Goal: Communication & Community: Answer question/provide support

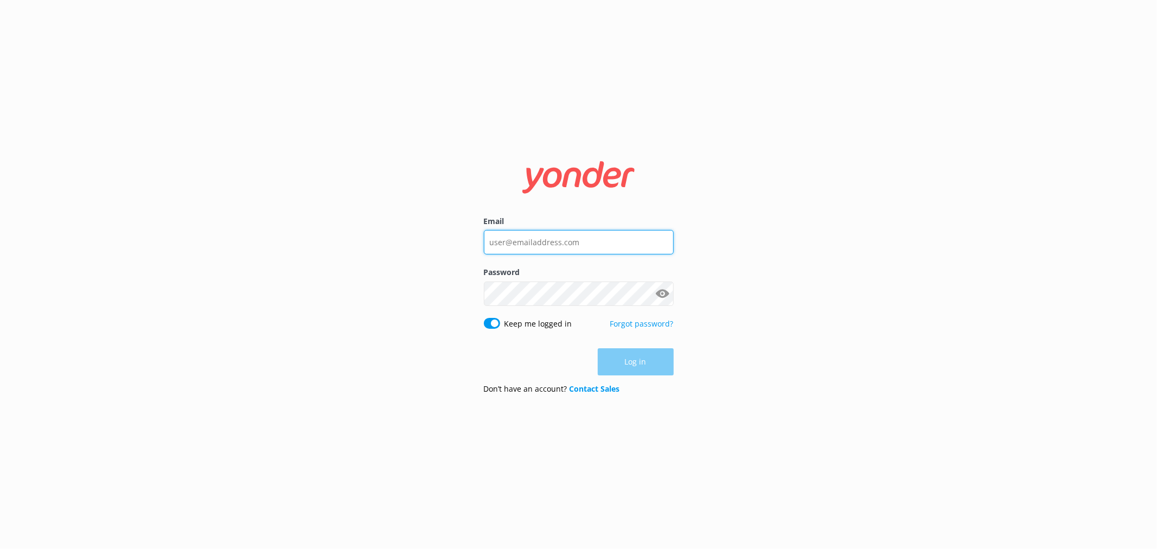
type input "bungycentre@bungy.co.nz"
click at [805, 305] on div "Email bungycentre@bungy.co.nz Password Show password Keep me logged in Forgot p…" at bounding box center [578, 274] width 1157 height 549
click at [660, 355] on button "Log in" at bounding box center [636, 362] width 76 height 27
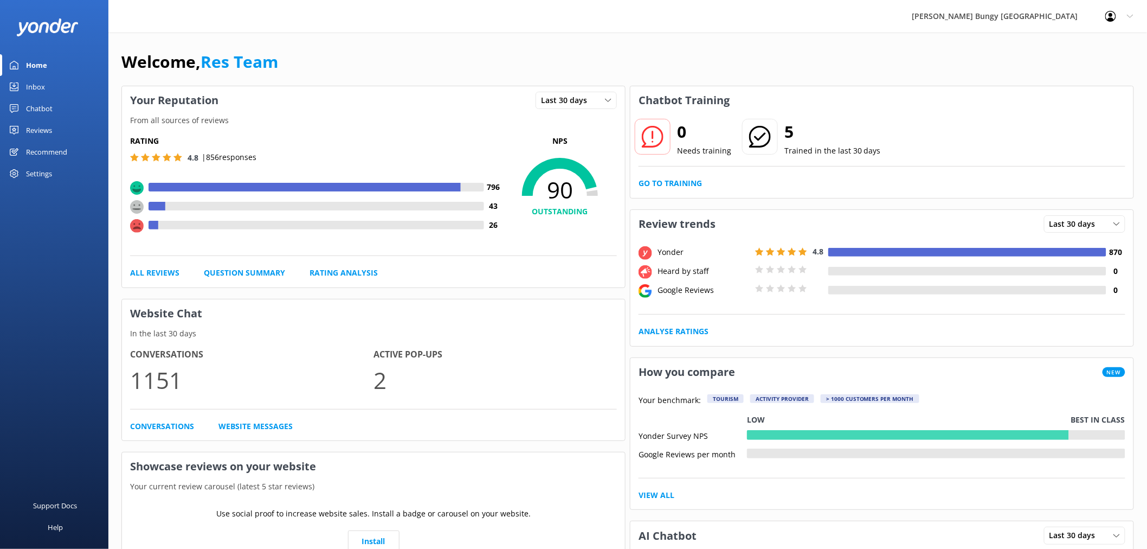
click at [53, 80] on link "Inbox" at bounding box center [54, 87] width 108 height 22
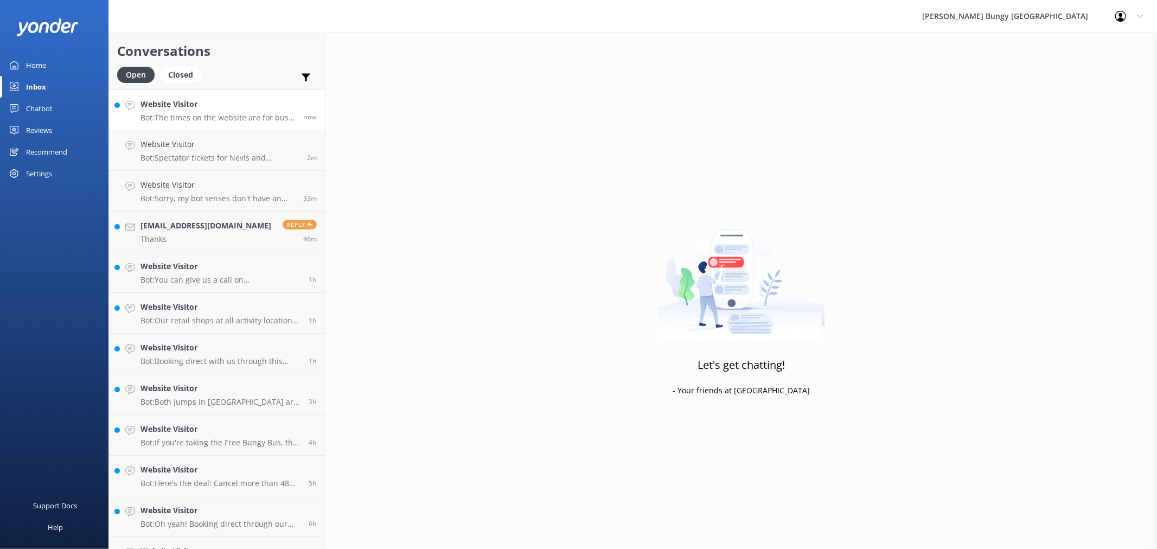
click at [261, 110] on h4 "Website Visitor" at bounding box center [217, 104] width 155 height 12
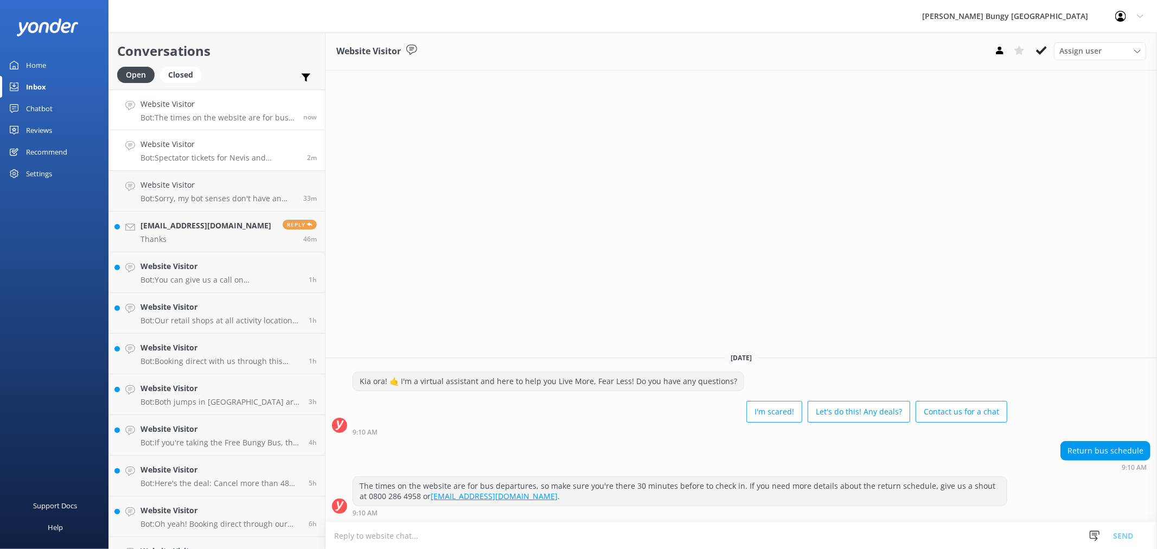
click at [273, 143] on h4 "Website Visitor" at bounding box center [219, 144] width 158 height 12
click at [255, 232] on link "jasmynromyn30@gmail.com Thanks Reply 46m" at bounding box center [217, 231] width 216 height 41
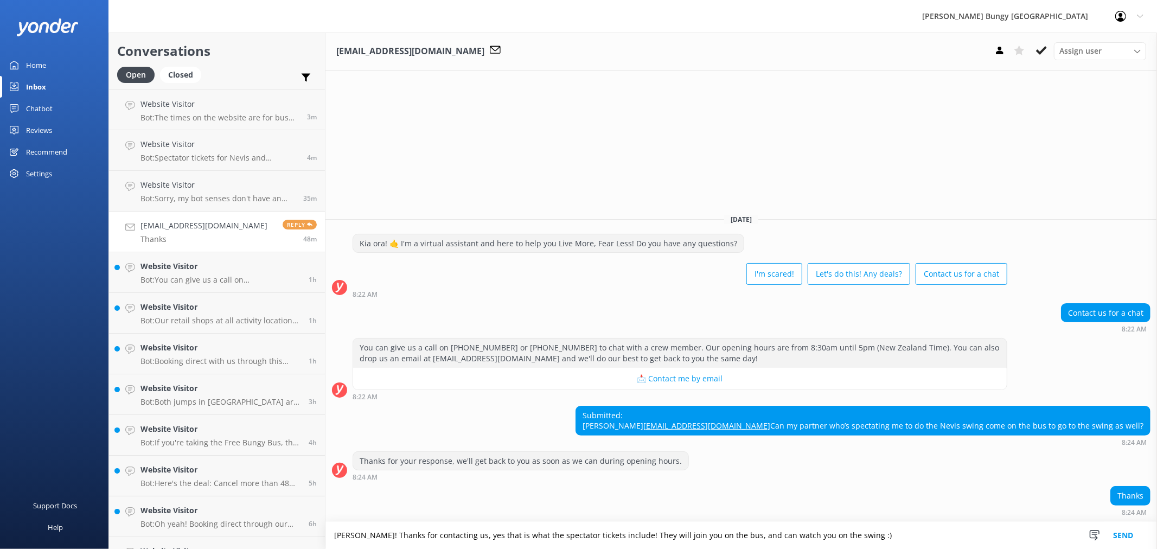
click at [736, 534] on textarea "Hiya! Thanks for contacting us, yes that is what the spectator tickets include!…" at bounding box center [740, 535] width 831 height 27
type textarea "[PERSON_NAME]! Thanks for contacting us, yes that is what the spectator tickets…"
click at [1131, 531] on button "Send" at bounding box center [1122, 535] width 41 height 27
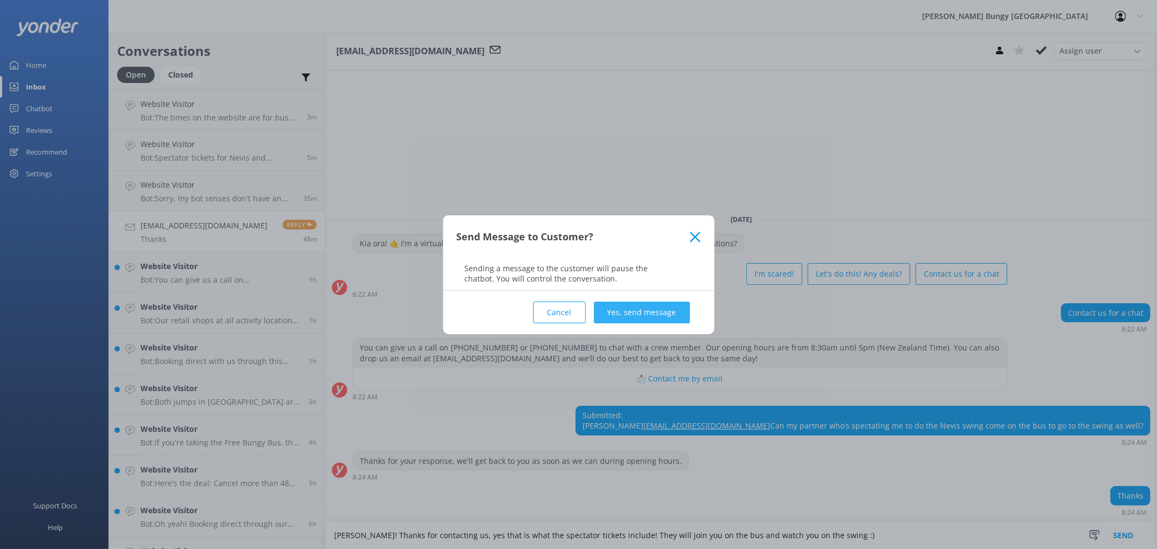
click at [655, 315] on button "Yes, send message" at bounding box center [642, 313] width 96 height 22
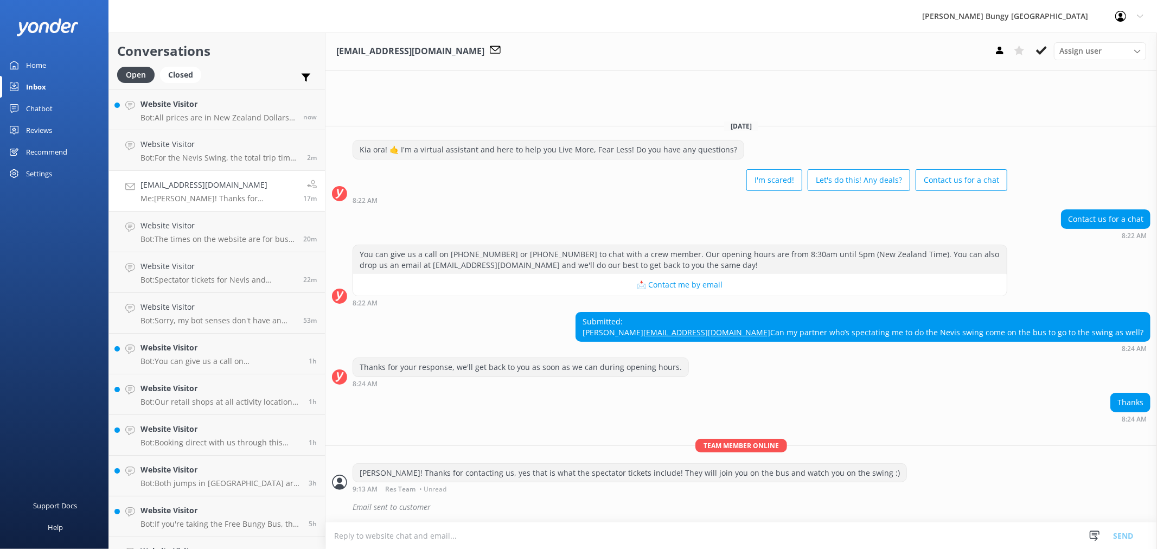
click at [1027, 140] on div "Kia ora! 🤙 I'm a virtual assistant and here to help you Live More, Fear Less! D…" at bounding box center [740, 172] width 831 height 64
click at [225, 115] on p "Bot: All prices are in New Zealand Dollars (NZD)." at bounding box center [217, 118] width 155 height 10
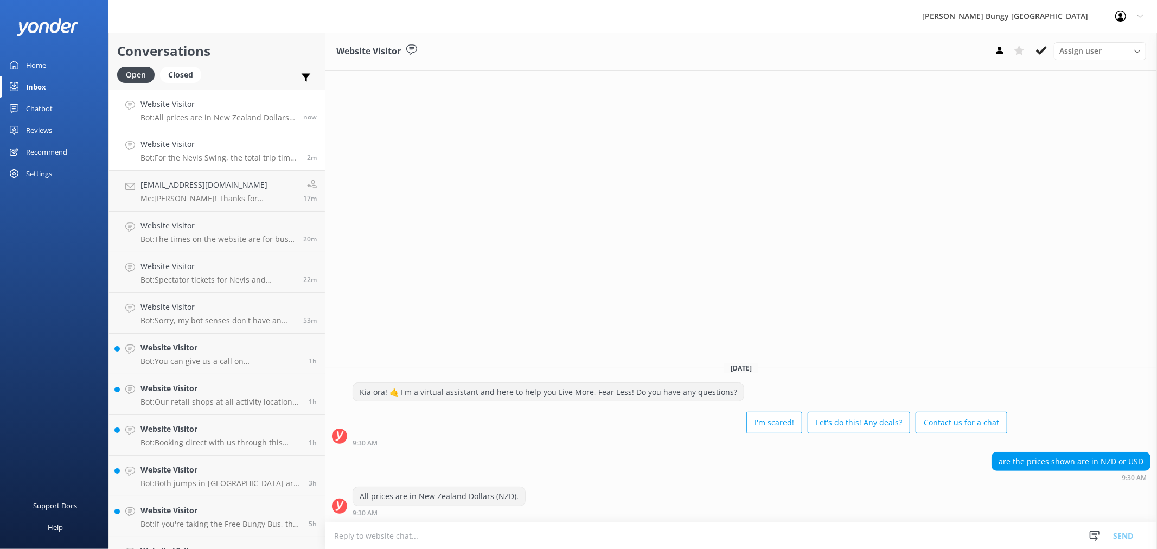
click at [233, 158] on p "Bot: For the Nevis Swing, the total trip time of 4 hours includes both the jour…" at bounding box center [219, 158] width 158 height 10
click at [220, 202] on p "Me: [PERSON_NAME]! Thanks for contacting us, yes that is what the spectator tic…" at bounding box center [217, 199] width 155 height 10
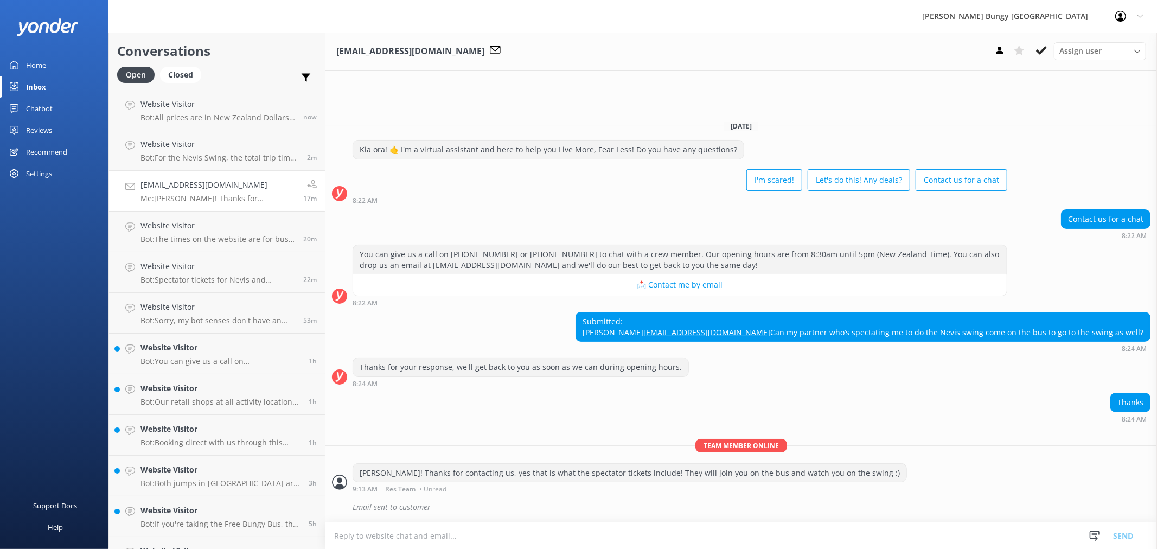
click at [1041, 54] on icon at bounding box center [1041, 50] width 11 height 11
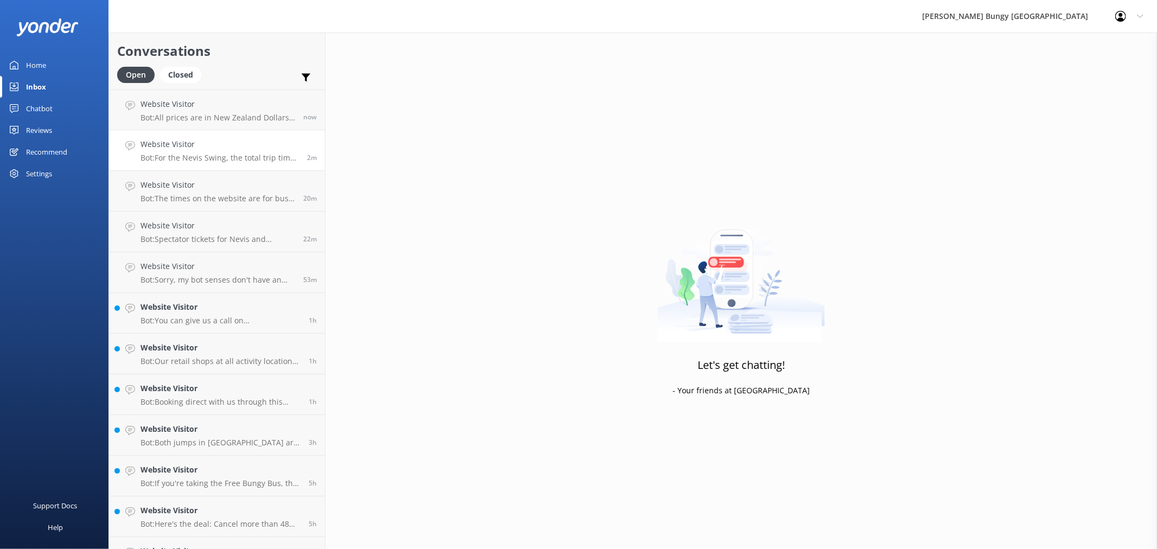
click at [231, 154] on p "Bot: For the Nevis Swing, the total trip time of 4 hours includes both the jour…" at bounding box center [219, 158] width 158 height 10
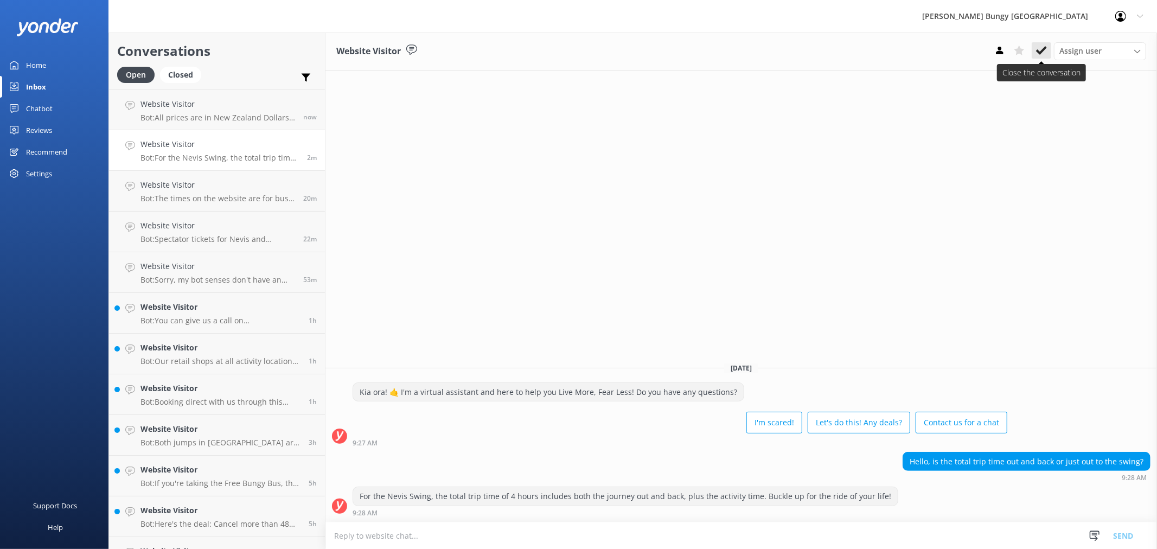
click at [1048, 51] on button at bounding box center [1041, 50] width 20 height 16
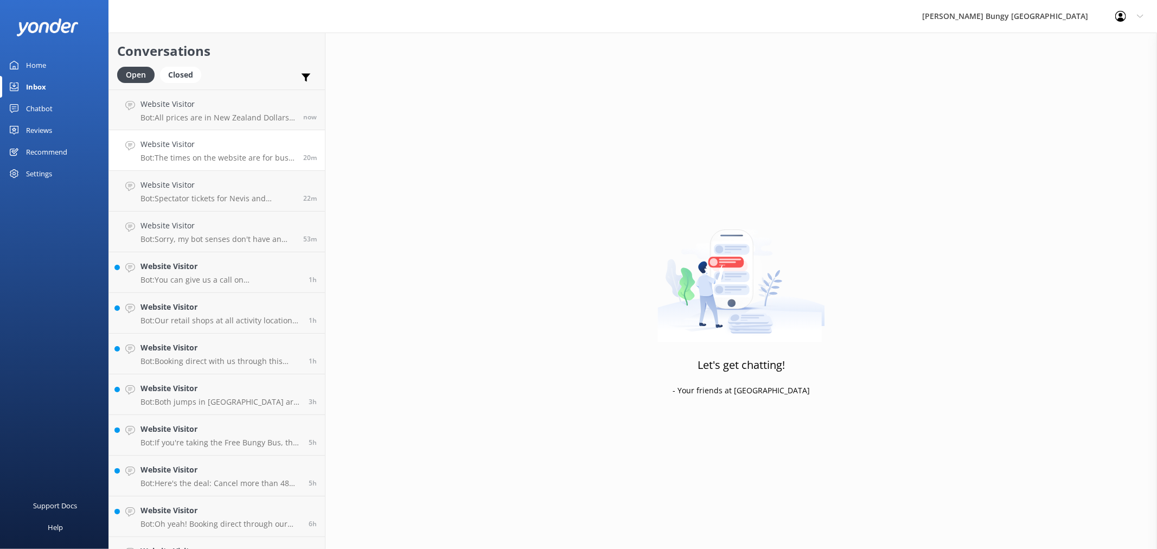
click at [249, 161] on p "Bot: The times on the website are for bus departures, so make sure you're there…" at bounding box center [217, 158] width 155 height 10
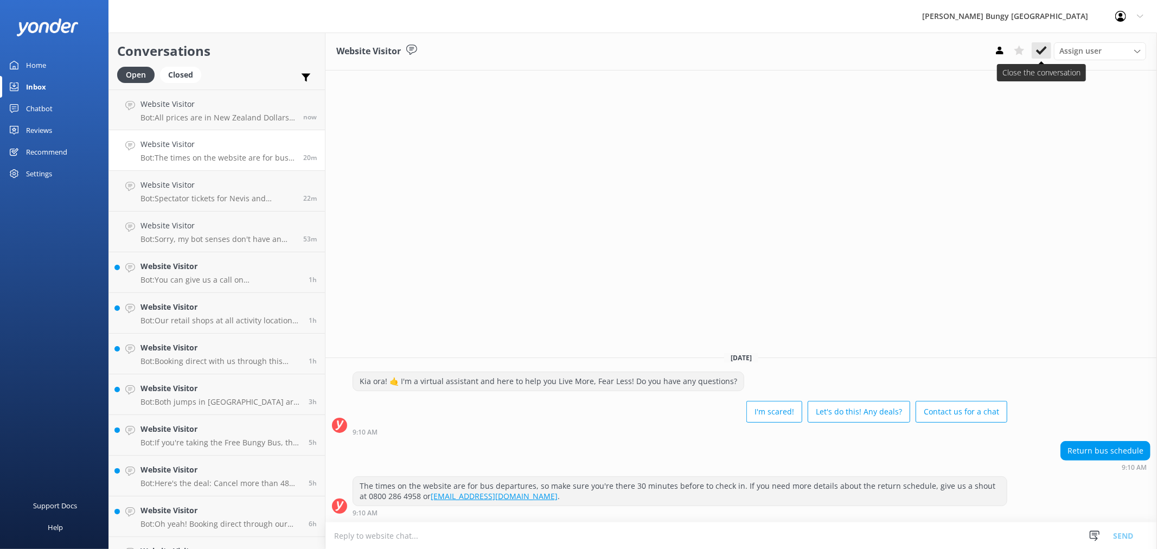
click at [1043, 55] on icon at bounding box center [1041, 50] width 11 height 11
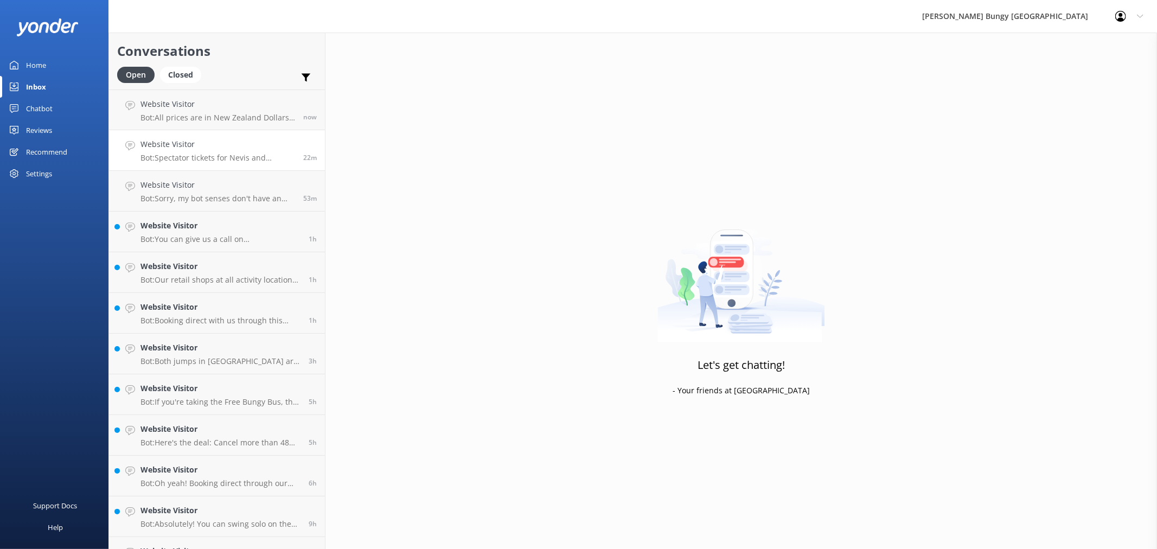
click at [271, 165] on link "Website Visitor Bot: Spectator tickets for Nevis and [GEOGRAPHIC_DATA] can be b…" at bounding box center [217, 150] width 216 height 41
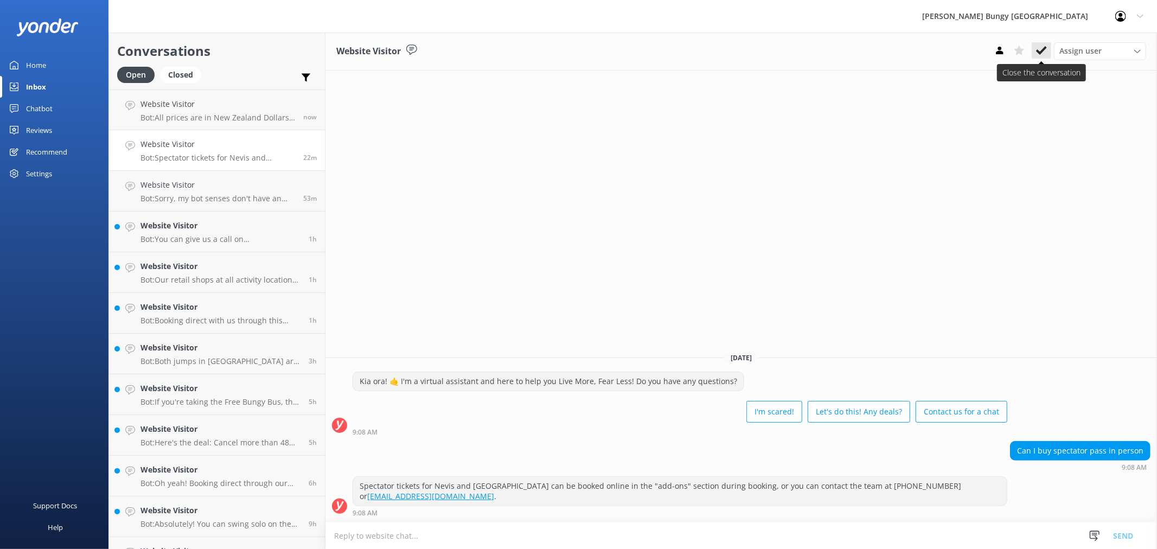
click at [1042, 46] on icon at bounding box center [1041, 50] width 11 height 11
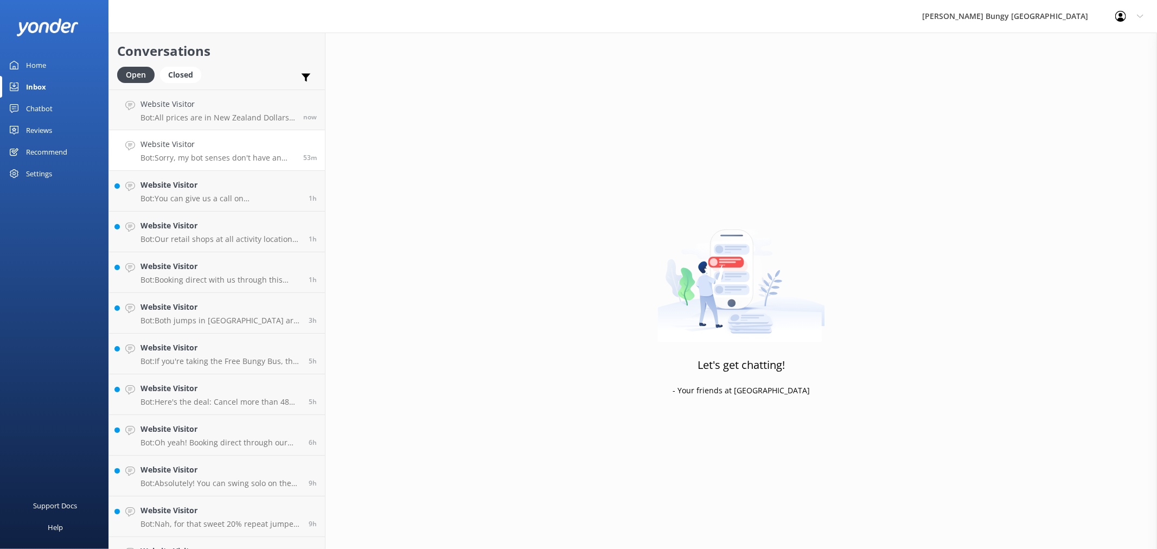
click at [217, 155] on p "Bot: Sorry, my bot senses don't have an answer for that, please try and rephras…" at bounding box center [217, 158] width 155 height 10
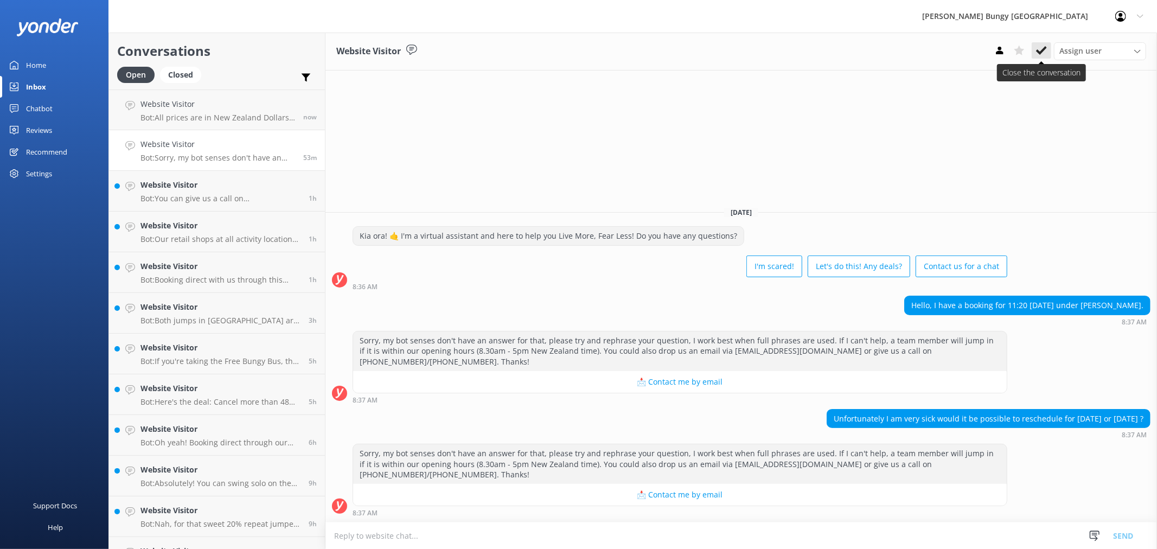
click at [1040, 52] on use at bounding box center [1041, 50] width 11 height 9
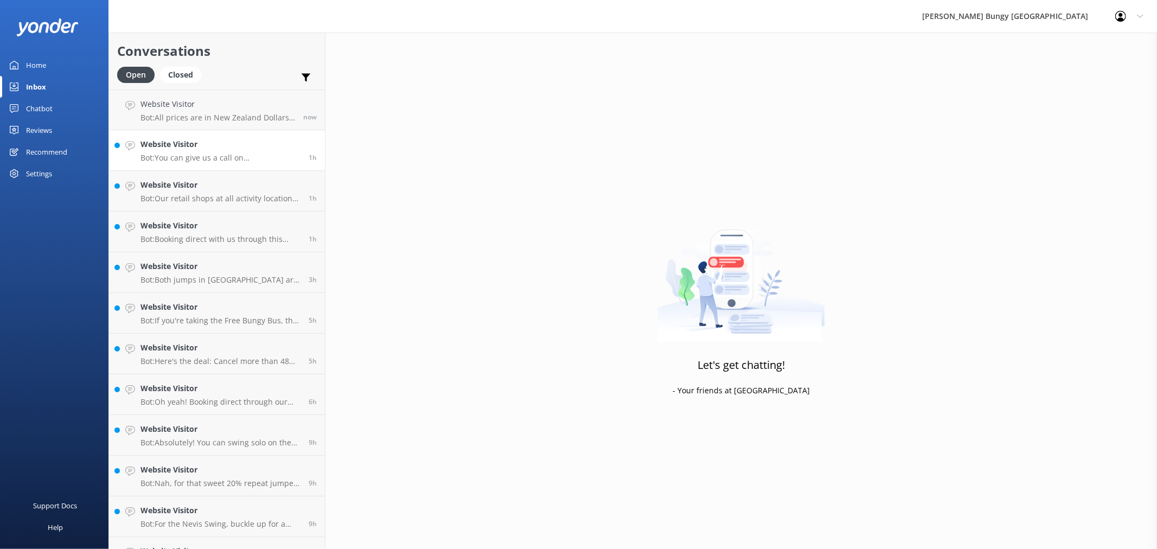
click at [196, 166] on link "Website Visitor Bot: You can give us a call on [PHONE_NUMBER] or [PHONE_NUMBER]…" at bounding box center [217, 150] width 216 height 41
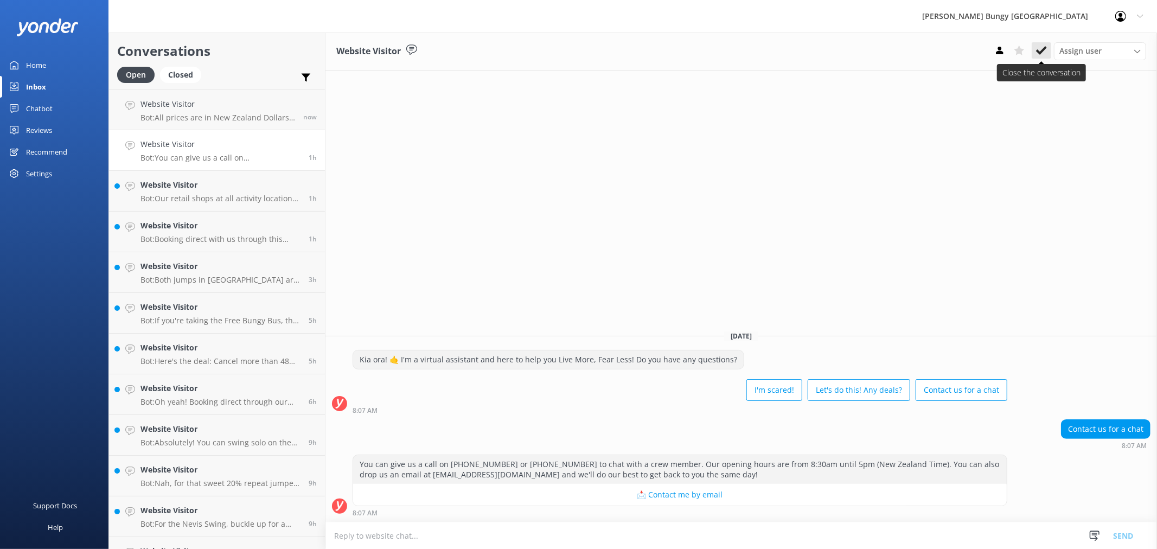
click at [1043, 50] on use at bounding box center [1041, 50] width 11 height 9
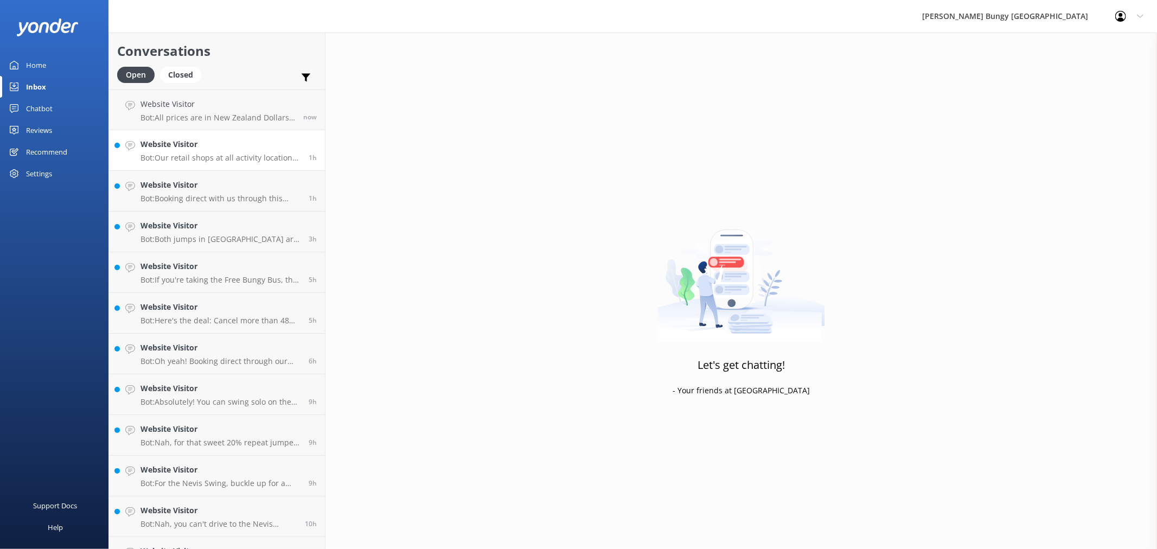
click at [267, 163] on link "Website Visitor Bot: Our retail shops at all activity locations open with the a…" at bounding box center [217, 150] width 216 height 41
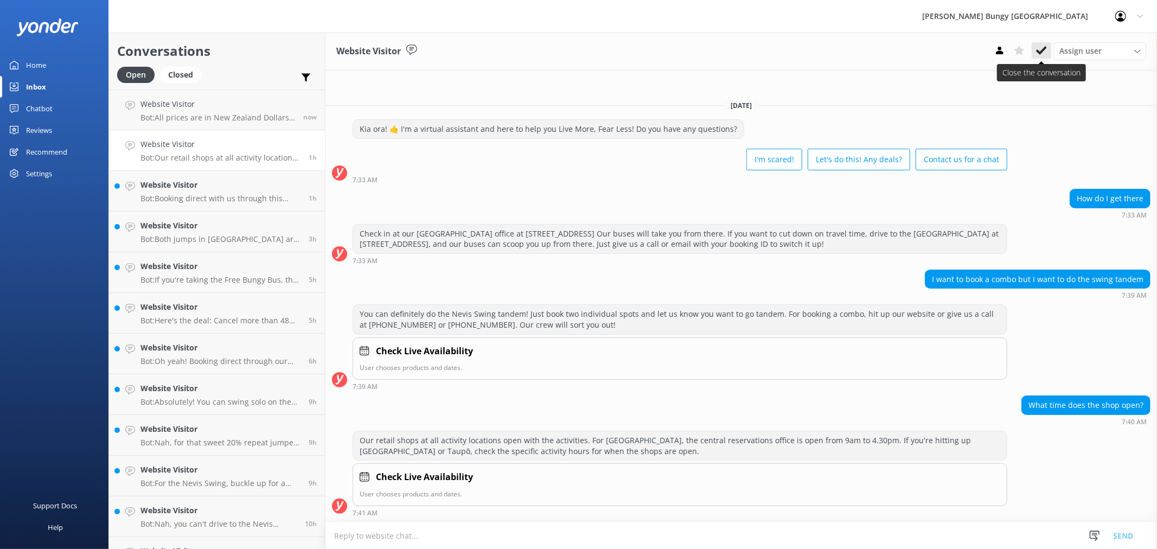
click at [1042, 55] on icon at bounding box center [1041, 50] width 11 height 11
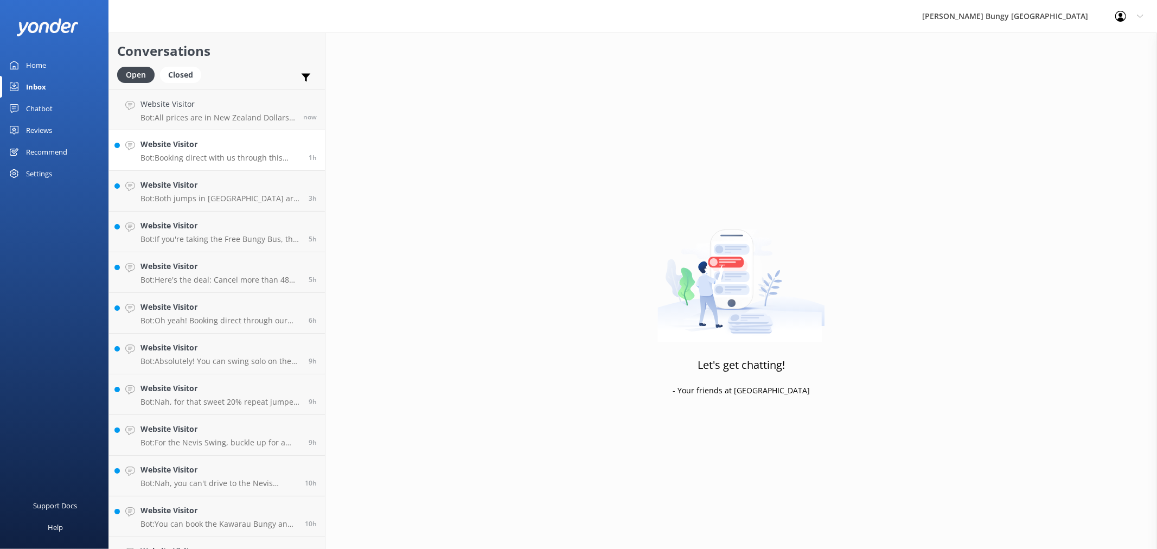
click at [210, 157] on p "Bot: Booking direct with us through this website always offers the best prices.…" at bounding box center [220, 158] width 160 height 10
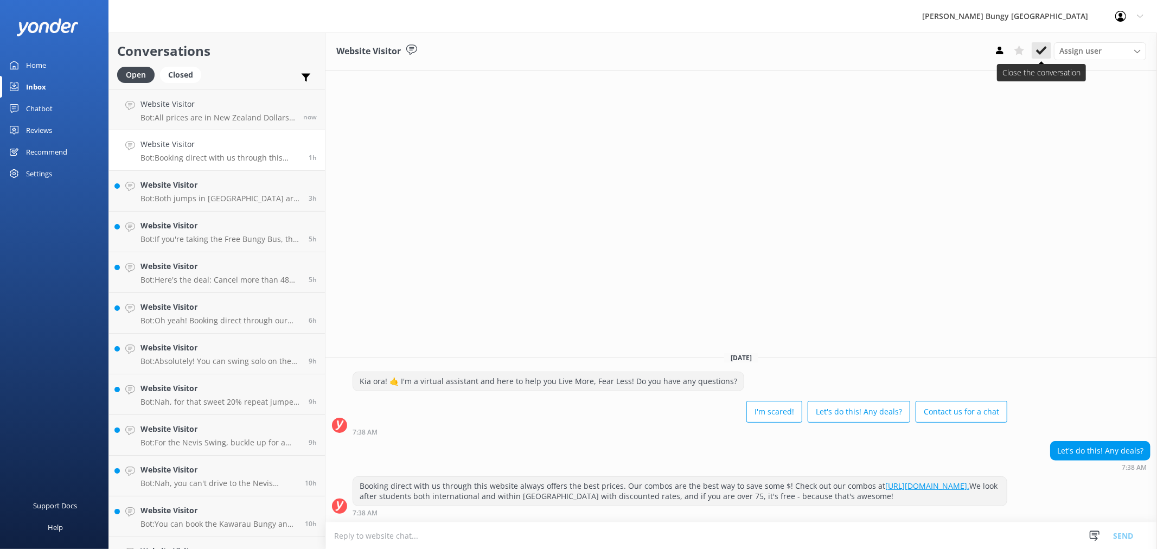
click at [1042, 47] on icon at bounding box center [1041, 50] width 11 height 11
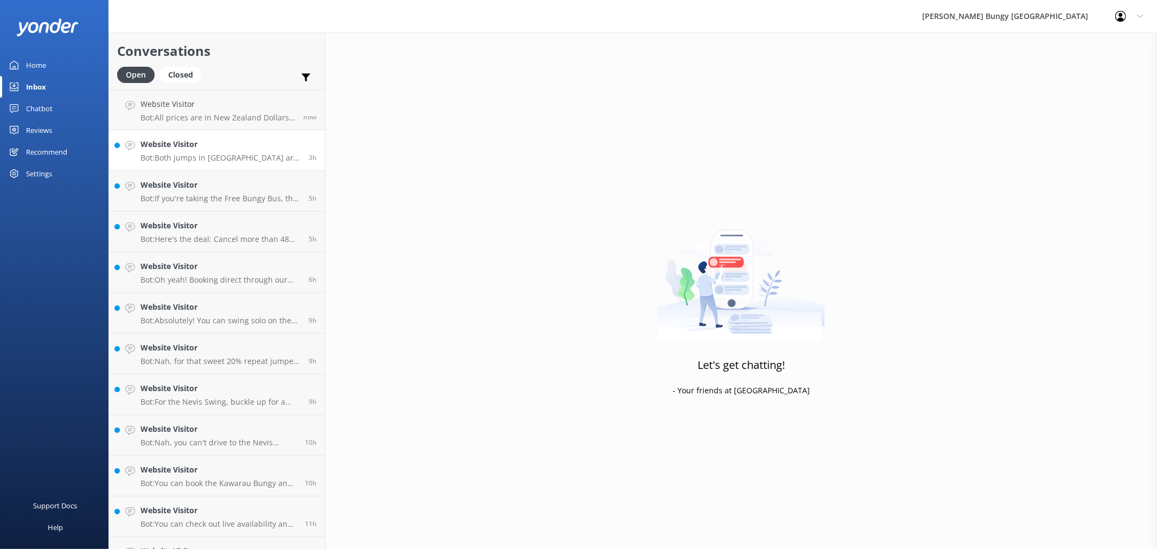
click at [248, 156] on p "Bot: Both jumps in [GEOGRAPHIC_DATA] are epic in their own right! - **[GEOGRAPH…" at bounding box center [220, 158] width 160 height 10
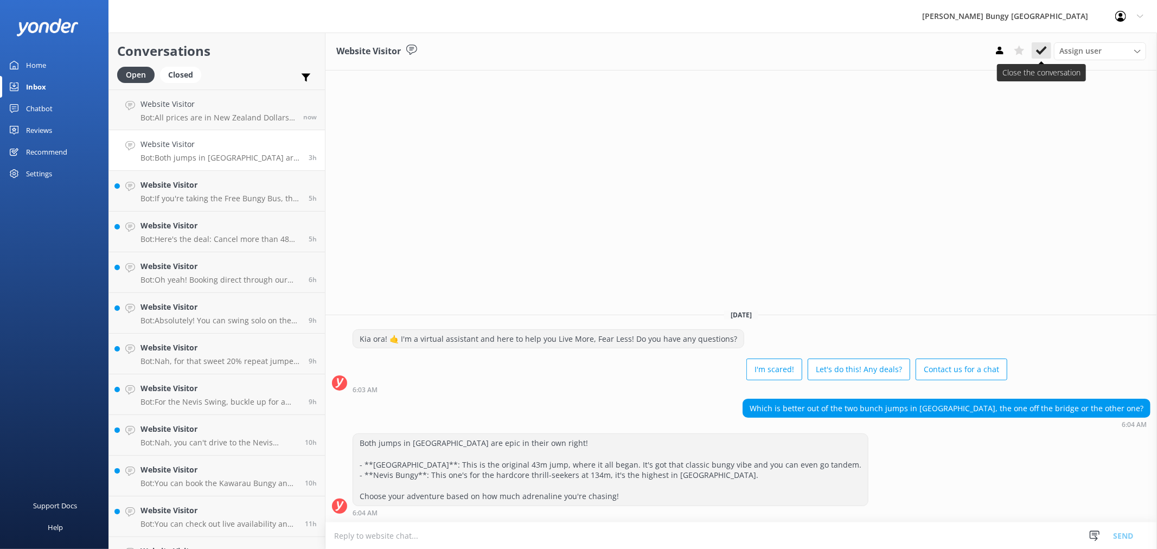
click at [1040, 50] on icon at bounding box center [1041, 50] width 11 height 11
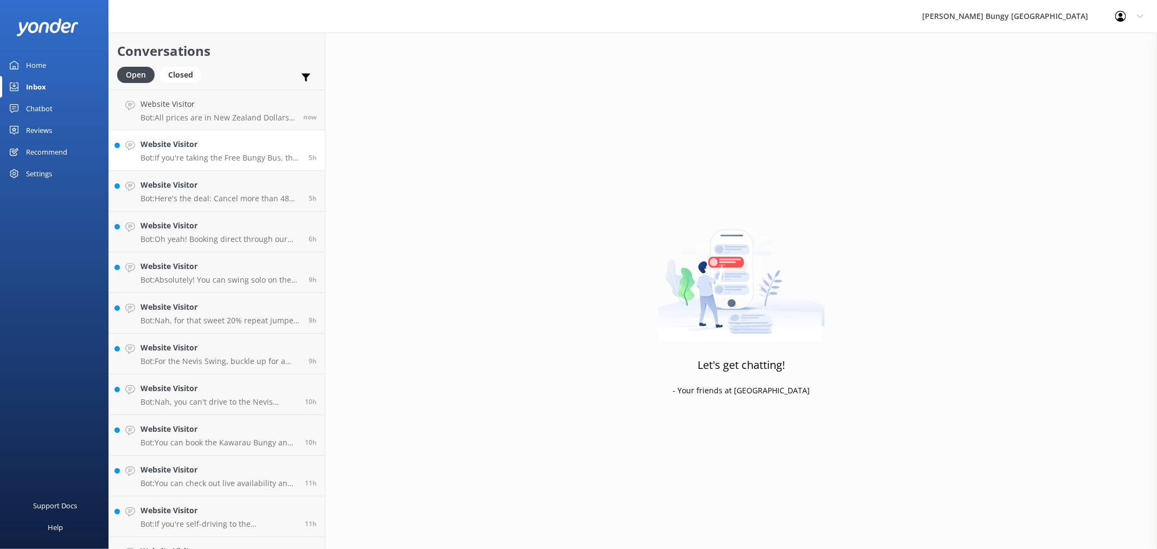
click at [256, 154] on p "Bot: If you're taking the Free Bungy Bus, the times shown on the website are bu…" at bounding box center [220, 158] width 160 height 10
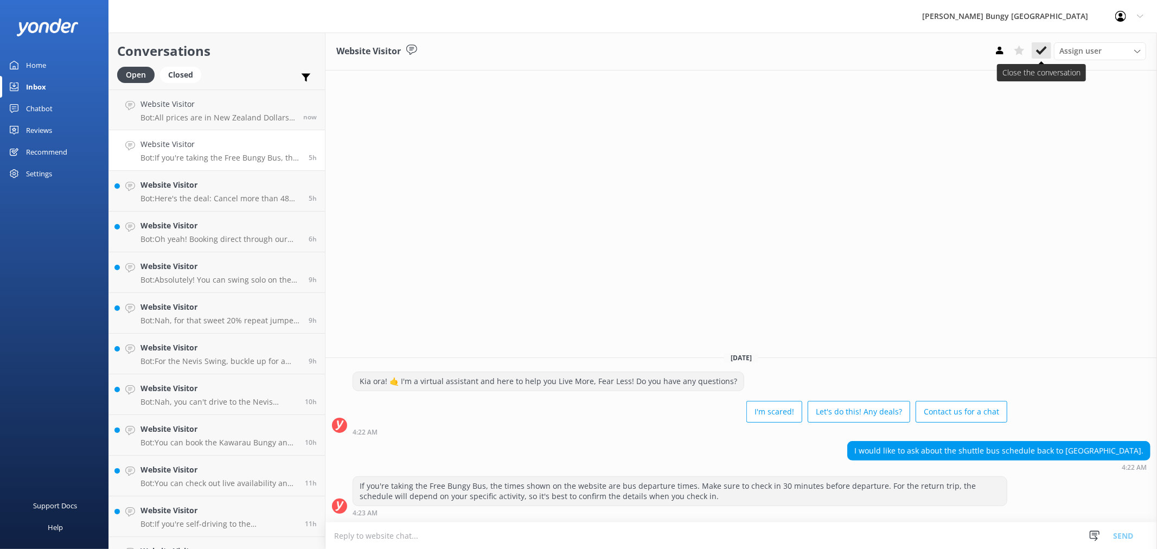
click at [1048, 49] on button at bounding box center [1041, 50] width 20 height 16
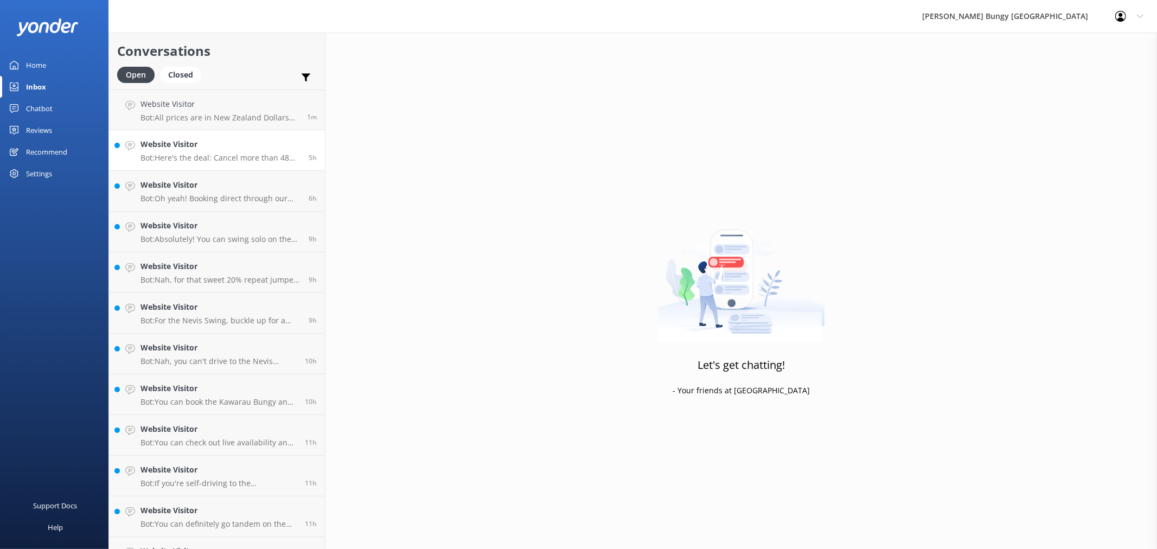
click at [271, 163] on link "Website Visitor Bot: Here's the deal: Cancel more than 48 hours ahead, and you …" at bounding box center [217, 150] width 216 height 41
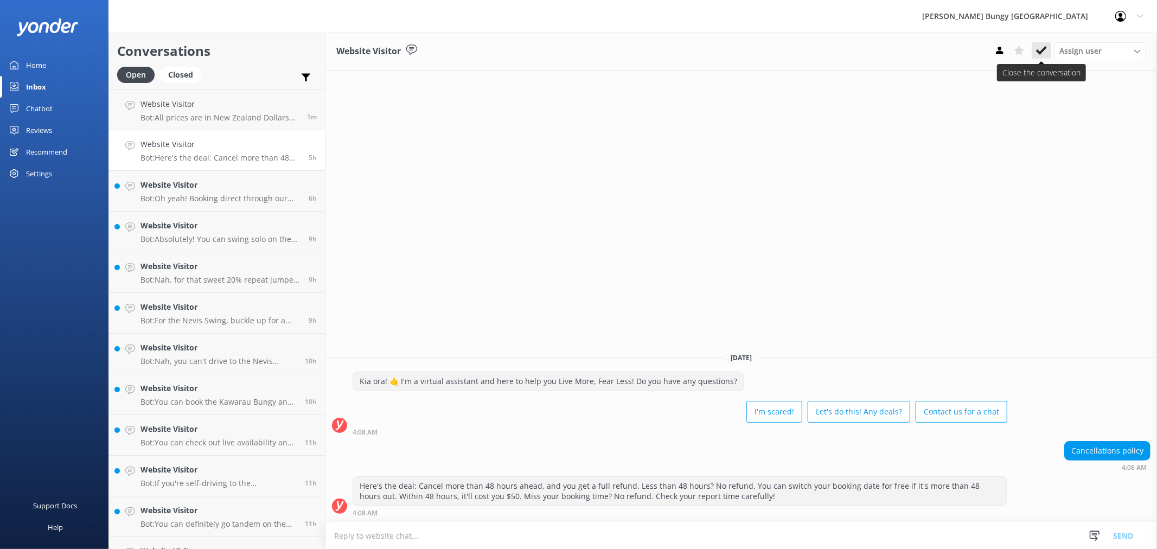
click at [1043, 55] on icon at bounding box center [1041, 50] width 11 height 11
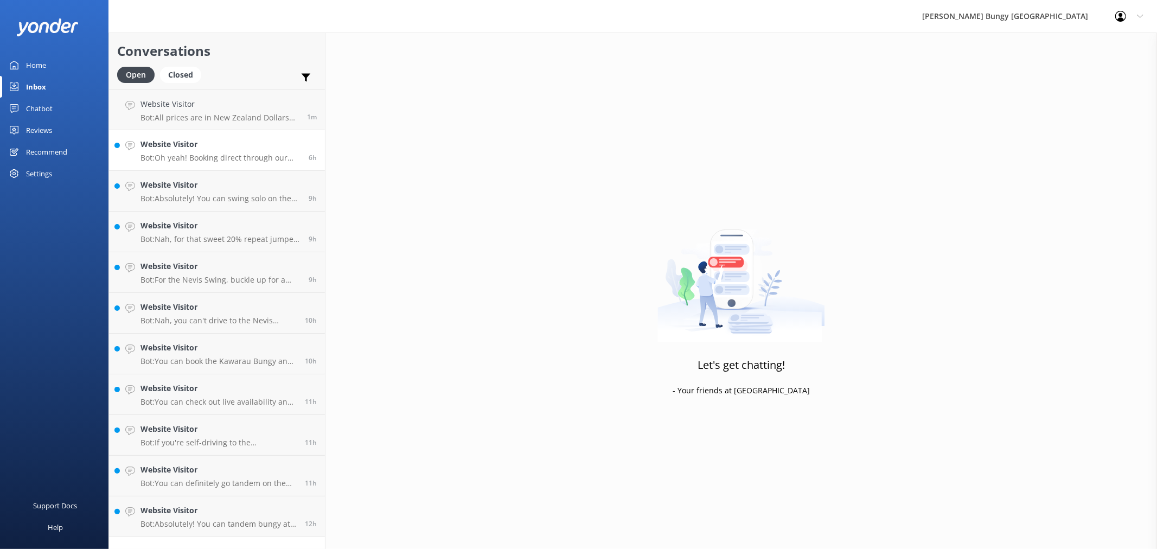
click at [214, 148] on h4 "Website Visitor" at bounding box center [220, 144] width 160 height 12
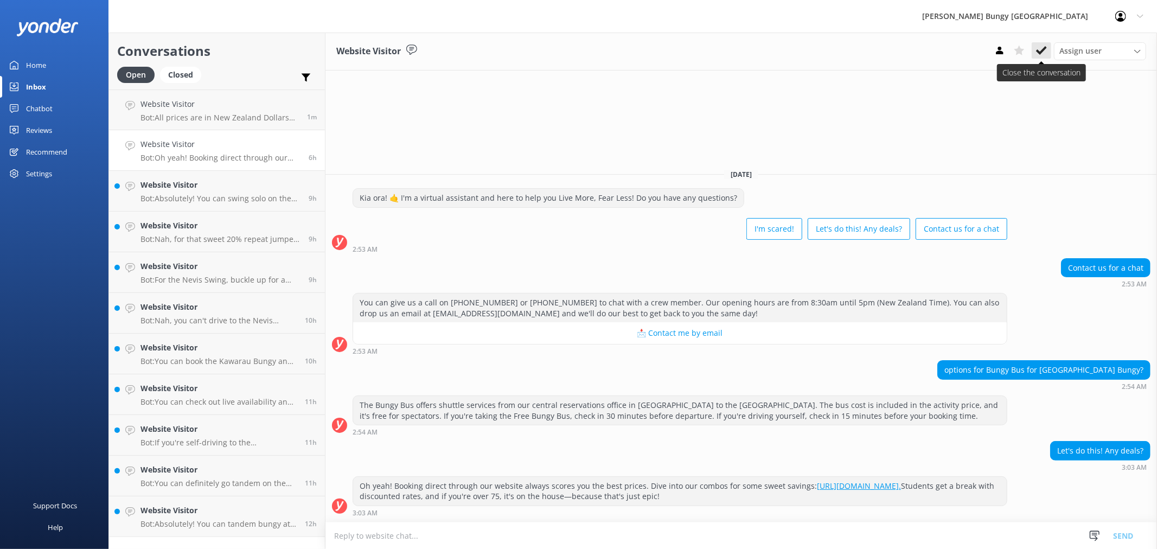
click at [1034, 51] on button at bounding box center [1041, 50] width 20 height 16
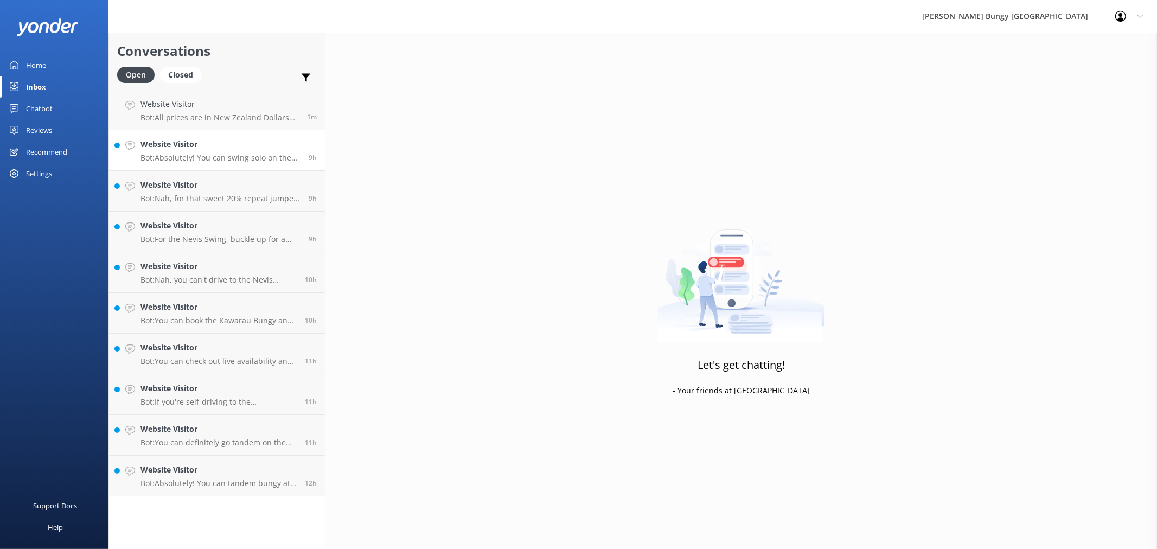
click at [262, 159] on p "Bot: Absolutely! You can swing solo on the Nevis Swing. Get ready for that 300m…" at bounding box center [220, 158] width 160 height 10
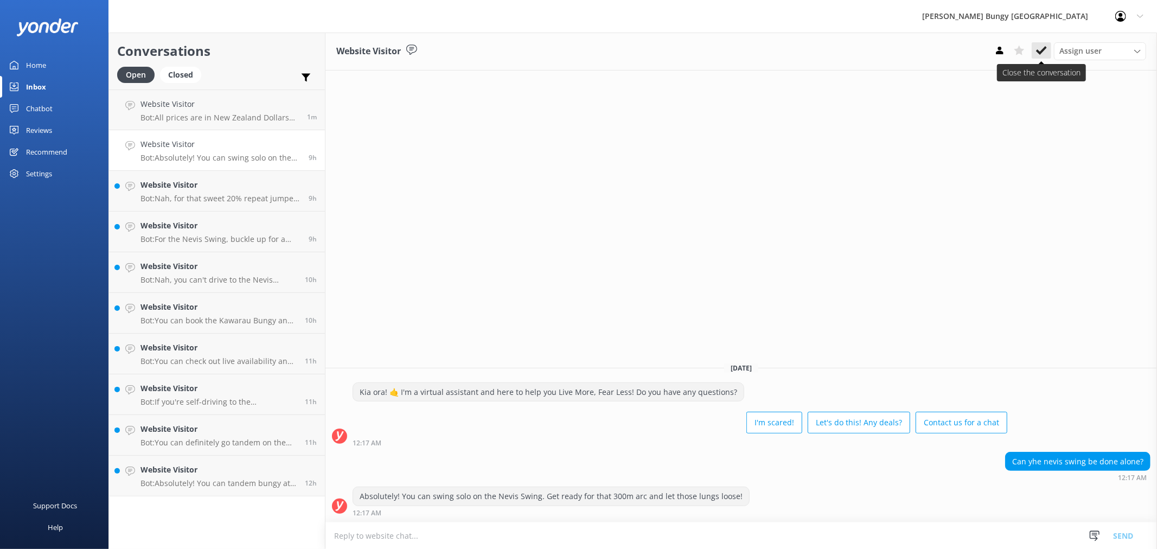
click at [1040, 57] on button at bounding box center [1041, 50] width 20 height 16
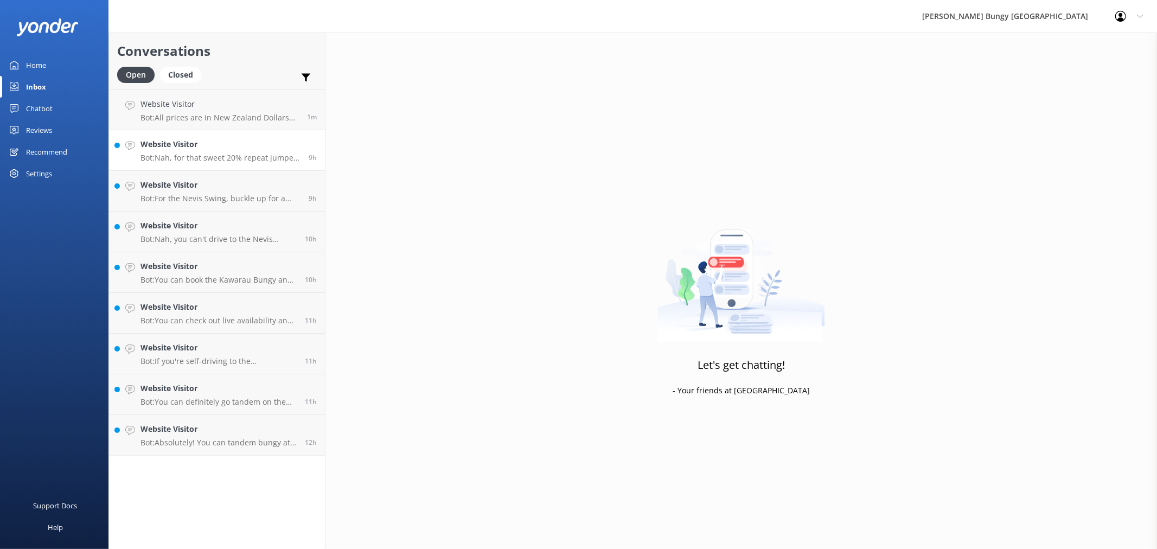
click at [229, 165] on link "Website Visitor Bot: Nah, for that sweet 20% repeat jumper discount, you gotta …" at bounding box center [217, 150] width 216 height 41
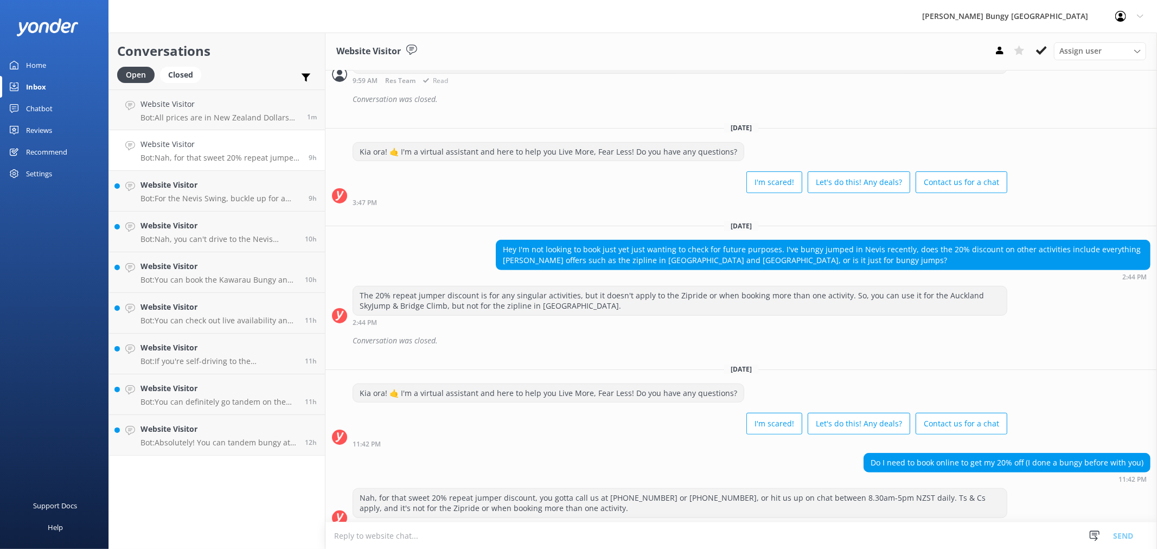
scroll to position [364, 0]
click at [1039, 48] on icon at bounding box center [1041, 50] width 11 height 11
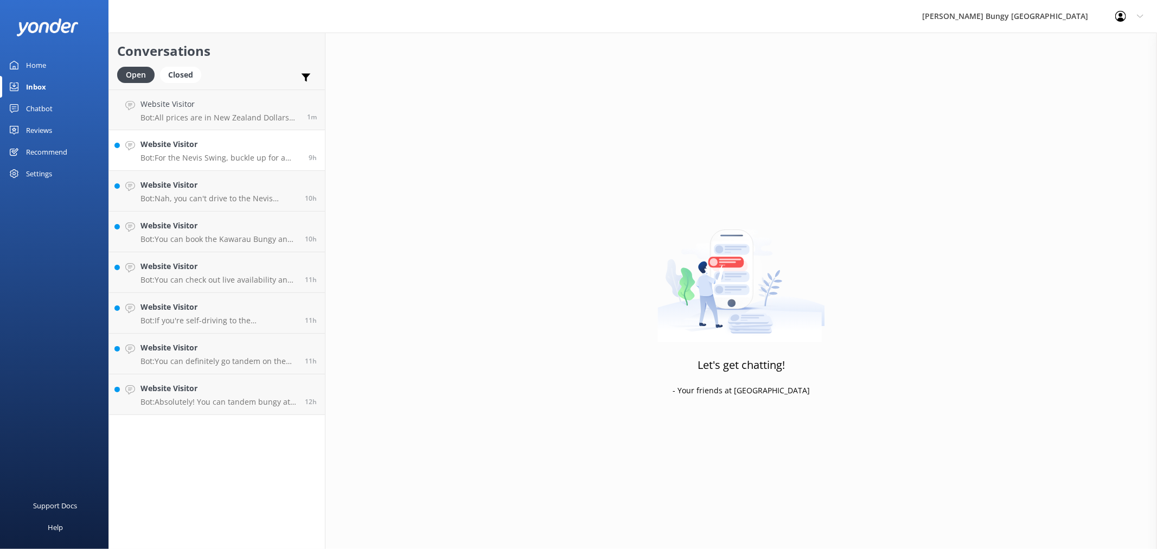
click at [275, 153] on p "Bot: For the Nevis Swing, buckle up for a wild ride! The whole trip, including …" at bounding box center [220, 158] width 160 height 10
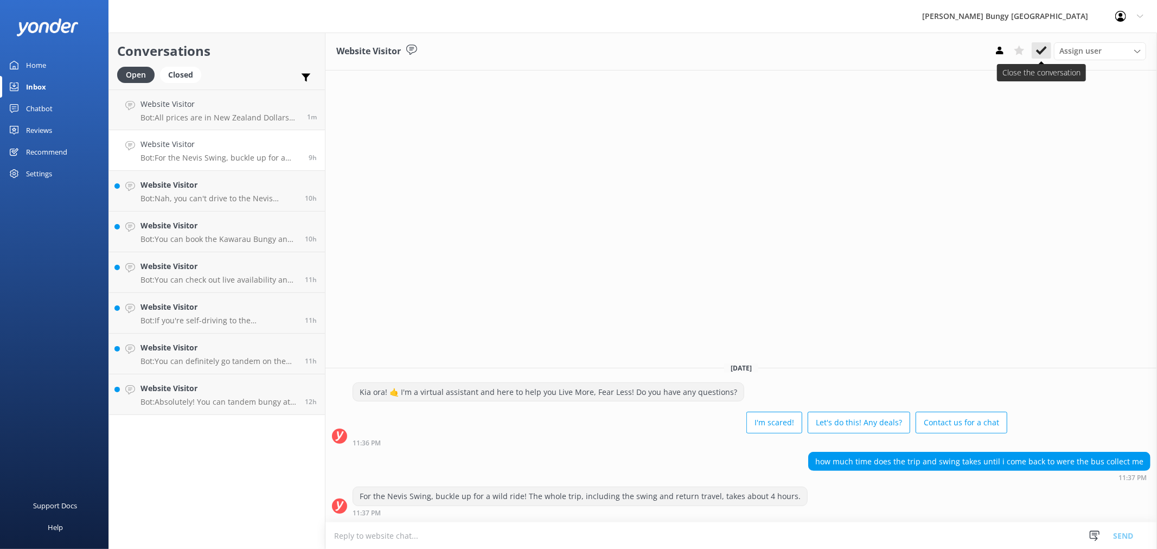
click at [1047, 48] on button at bounding box center [1041, 50] width 20 height 16
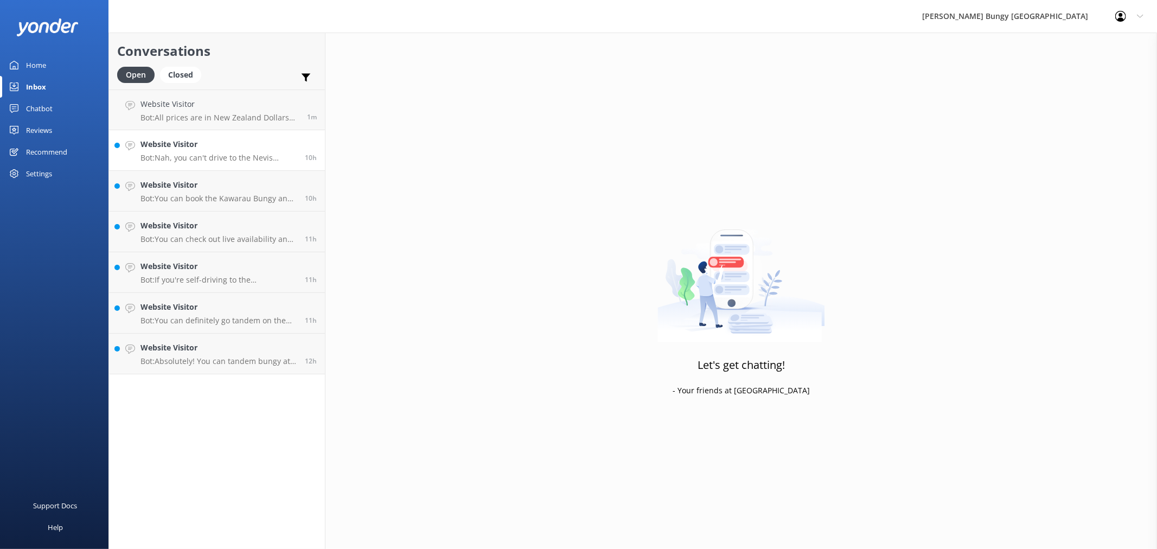
click at [215, 161] on p "Bot: Nah, you can't drive to the Nevis yourself. It's on private property, so o…" at bounding box center [218, 158] width 156 height 10
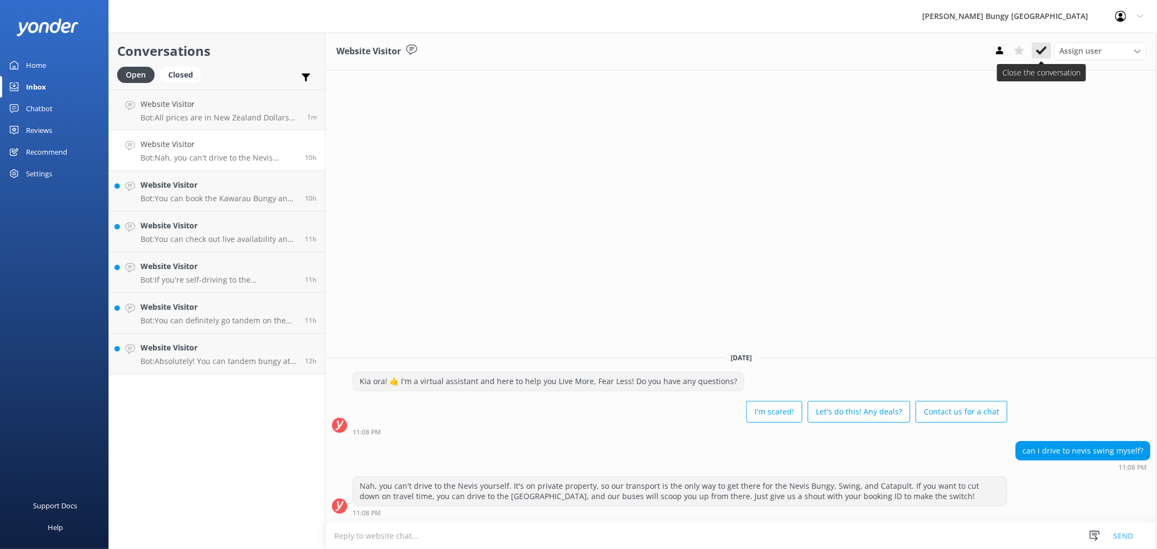
click at [1035, 51] on button at bounding box center [1041, 50] width 20 height 16
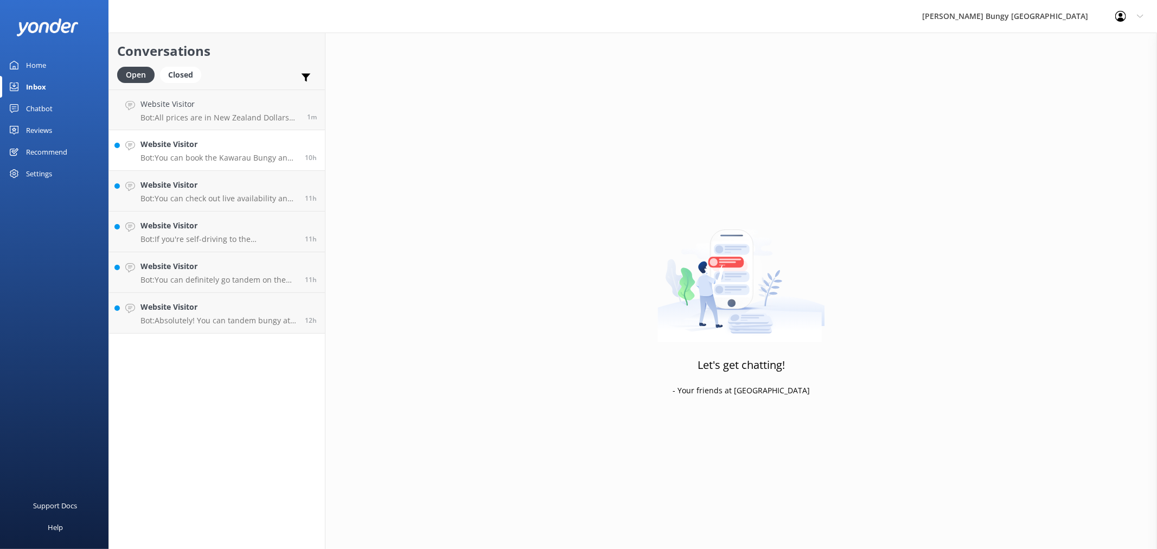
click at [274, 152] on div "Website Visitor Bot: You can book the Kawarau Bungy and Nevis Swing combo by ju…" at bounding box center [218, 150] width 156 height 24
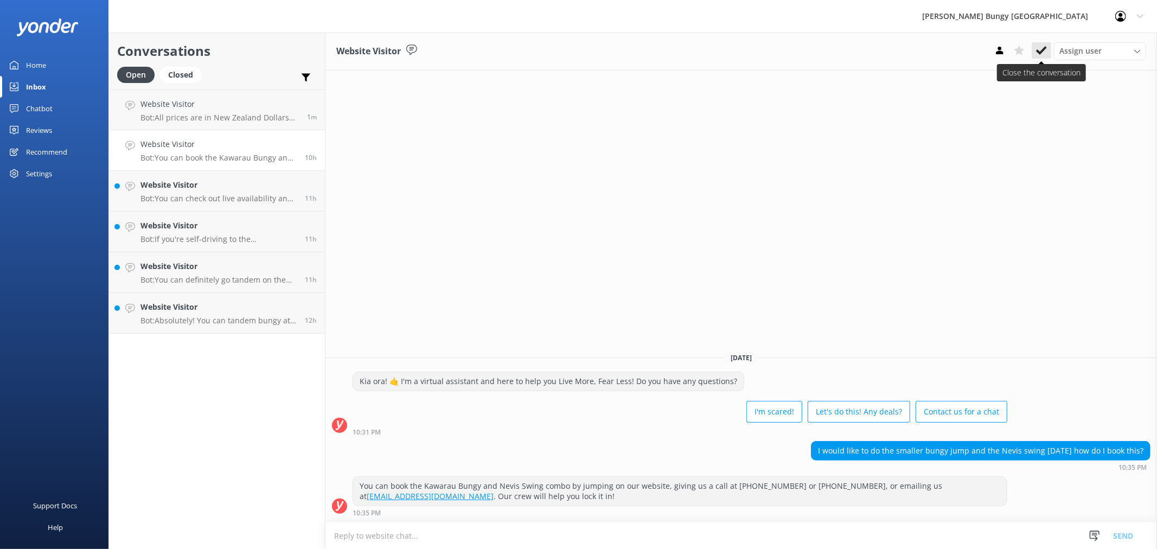
click at [1043, 52] on icon at bounding box center [1041, 50] width 11 height 11
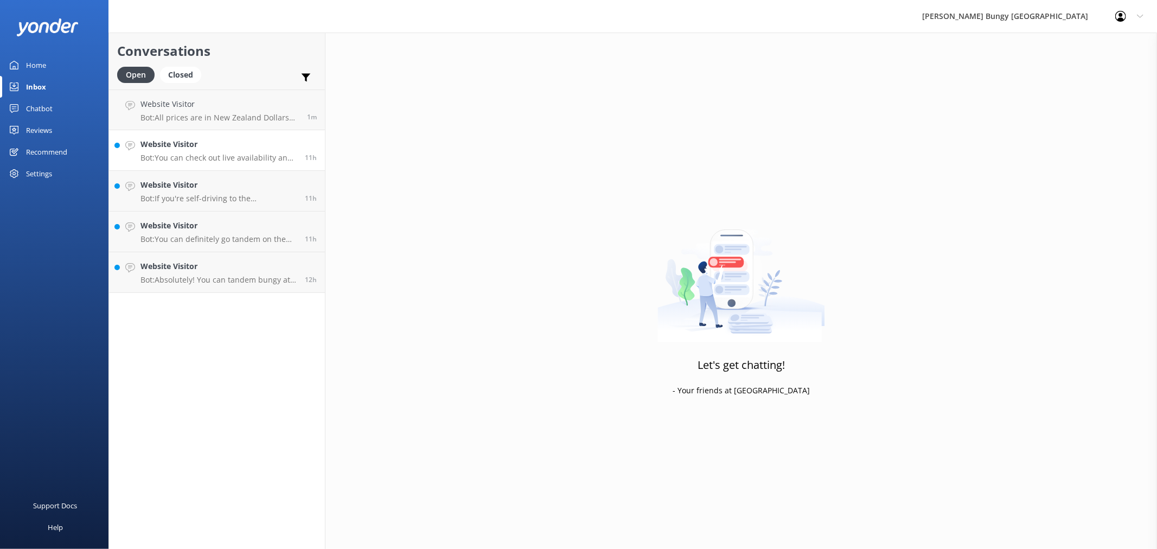
click at [270, 166] on link "Website Visitor Bot: You can check out live availability and book the [GEOGRAPH…" at bounding box center [217, 150] width 216 height 41
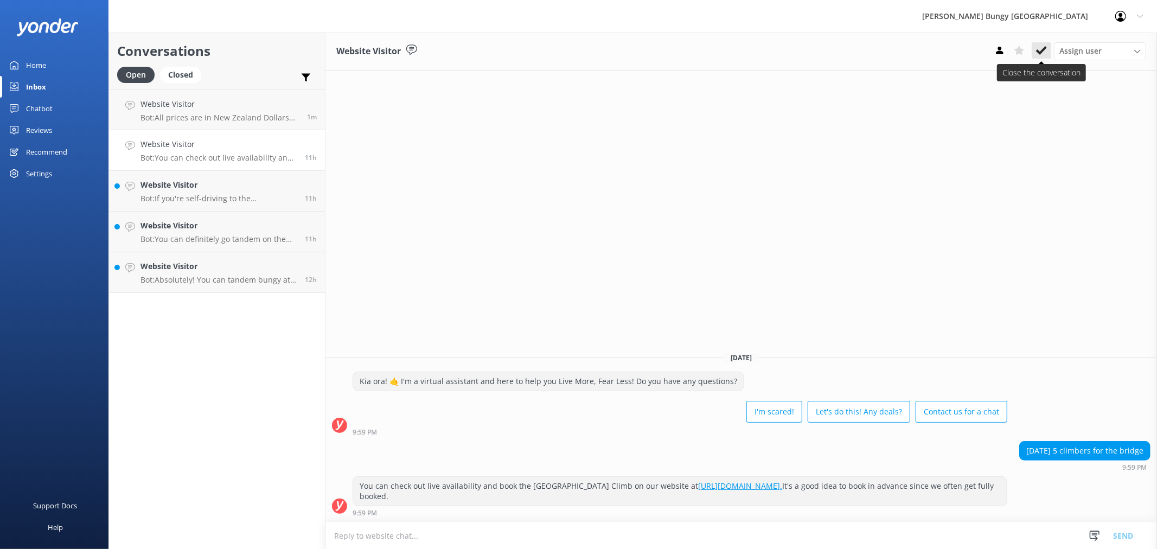
click at [1037, 55] on icon at bounding box center [1041, 50] width 11 height 11
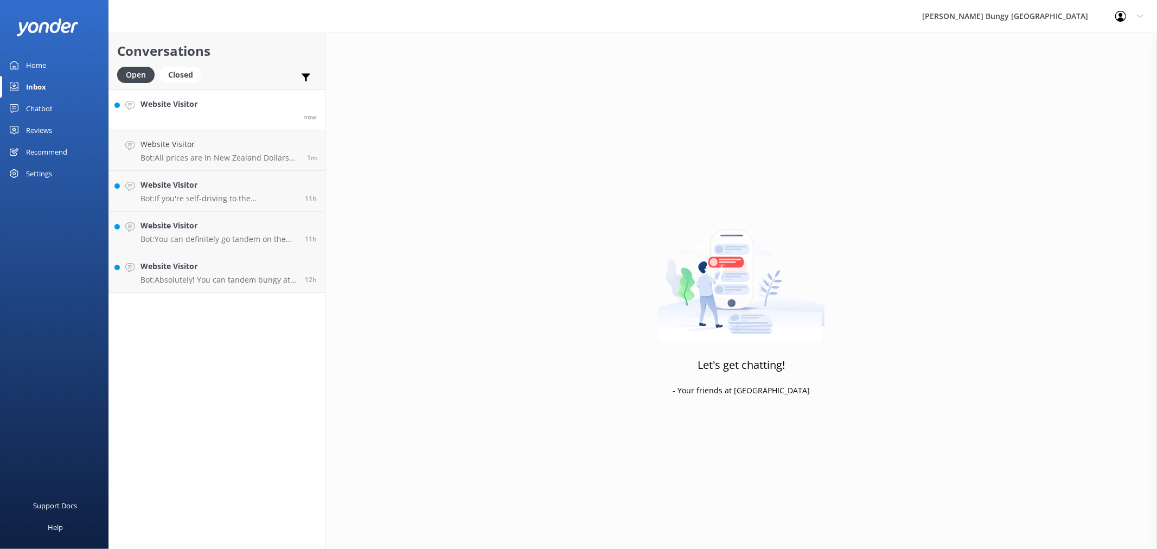
click at [247, 103] on link "Website Visitor now" at bounding box center [217, 109] width 216 height 41
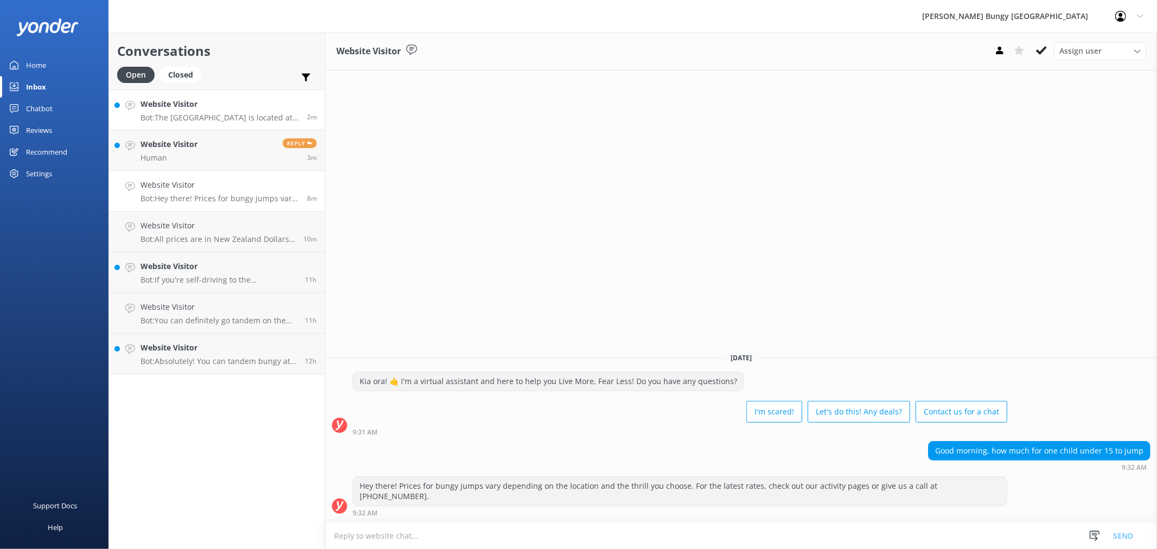
click at [248, 127] on link "Website Visitor Bot: [GEOGRAPHIC_DATA] is located at [STREET_ADDRESS]. If you'r…" at bounding box center [217, 109] width 216 height 41
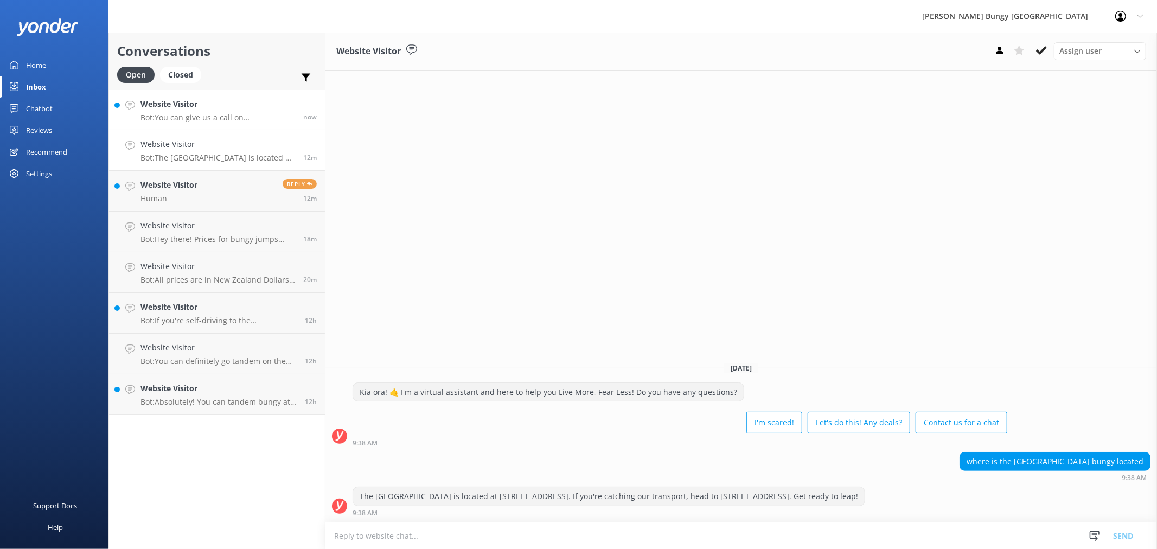
click at [263, 118] on p "Bot: You can give us a call on [PHONE_NUMBER] or [PHONE_NUMBER] to chat with a …" at bounding box center [217, 118] width 155 height 10
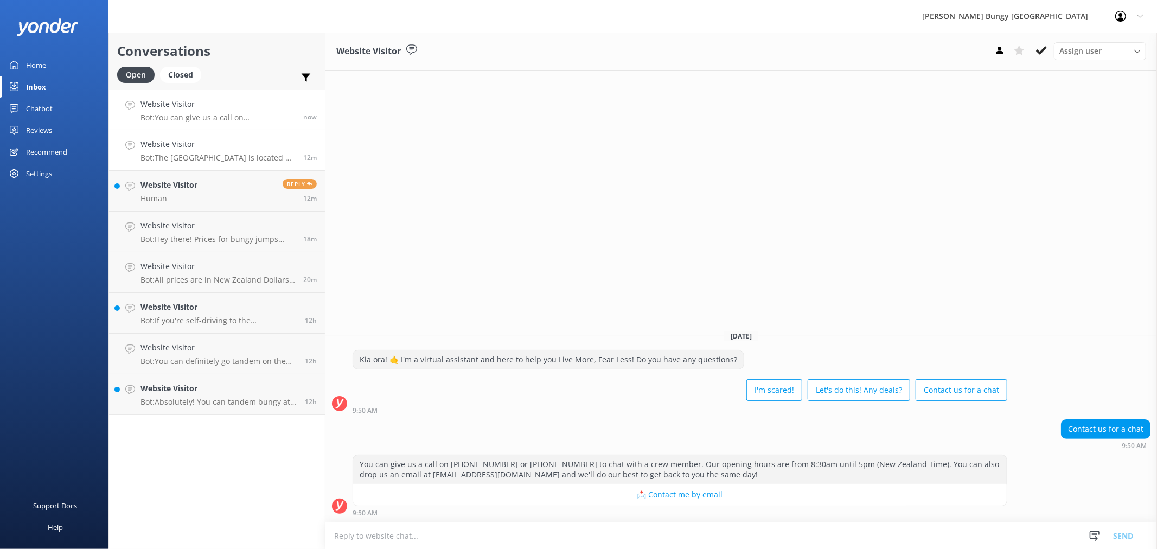
click at [189, 158] on p "Bot: The [GEOGRAPHIC_DATA] is located at [STREET_ADDRESS]. If you're catching o…" at bounding box center [217, 158] width 155 height 10
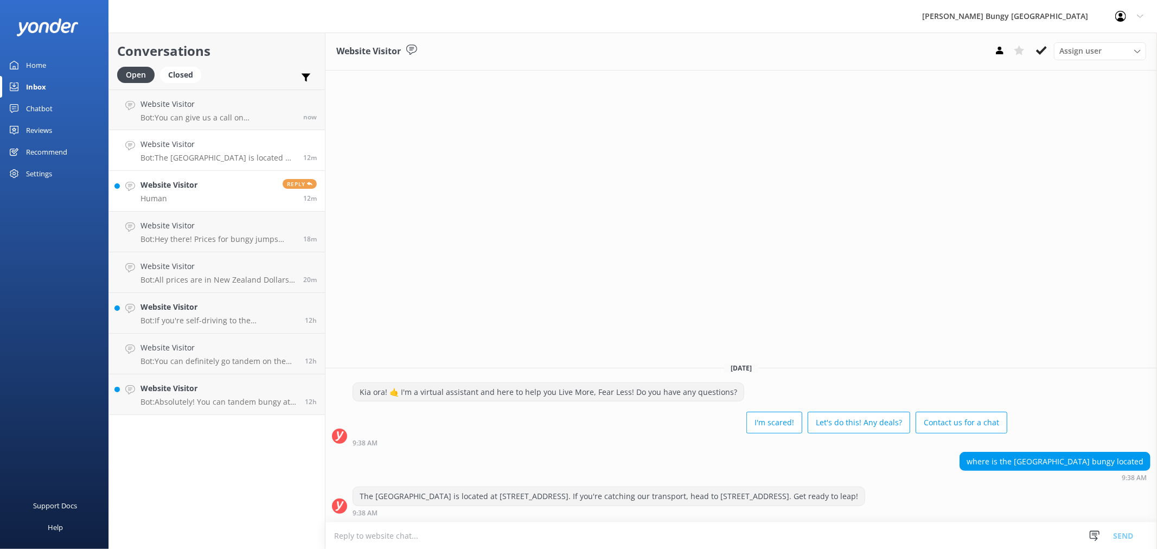
click at [217, 190] on link "Website Visitor Human Reply 12m" at bounding box center [217, 191] width 216 height 41
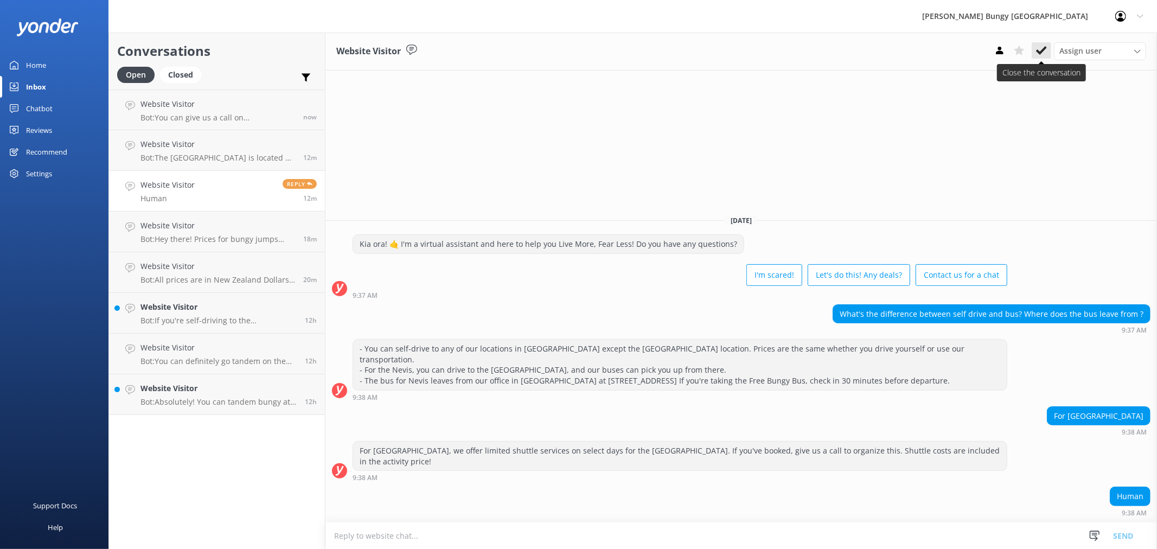
click at [1040, 55] on icon at bounding box center [1041, 50] width 11 height 11
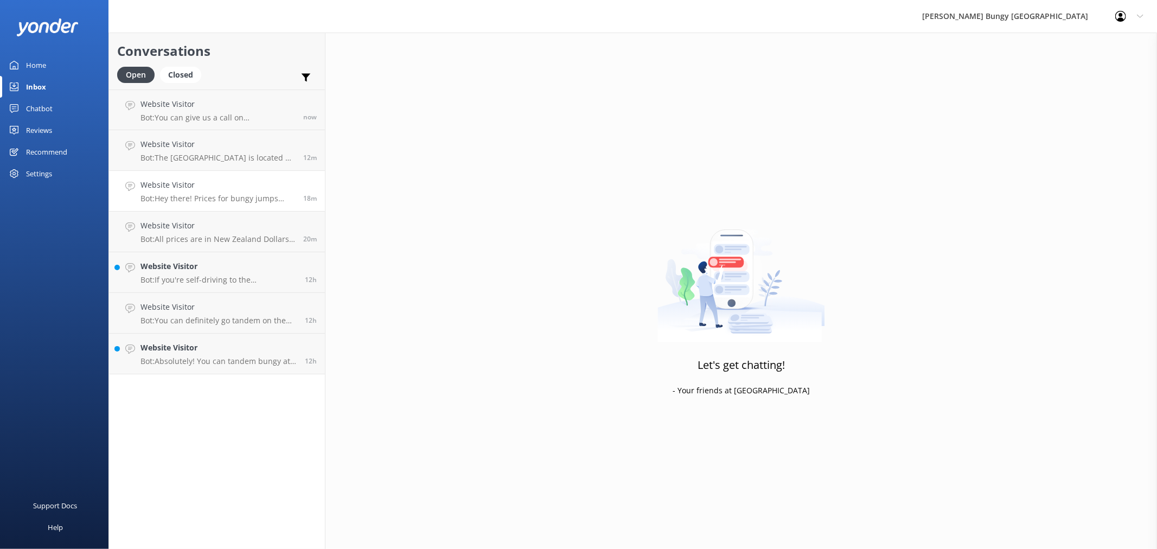
click at [231, 194] on p "Bot: Hey there! Prices for bungy jumps vary depending on the location and the t…" at bounding box center [217, 199] width 155 height 10
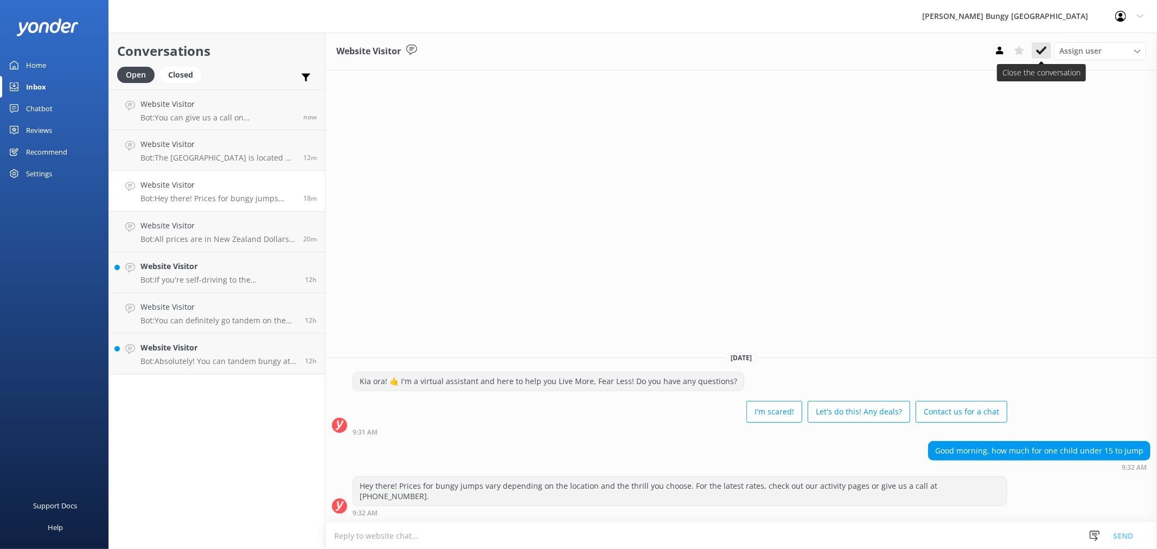
click at [1045, 47] on use at bounding box center [1041, 50] width 11 height 9
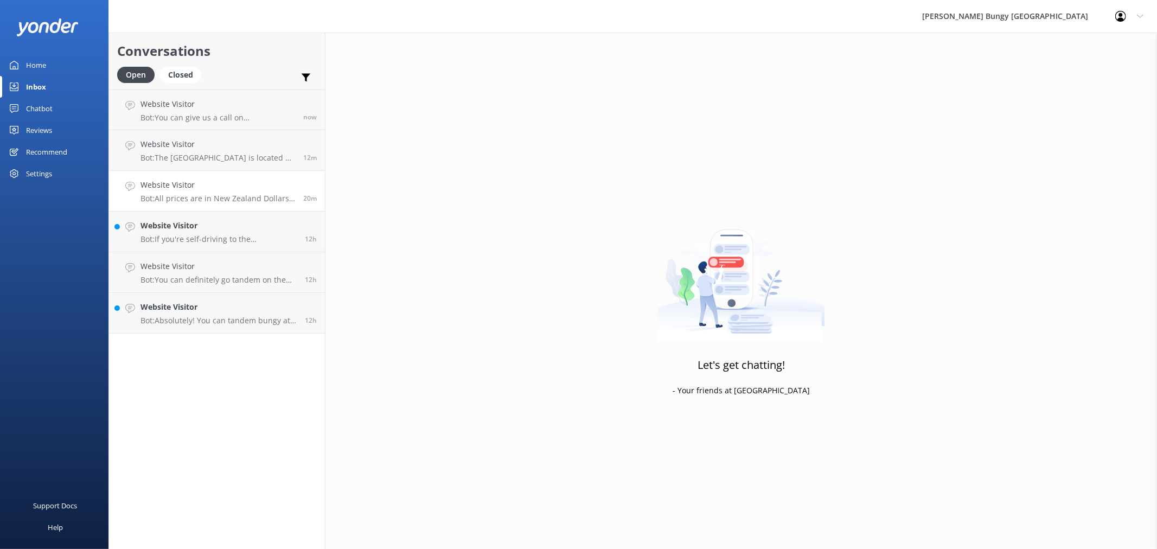
click at [272, 201] on p "Bot: All prices are in New Zealand Dollars (NZD)." at bounding box center [217, 199] width 155 height 10
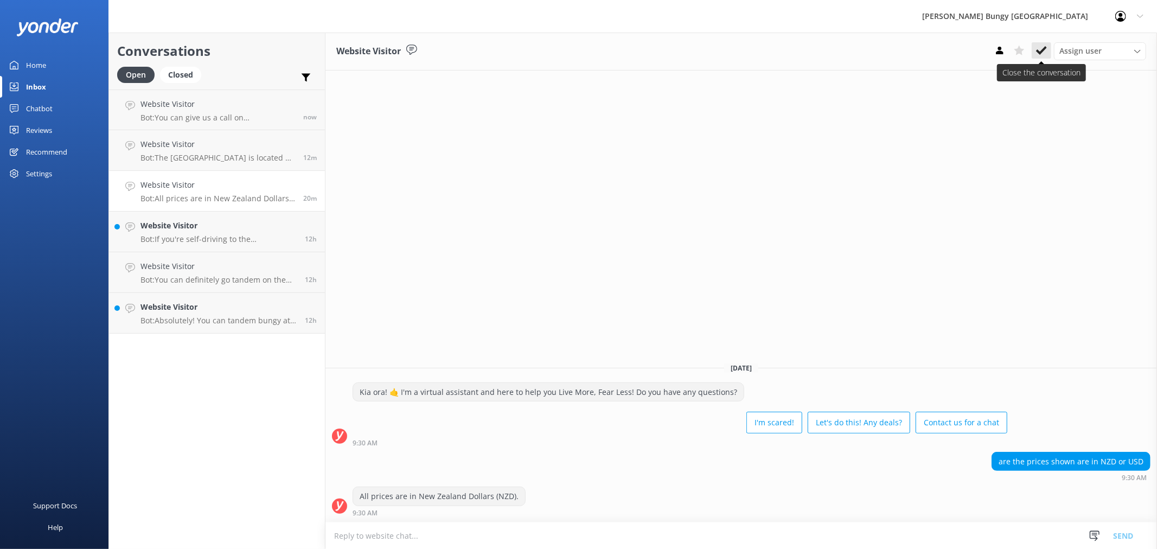
click at [1044, 47] on use at bounding box center [1041, 50] width 11 height 9
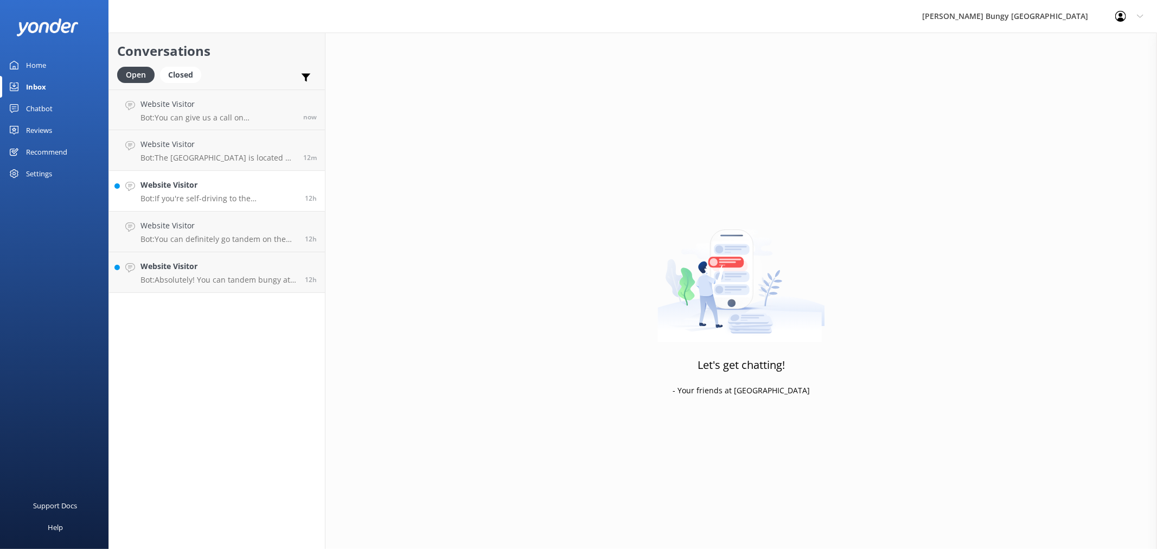
click at [251, 194] on p "Bot: If you're self-driving to the [GEOGRAPHIC_DATA], make sure to check in 15 …" at bounding box center [218, 199] width 156 height 10
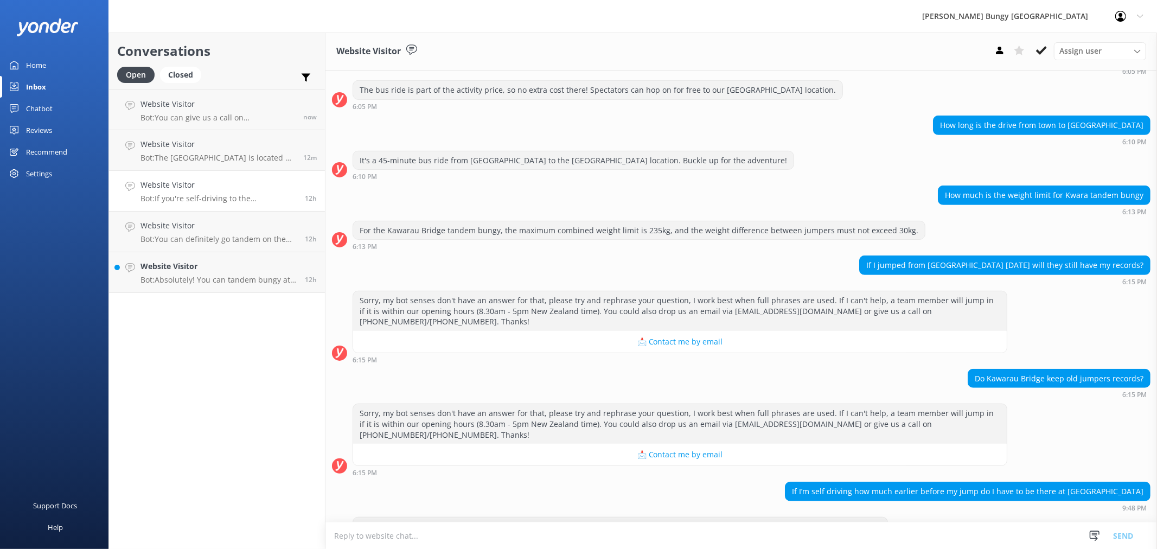
scroll to position [456, 0]
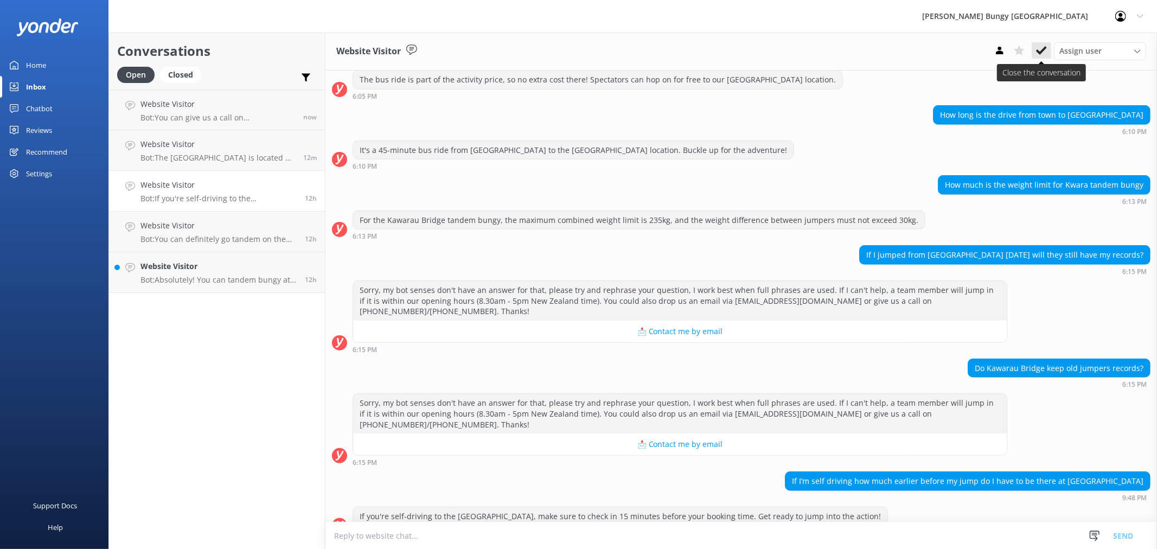
click at [1044, 55] on icon at bounding box center [1041, 50] width 11 height 11
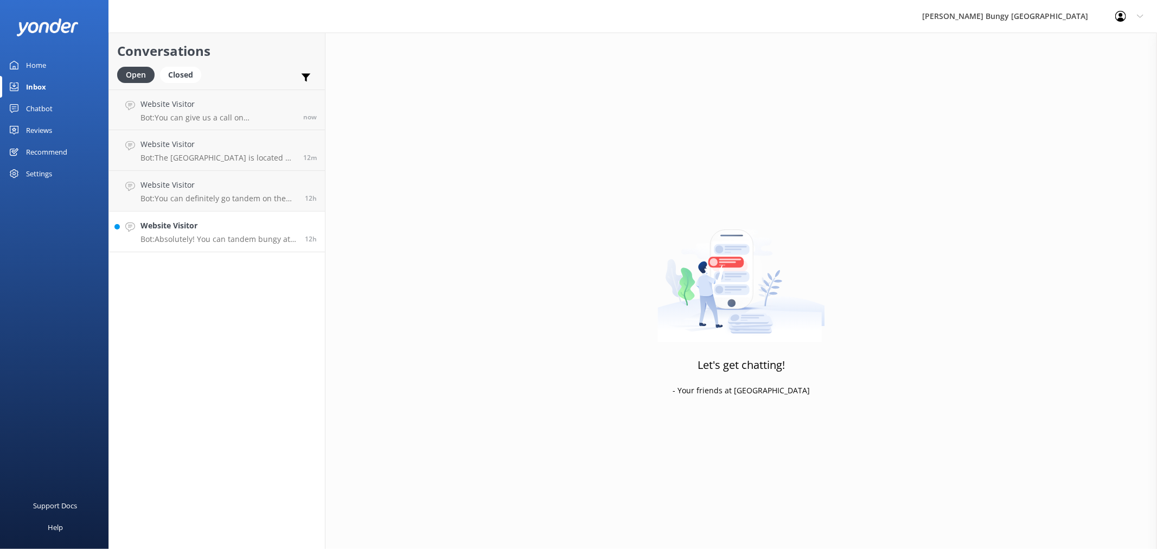
click at [267, 234] on div "Website Visitor Bot: Absolutely! You can tandem bungy at [GEOGRAPHIC_DATA], [GE…" at bounding box center [218, 232] width 156 height 24
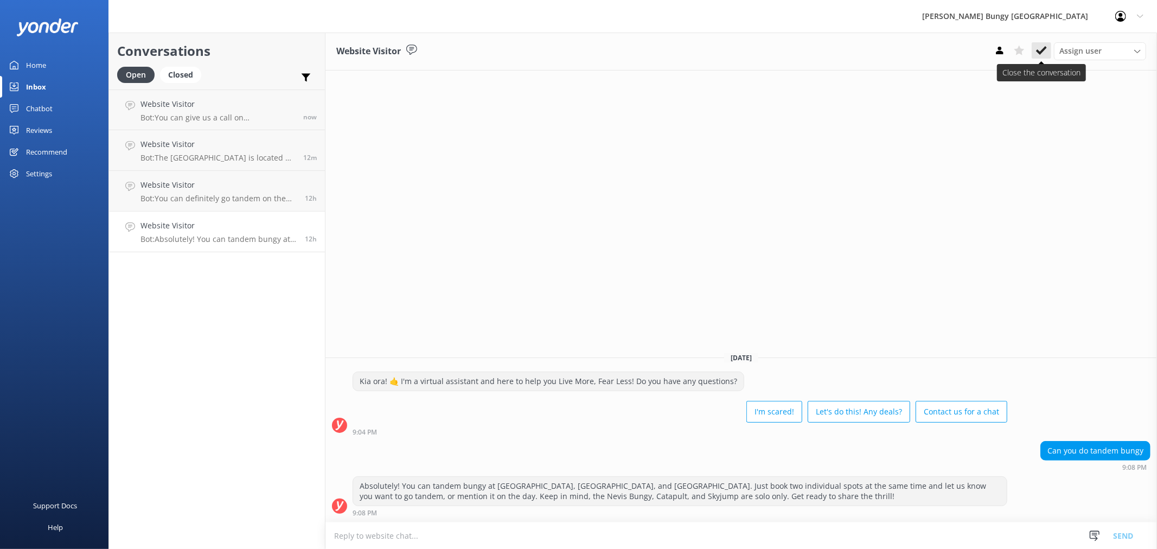
click at [1042, 50] on use at bounding box center [1041, 50] width 11 height 9
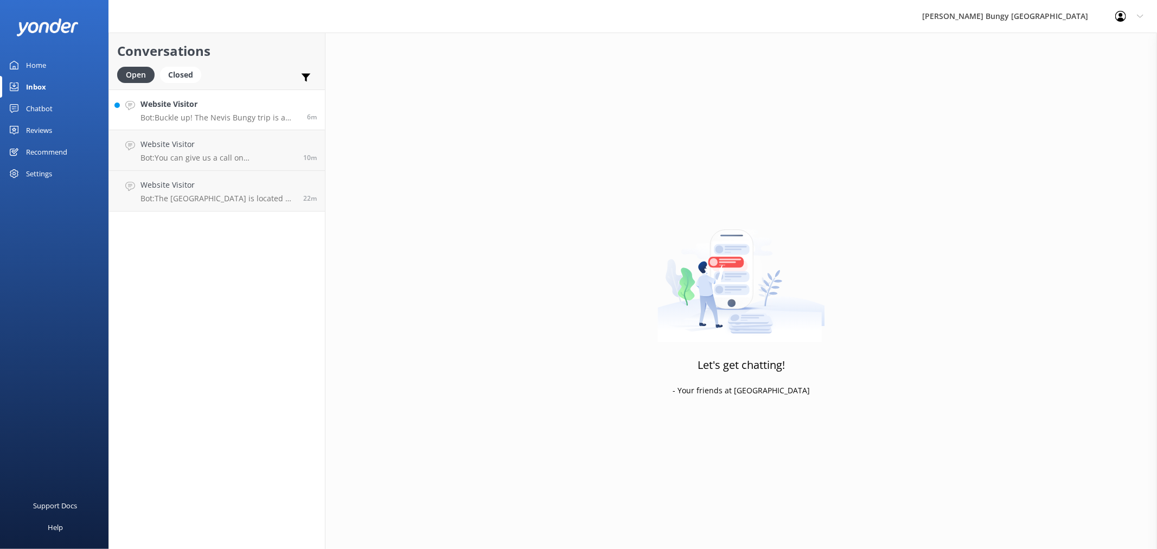
click at [213, 115] on p "Bot: Buckle up! The Nevis Bungy trip is a wild ride, taking about 4 hours total…" at bounding box center [219, 118] width 158 height 10
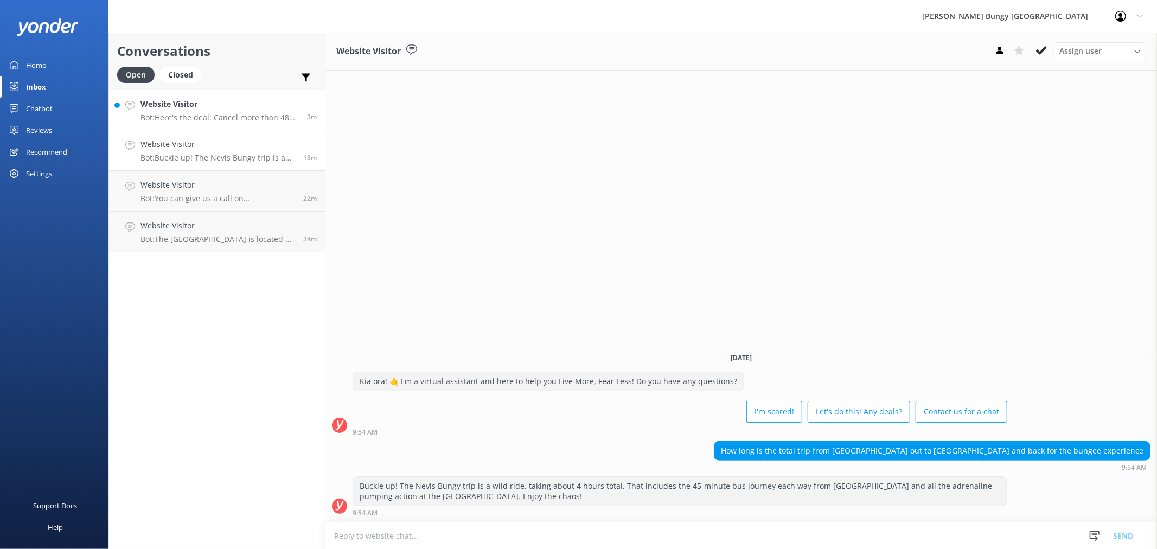
click at [168, 120] on p "Bot: Here's the deal: Cancel more than 48 hours ahead, and you get a full refun…" at bounding box center [219, 118] width 158 height 10
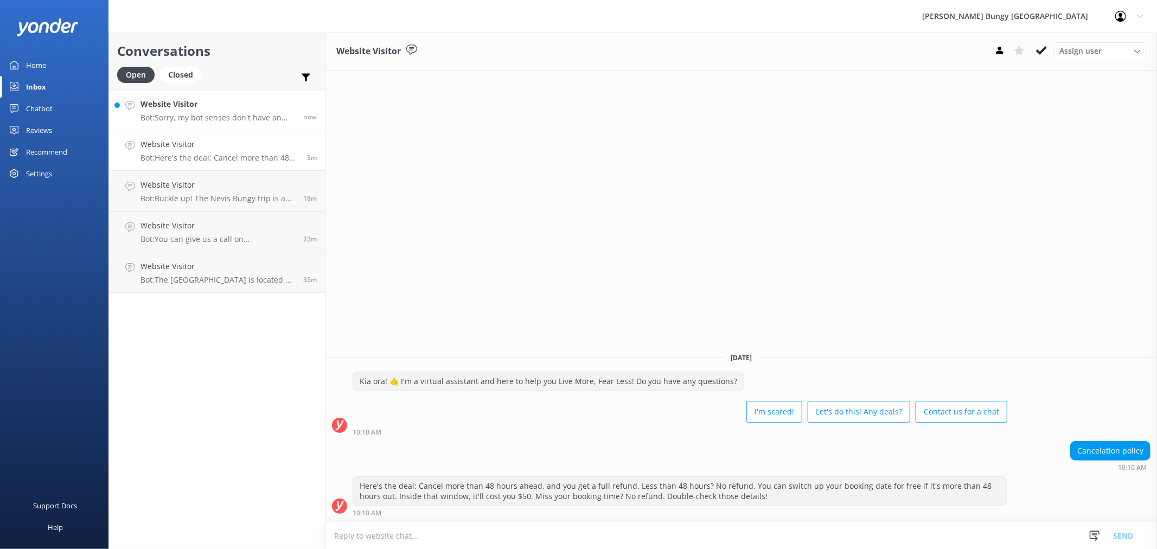
click at [255, 112] on div "Website Visitor Bot: Sorry, my bot senses don't have an answer for that, please…" at bounding box center [217, 109] width 155 height 23
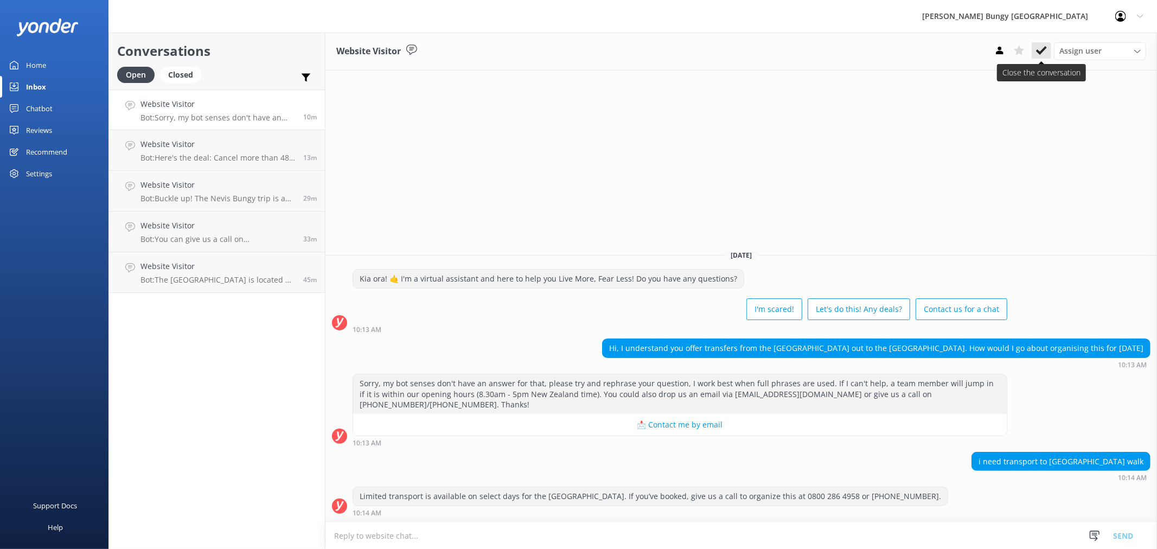
click at [1044, 50] on icon at bounding box center [1041, 50] width 11 height 11
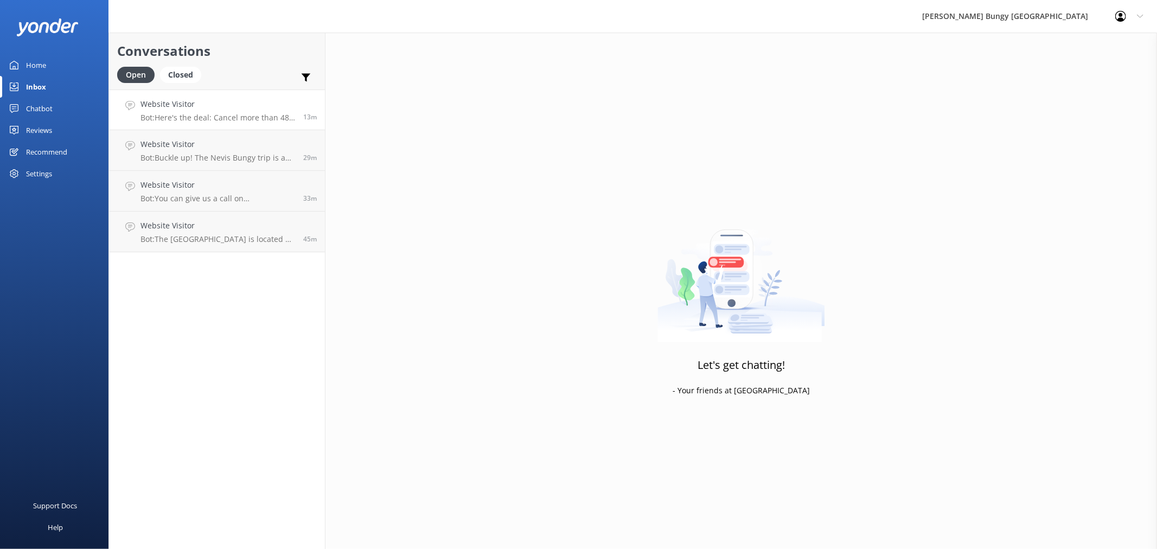
click at [255, 116] on p "Bot: Here's the deal: Cancel more than 48 hours ahead, and you get a full refun…" at bounding box center [217, 118] width 155 height 10
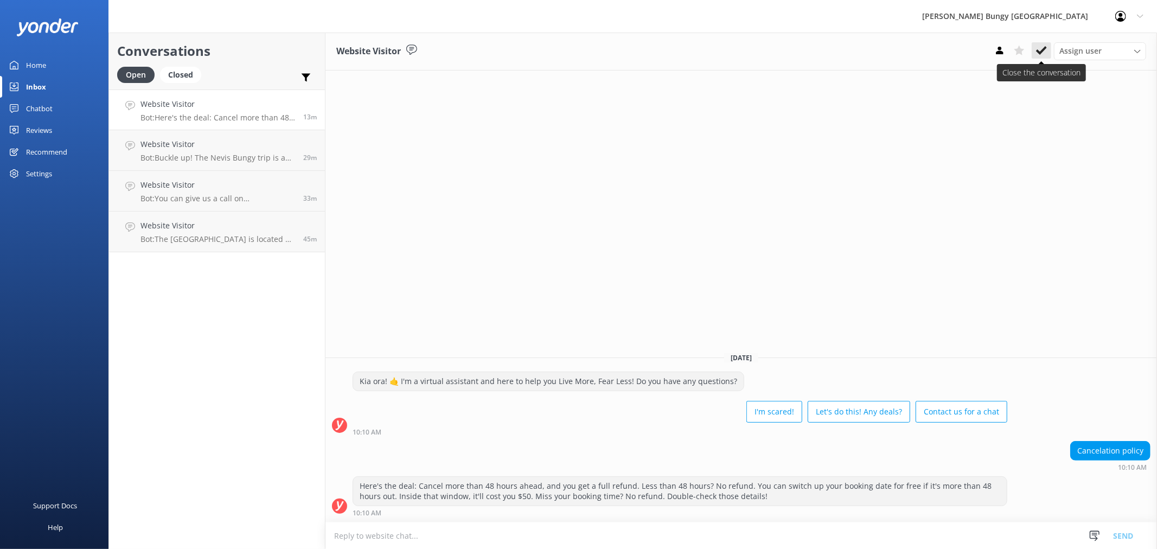
click at [1038, 57] on button at bounding box center [1041, 50] width 20 height 16
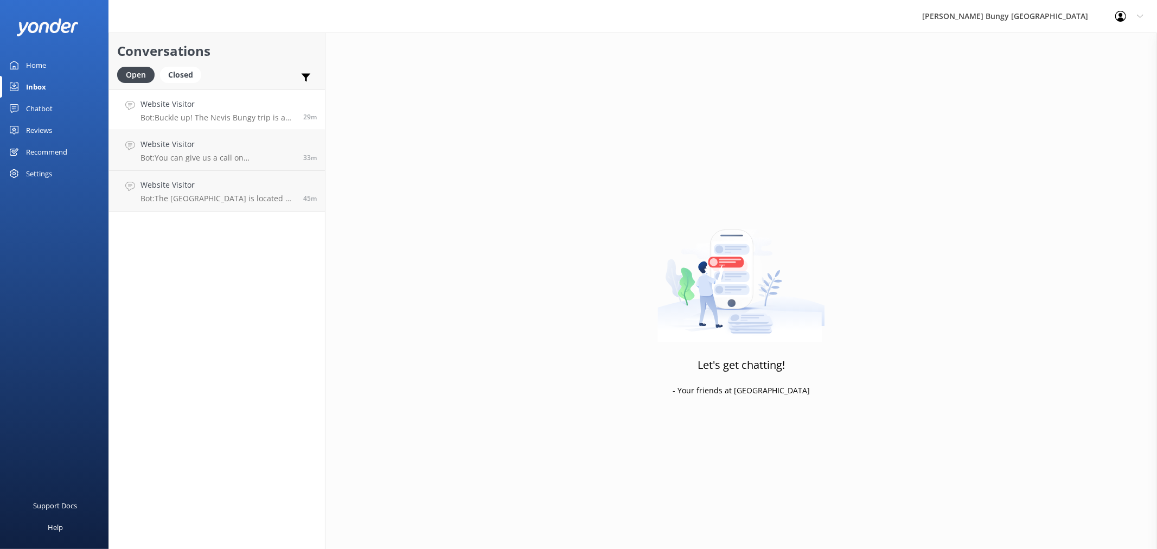
click at [286, 117] on p "Bot: Buckle up! The Nevis Bungy trip is a wild ride, taking about 4 hours total…" at bounding box center [217, 118] width 155 height 10
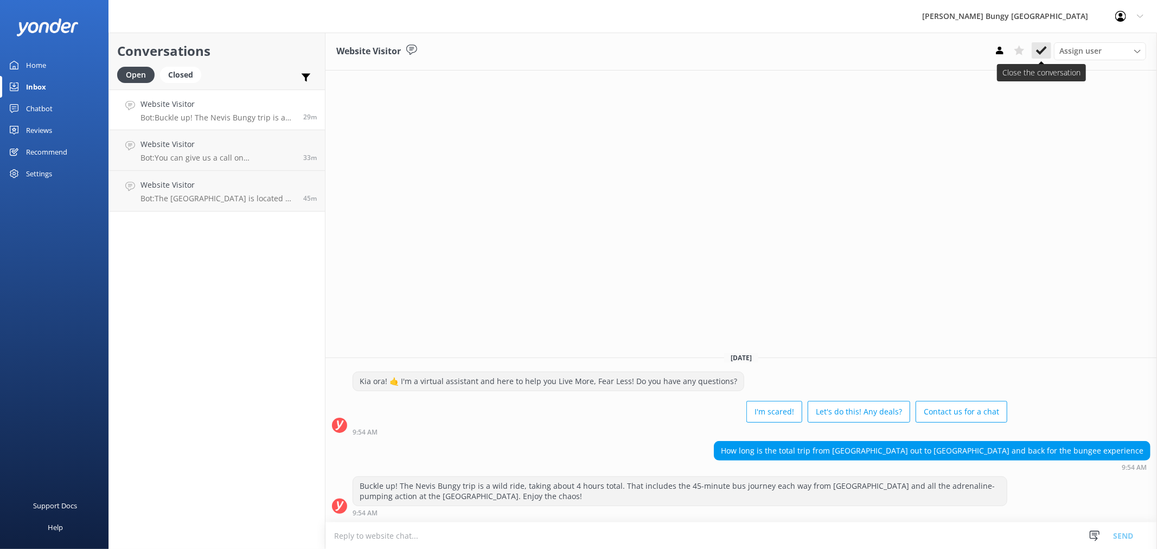
click at [1047, 53] on icon at bounding box center [1041, 50] width 11 height 11
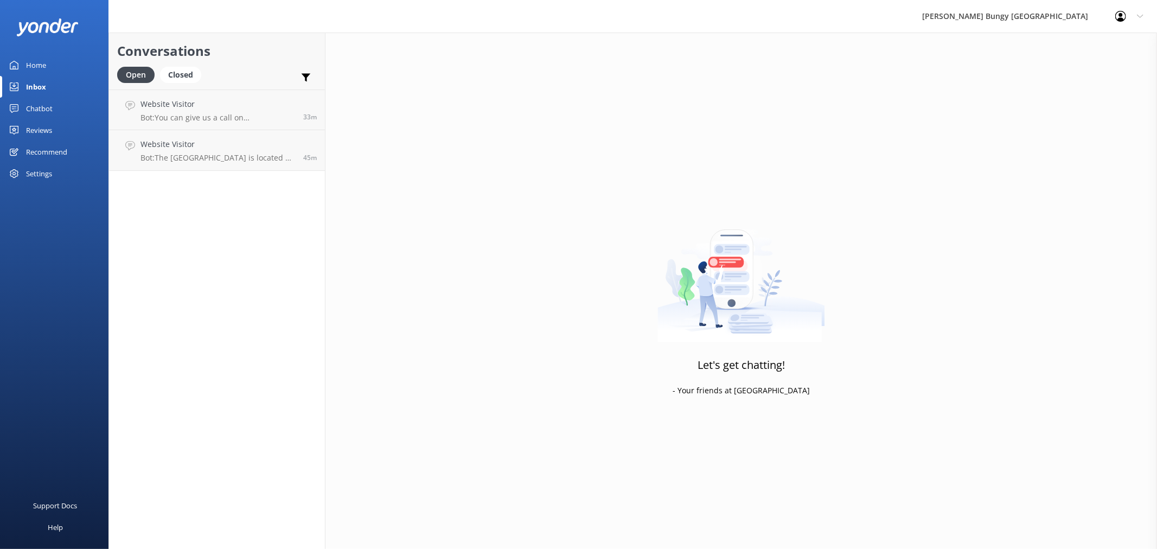
click at [259, 111] on div "Website Visitor Bot: You can give us a call on [PHONE_NUMBER] or [PHONE_NUMBER]…" at bounding box center [217, 109] width 155 height 23
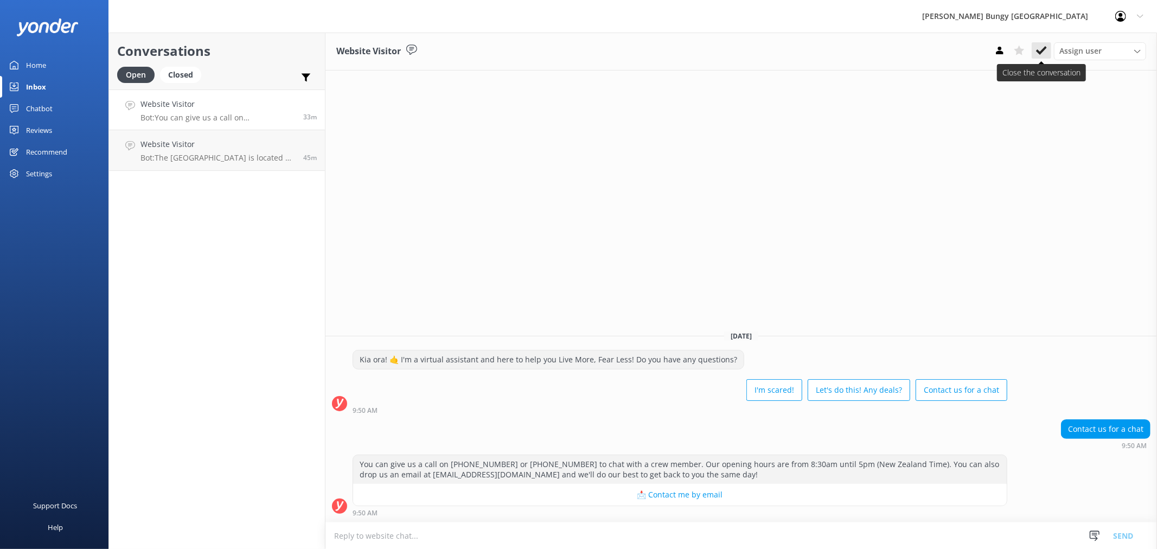
click at [1037, 55] on icon at bounding box center [1041, 50] width 11 height 11
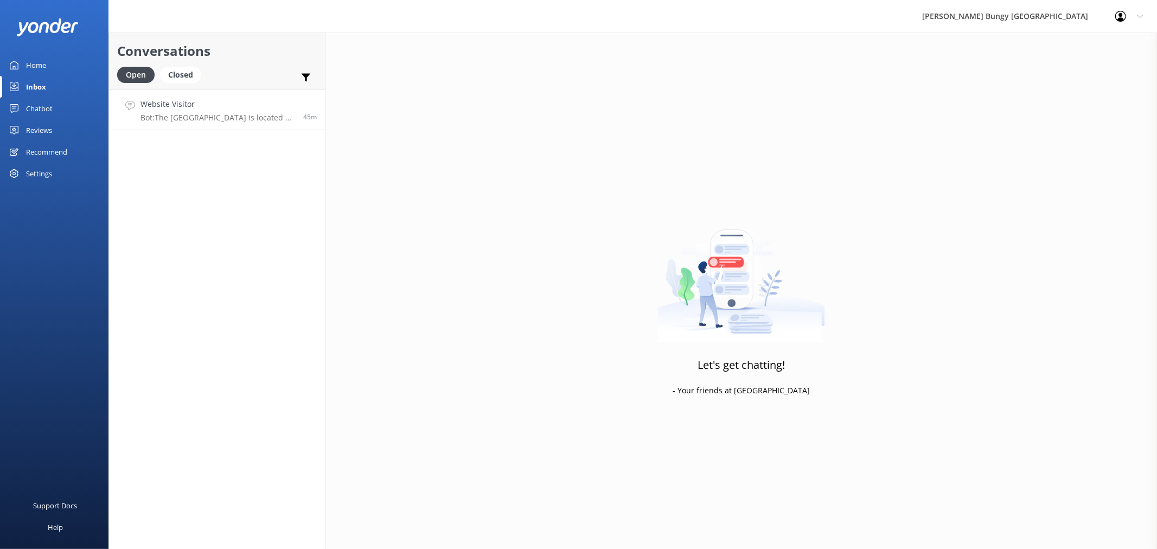
click at [267, 117] on p "Bot: The [GEOGRAPHIC_DATA] is located at [STREET_ADDRESS]. If you're catching o…" at bounding box center [217, 118] width 155 height 10
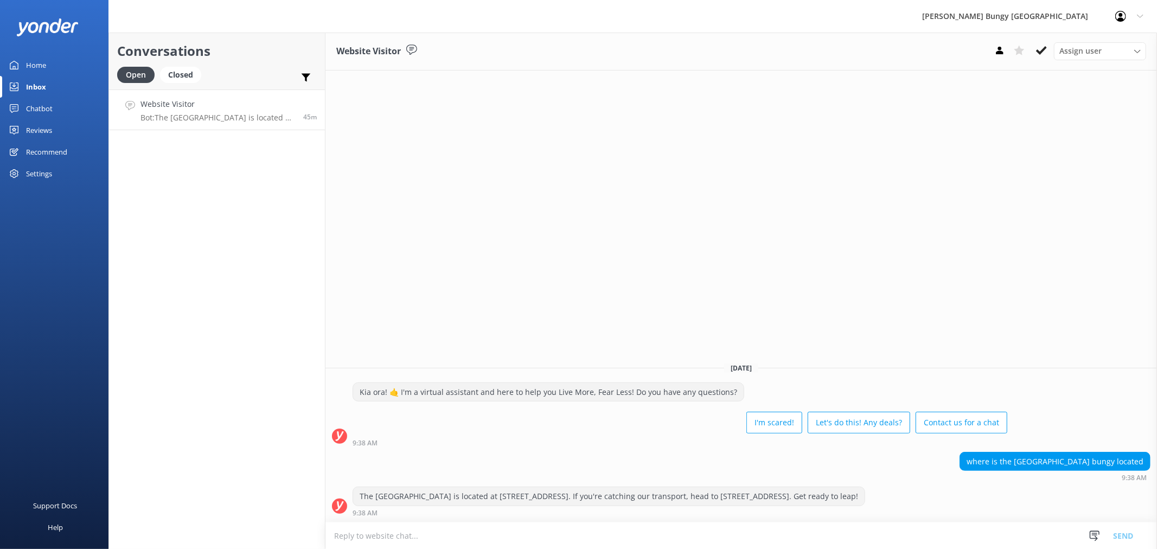
click at [1043, 52] on icon at bounding box center [1041, 50] width 11 height 11
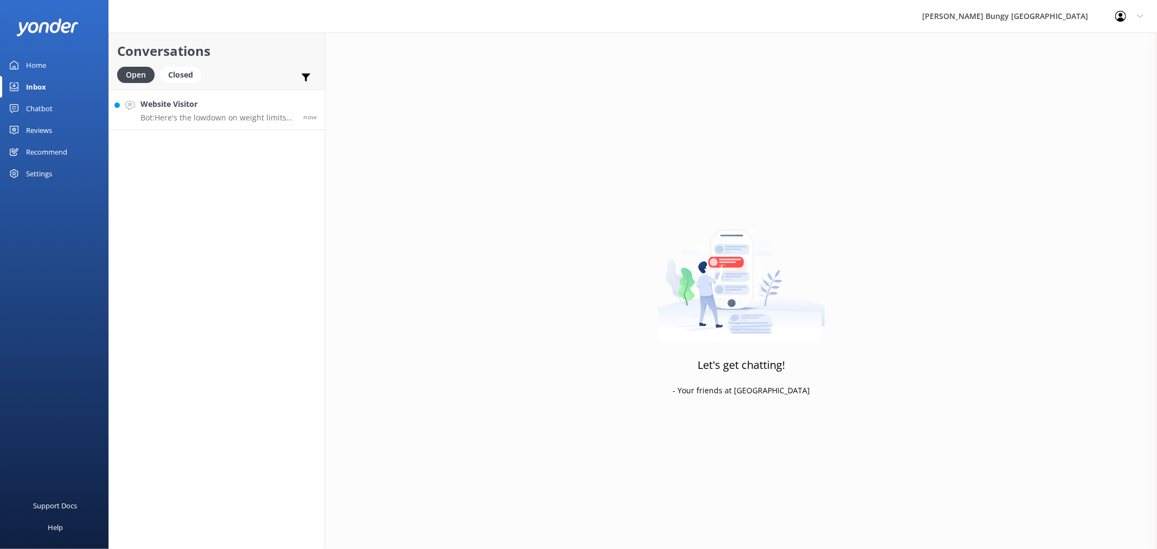
click at [228, 113] on p "Bot: Here's the lowdown on weight limits for our adrenaline-pumping activities:…" at bounding box center [217, 118] width 155 height 10
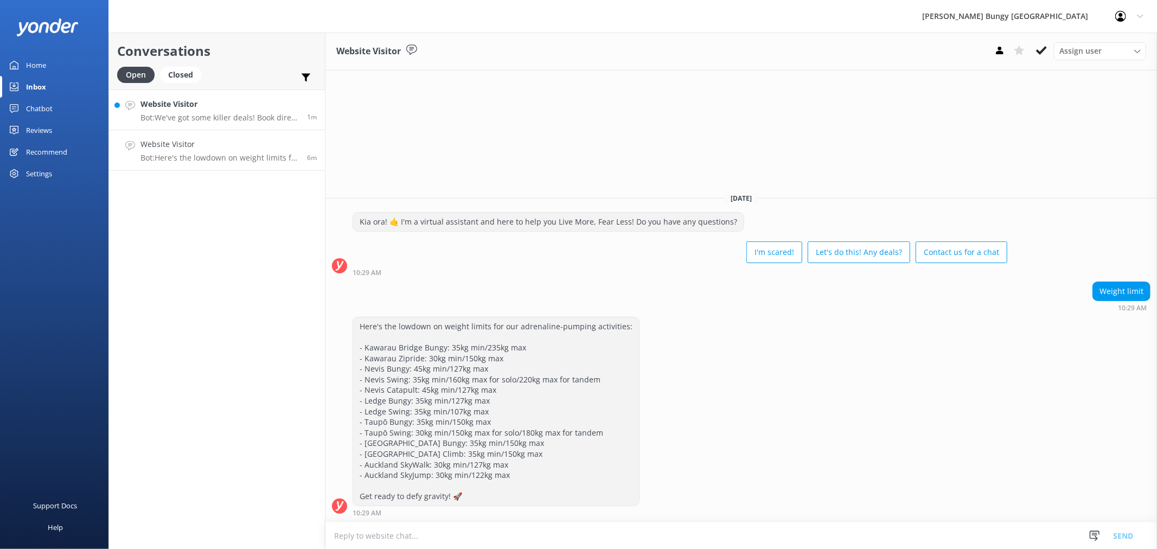
drag, startPoint x: 158, startPoint y: 118, endPoint x: 167, endPoint y: 121, distance: 10.0
click at [158, 118] on p "Bot: We've got some killer deals! Book direct on our website for the best price…" at bounding box center [219, 118] width 158 height 10
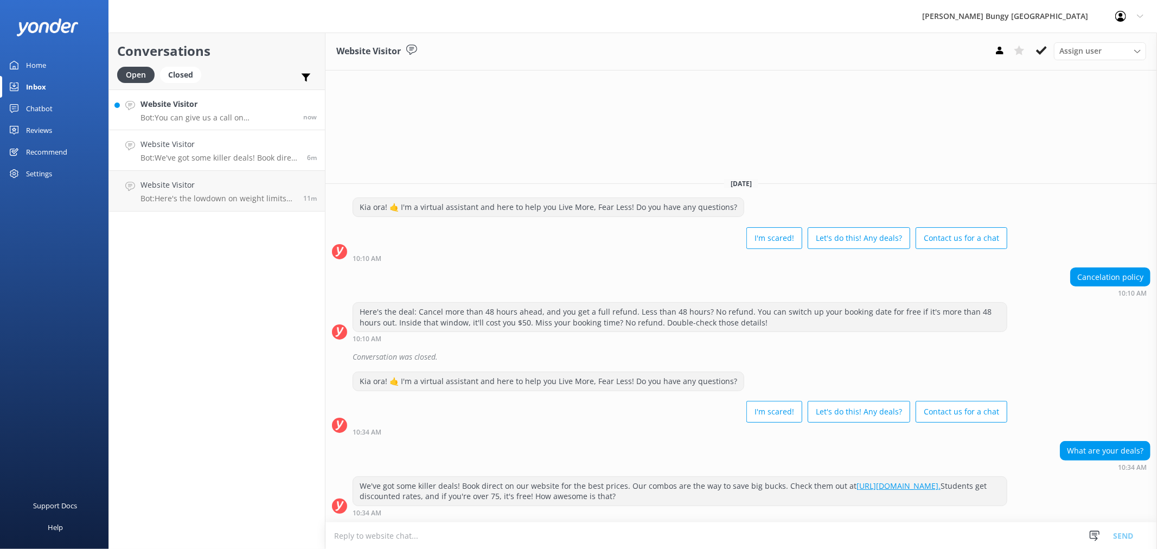
click at [206, 118] on p "Bot: You can give us a call on [PHONE_NUMBER] or [PHONE_NUMBER] to chat with a …" at bounding box center [217, 118] width 155 height 10
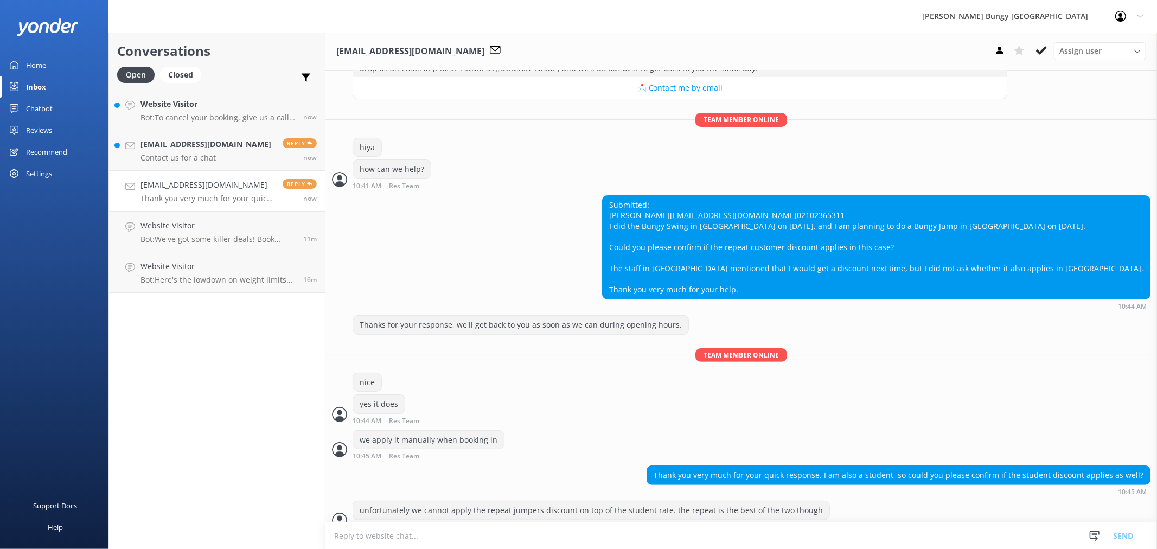
scroll to position [191, 0]
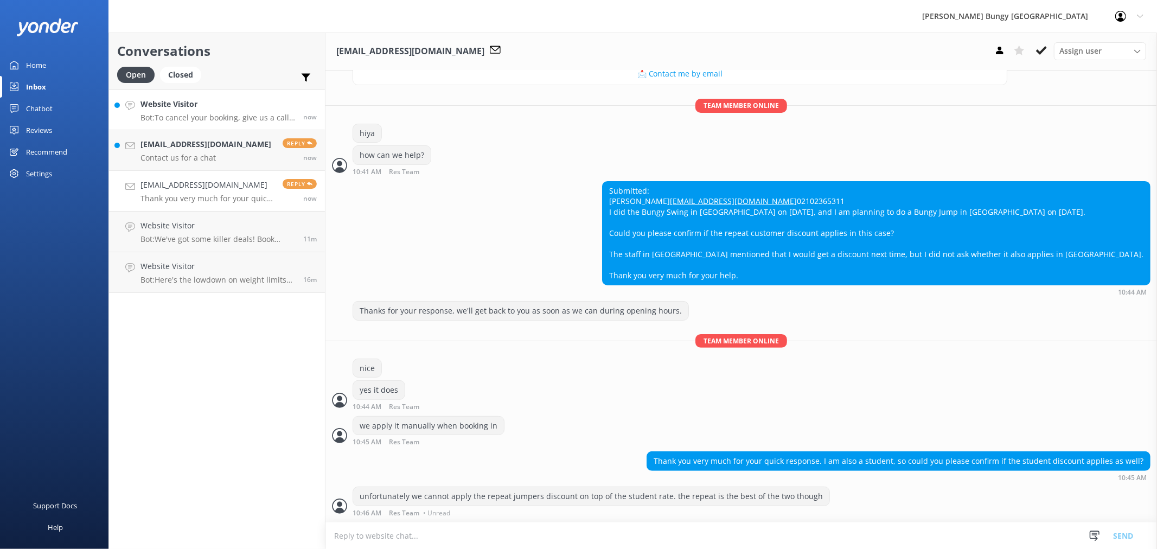
click at [236, 113] on p "Bot: To cancel your booking, give us a call on [PHONE_NUMBER] or [PHONE_NUMBER]…" at bounding box center [217, 118] width 155 height 10
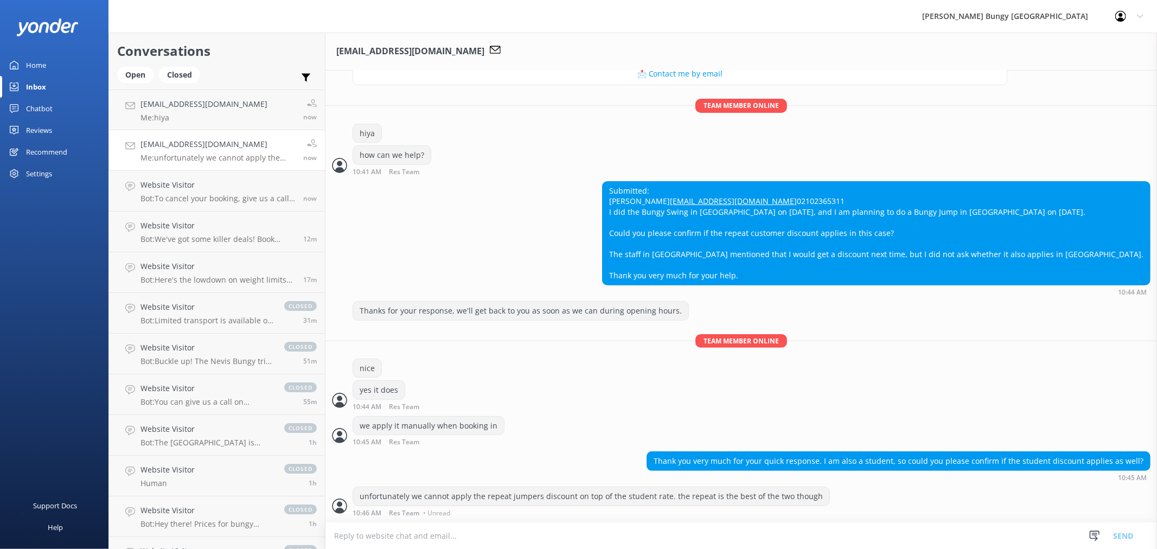
scroll to position [191, 0]
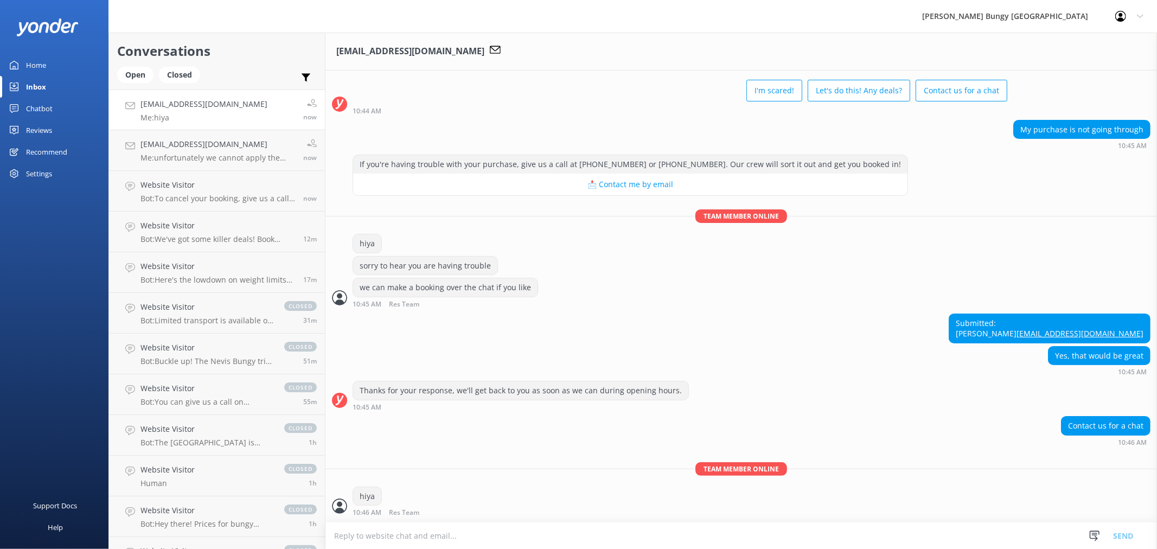
scroll to position [60, 0]
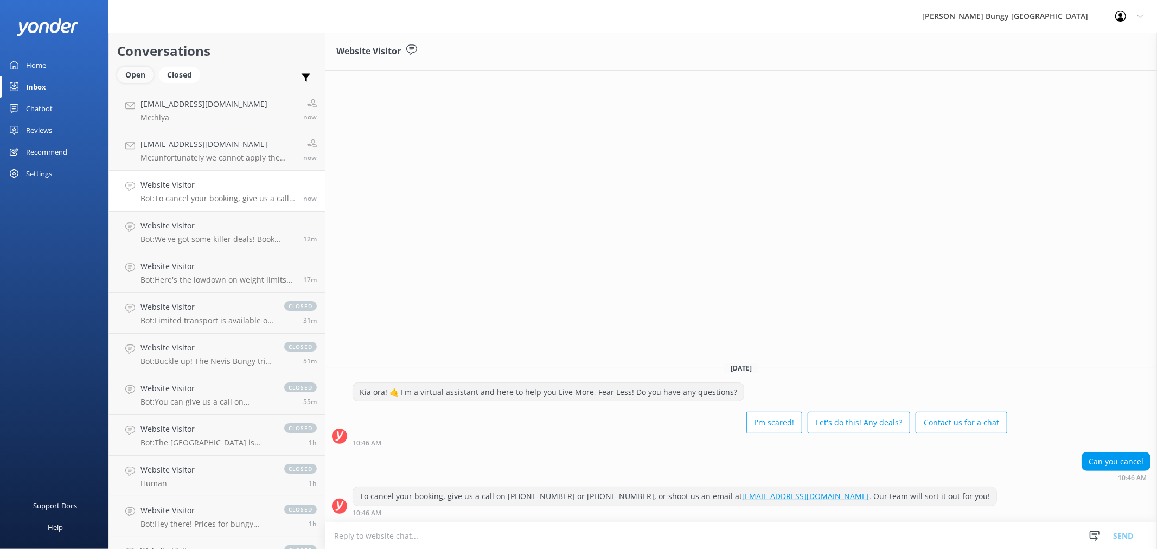
click at [137, 76] on div "Open" at bounding box center [135, 75] width 36 height 16
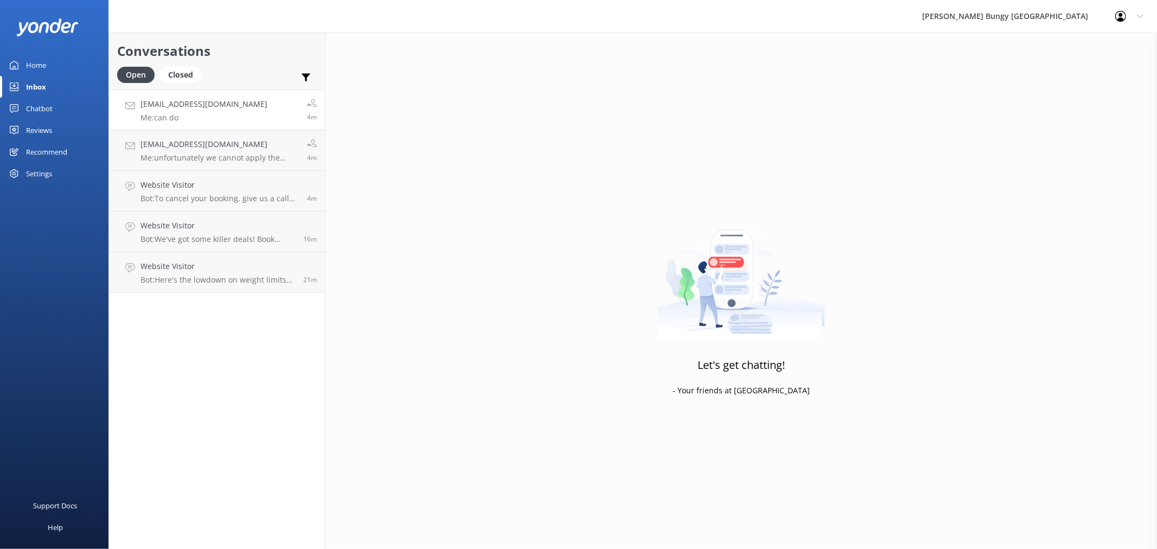
click at [293, 116] on link "[EMAIL_ADDRESS][DOMAIN_NAME] Me: can do 4m" at bounding box center [217, 109] width 216 height 41
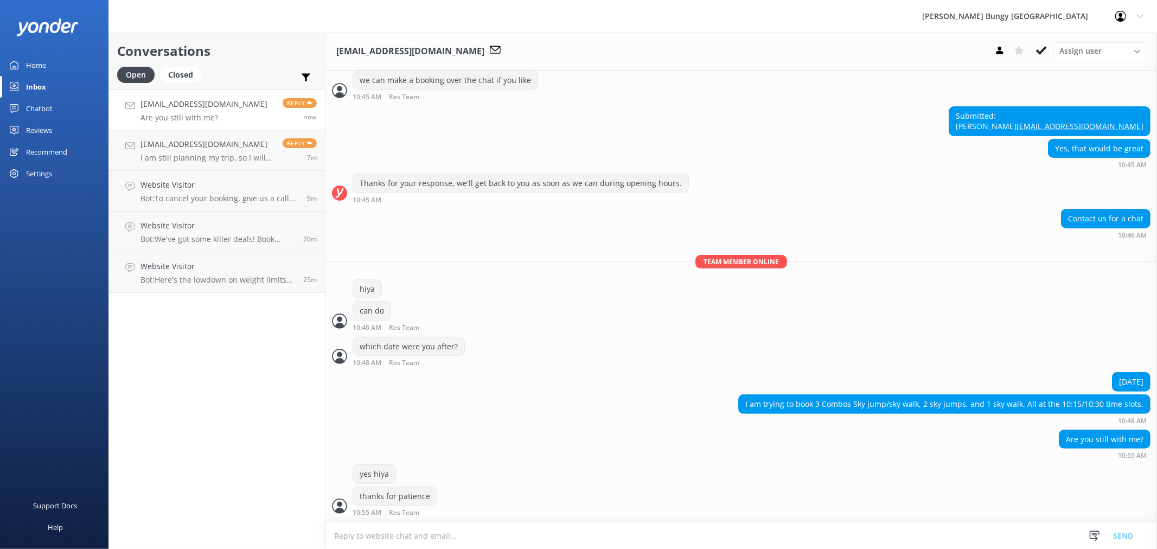
scroll to position [268, 0]
click at [221, 163] on link "[EMAIL_ADDRESS][DOMAIN_NAME] I am still planning my trip, so I will let you kno…" at bounding box center [217, 150] width 216 height 41
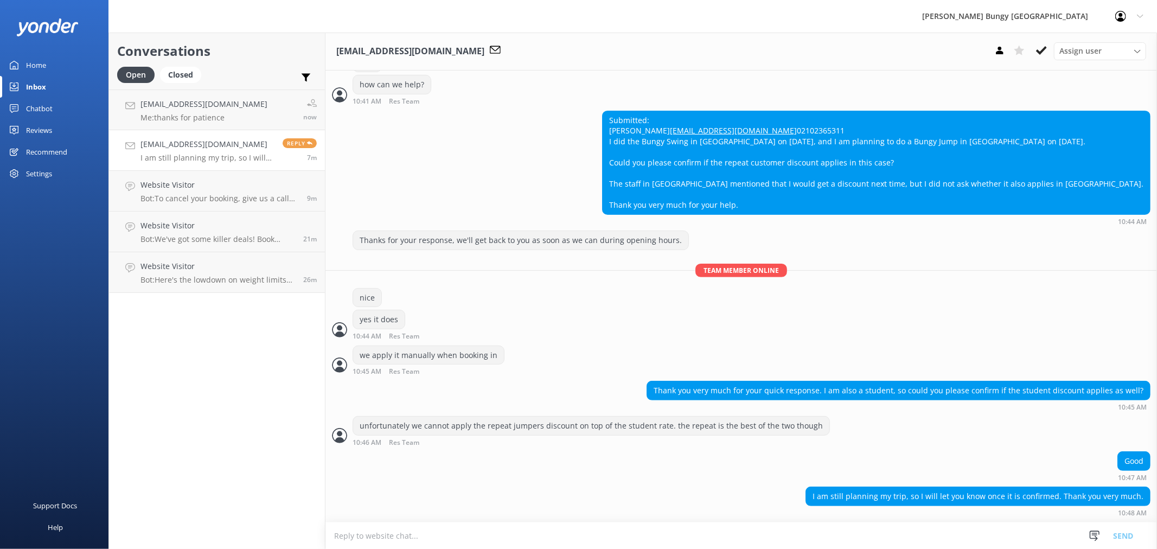
scroll to position [262, 0]
click at [225, 111] on link "[EMAIL_ADDRESS][DOMAIN_NAME] Me: thanks for patience now" at bounding box center [217, 109] width 216 height 41
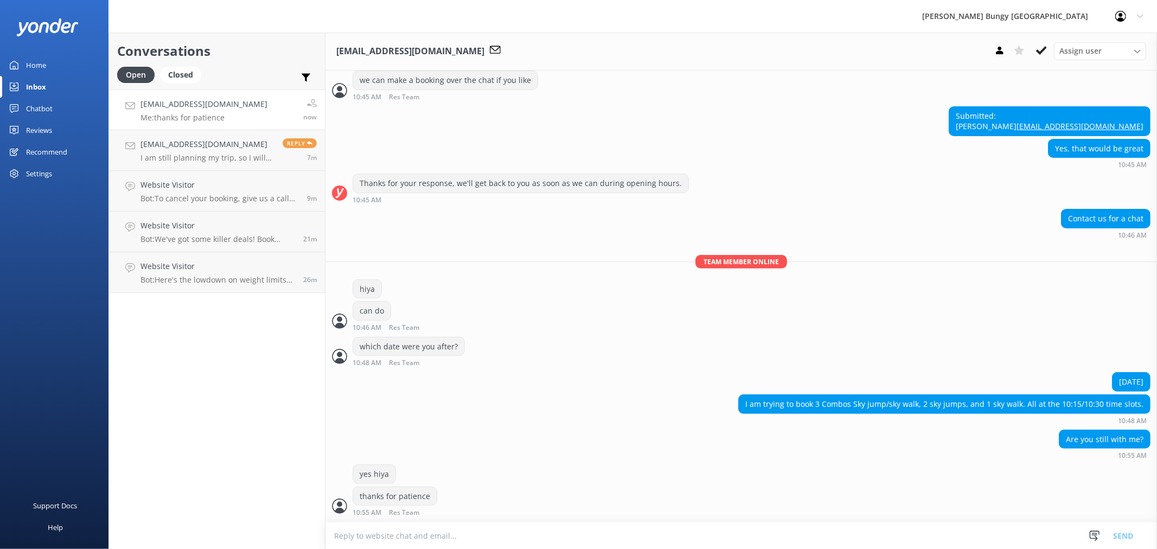
scroll to position [268, 0]
click at [243, 148] on h4 "[EMAIL_ADDRESS][DOMAIN_NAME]" at bounding box center [207, 144] width 134 height 12
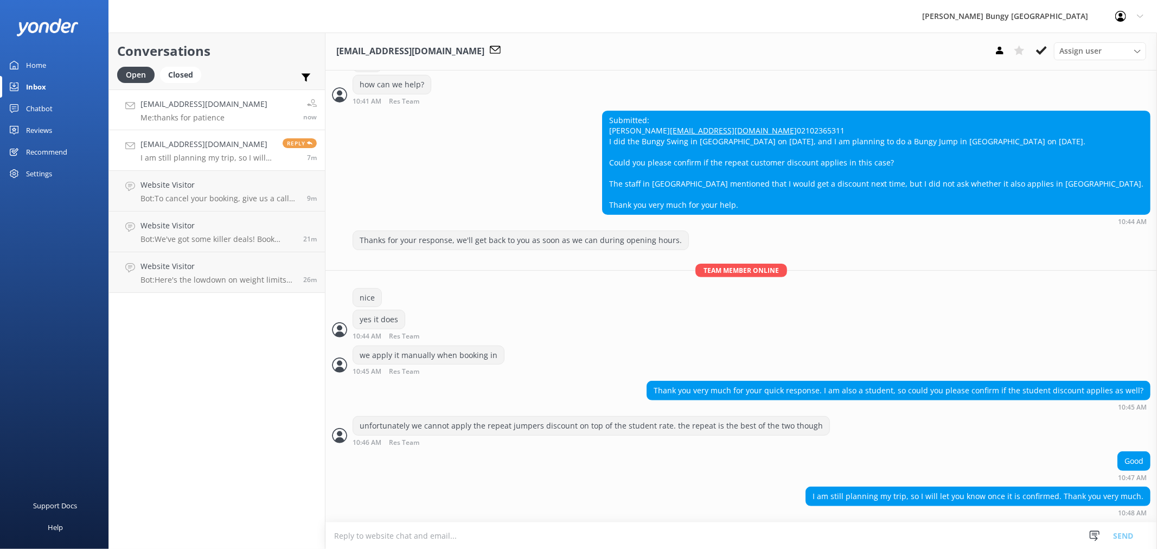
click at [229, 127] on link "[EMAIL_ADDRESS][DOMAIN_NAME] Me: thanks for patience now" at bounding box center [217, 109] width 216 height 41
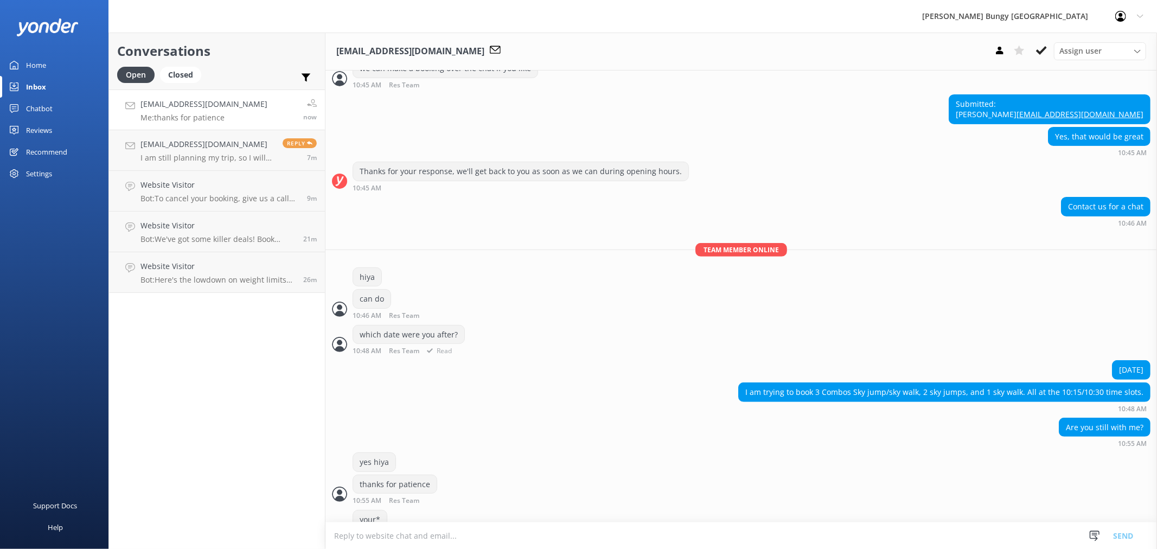
scroll to position [304, 0]
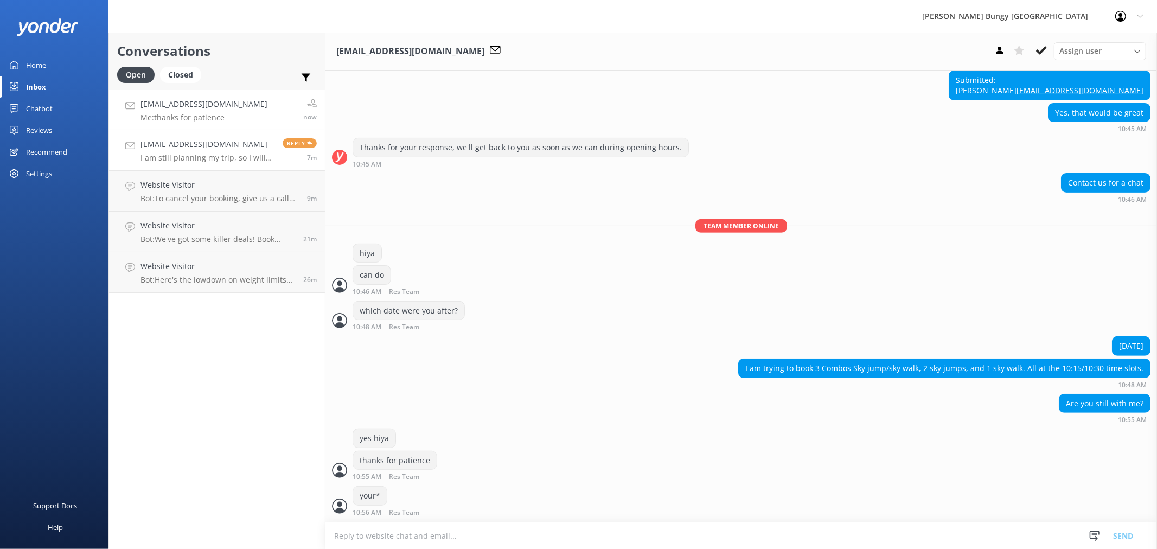
click at [256, 152] on div "[EMAIL_ADDRESS][DOMAIN_NAME] I am still planning my trip, so I will let you kno…" at bounding box center [207, 150] width 134 height 24
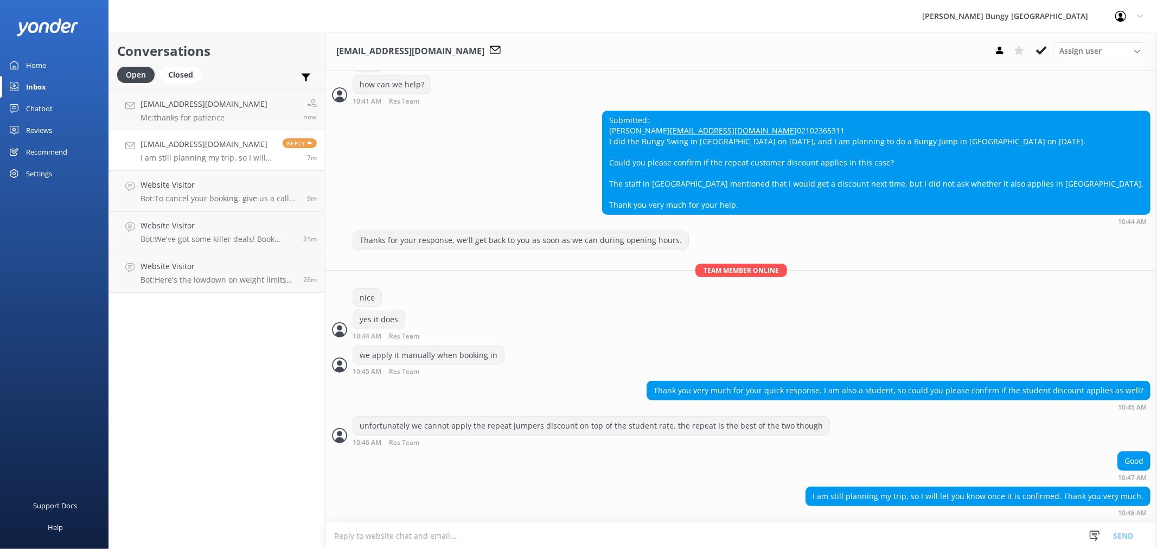
scroll to position [262, 0]
click at [1044, 49] on use at bounding box center [1041, 50] width 11 height 9
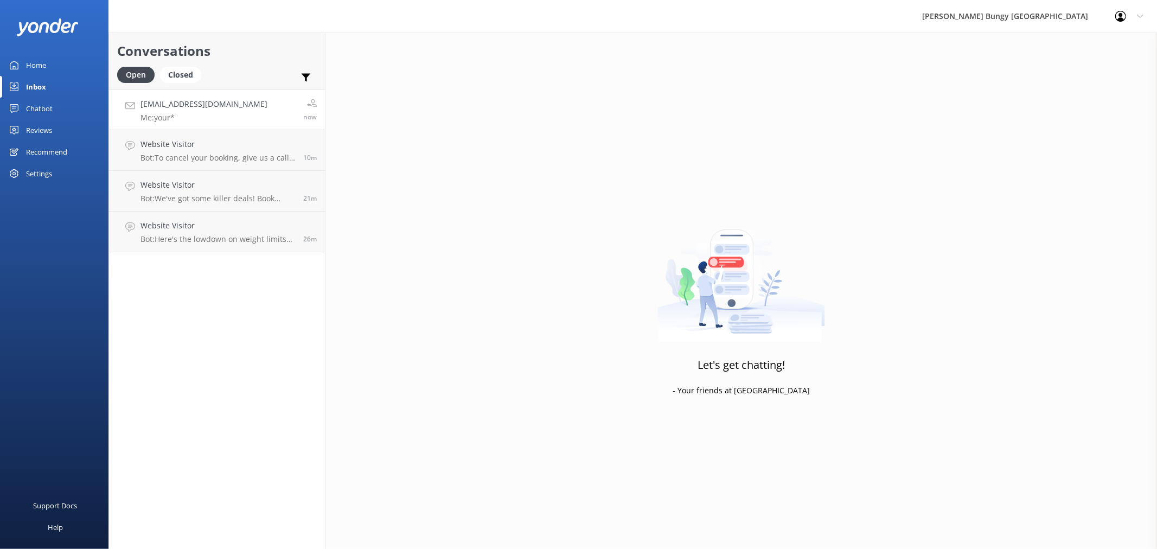
click at [230, 116] on link "[EMAIL_ADDRESS][DOMAIN_NAME] Me: your* now" at bounding box center [217, 109] width 216 height 41
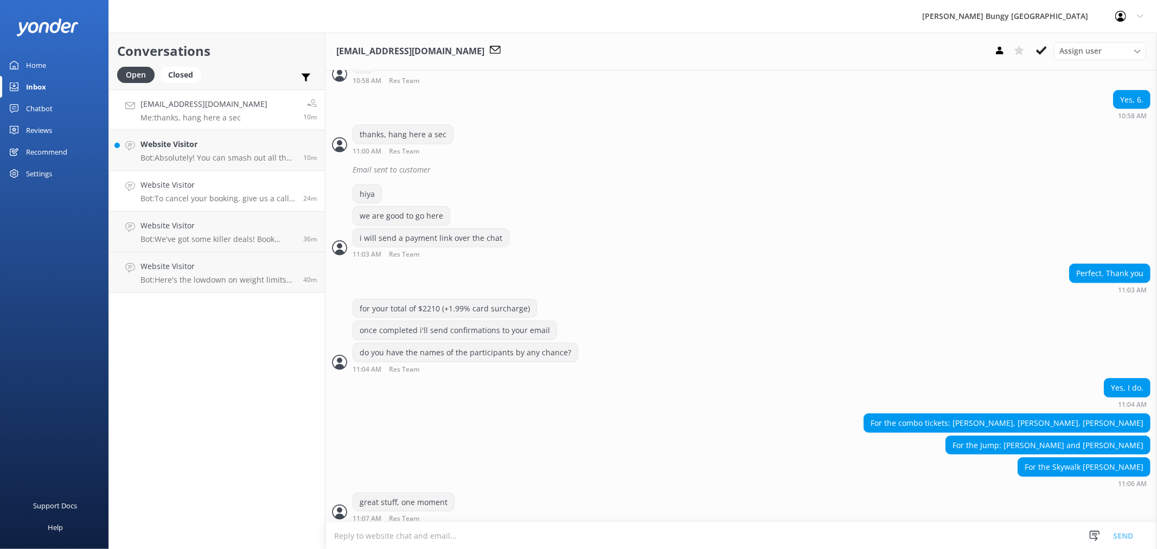
scroll to position [871, 0]
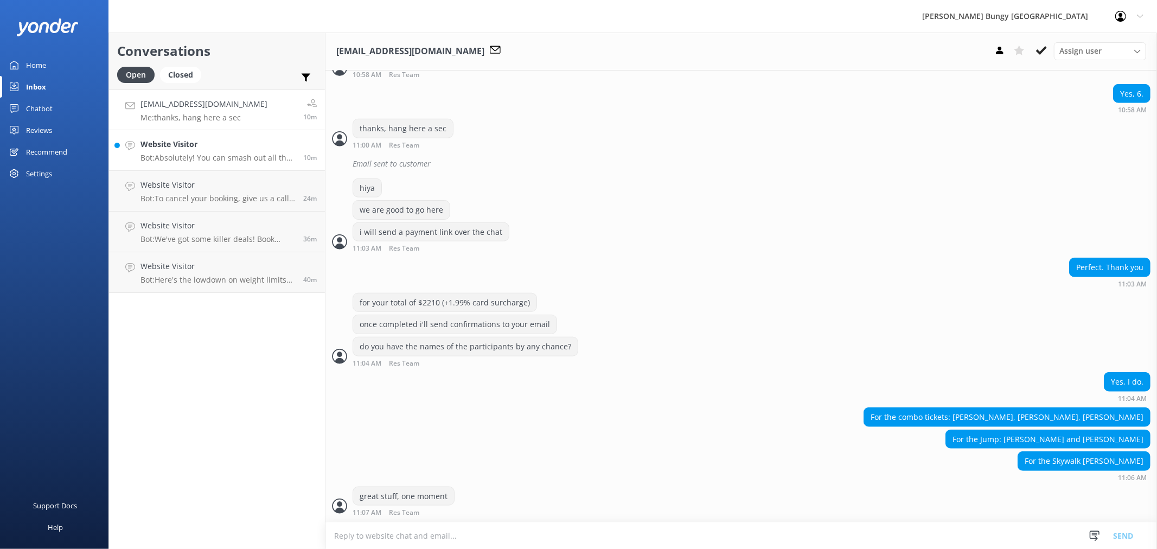
click at [238, 149] on h4 "Website Visitor" at bounding box center [217, 144] width 155 height 12
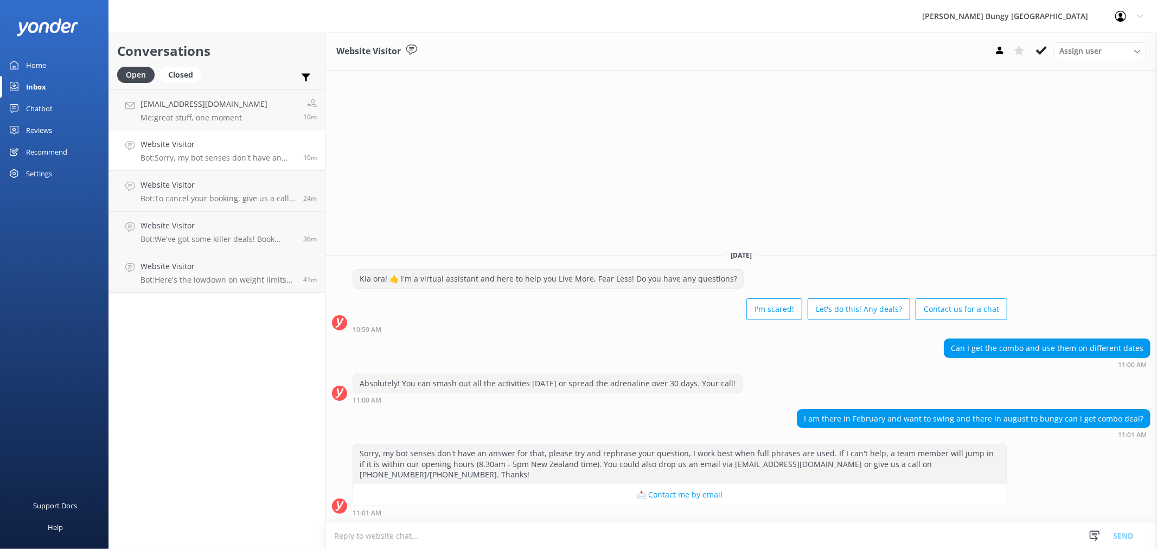
click at [894, 541] on textarea at bounding box center [740, 535] width 831 height 27
click at [895, 536] on textarea at bounding box center [740, 535] width 831 height 27
drag, startPoint x: 696, startPoint y: 535, endPoint x: 696, endPoint y: 519, distance: 15.7
click at [696, 535] on textarea at bounding box center [740, 535] width 831 height 27
type textarea "[PERSON_NAME]! As stated above you"
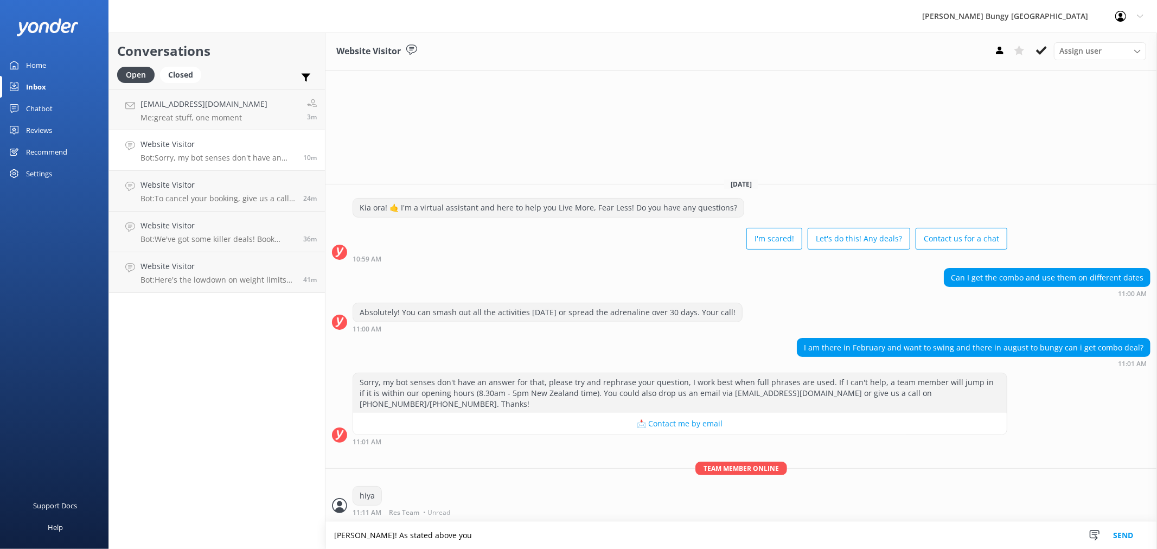
drag, startPoint x: 441, startPoint y: 540, endPoint x: 305, endPoint y: 527, distance: 137.3
click at [305, 527] on div "Conversations Open Closed Important Assigned to me Unassigned [PERSON_NAME][EMA…" at bounding box center [632, 291] width 1048 height 516
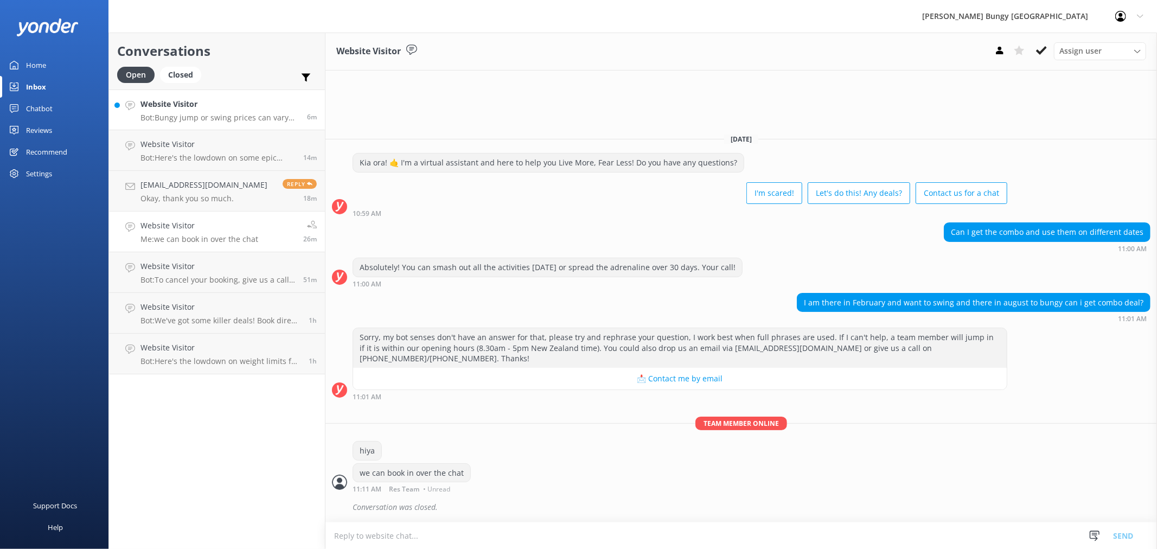
click at [202, 109] on h4 "Website Visitor" at bounding box center [219, 104] width 158 height 12
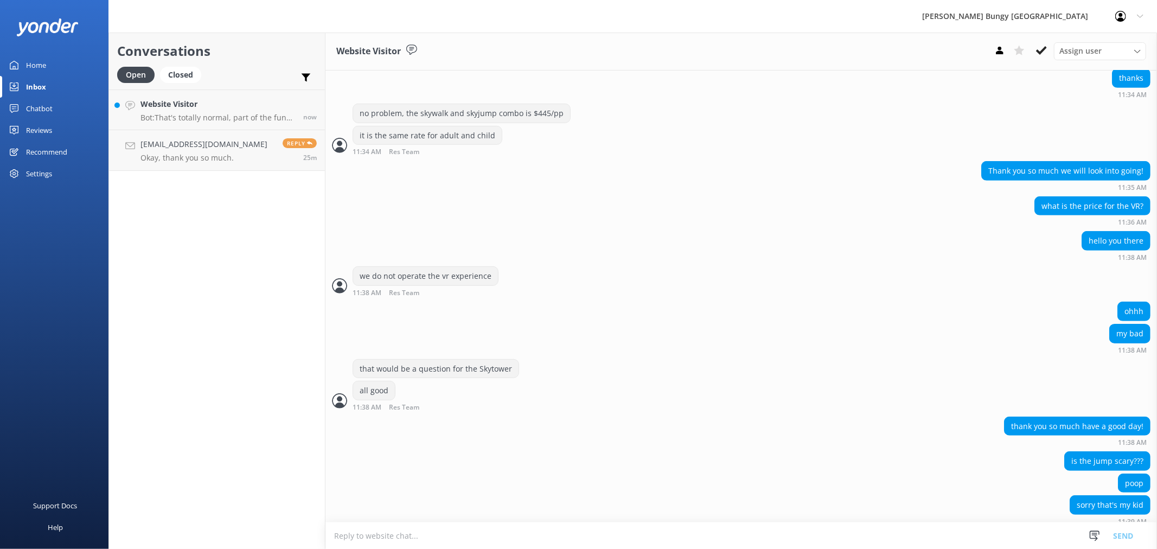
scroll to position [549, 0]
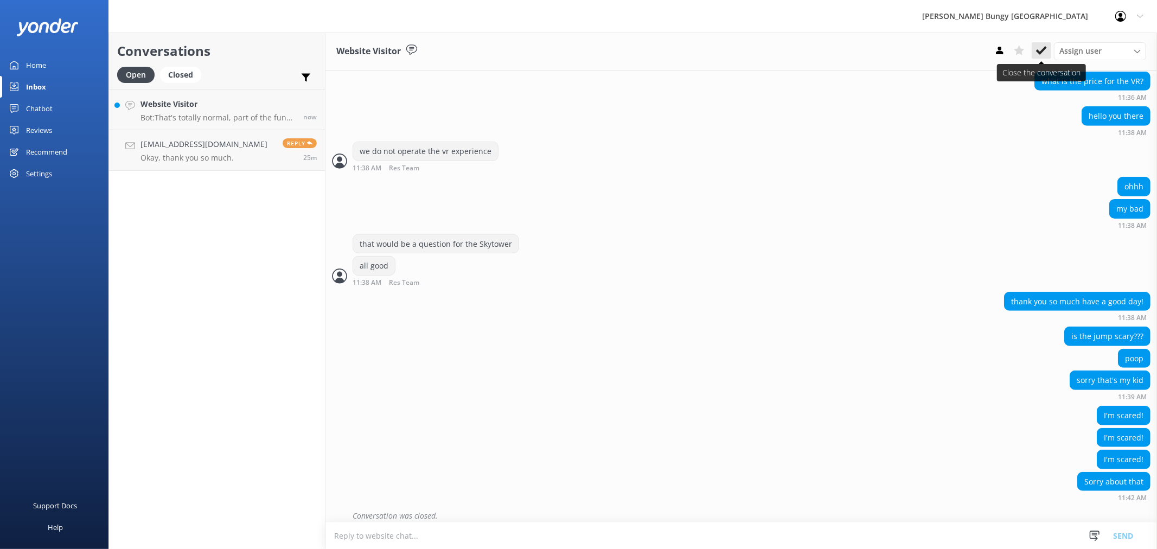
click at [1035, 49] on button at bounding box center [1041, 50] width 20 height 16
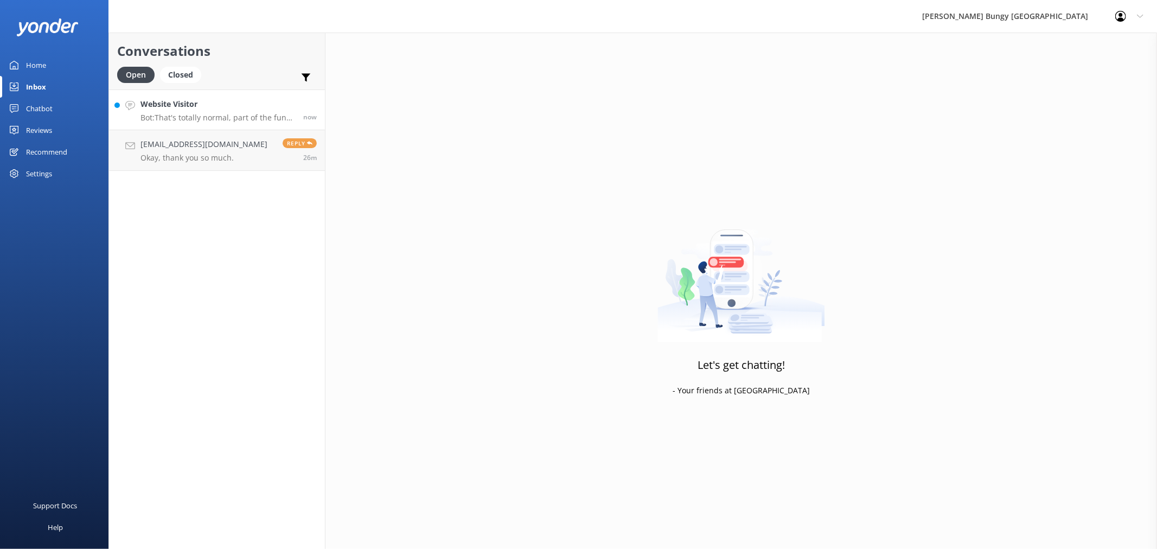
click at [168, 116] on p "Bot: That's totally normal, part of the fun and what leads to feeling accomplis…" at bounding box center [217, 118] width 155 height 10
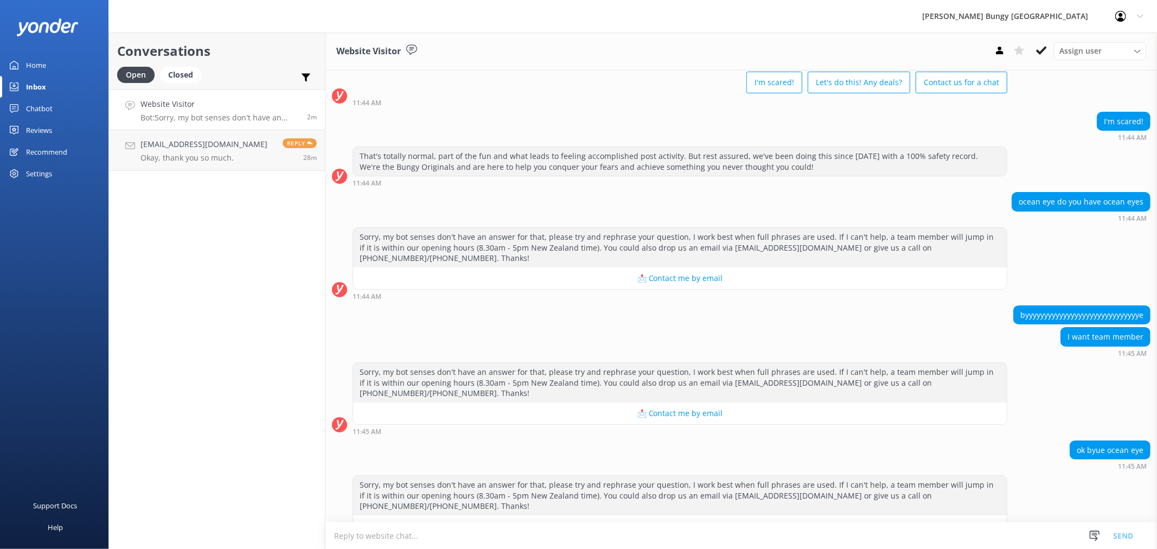
scroll to position [80, 0]
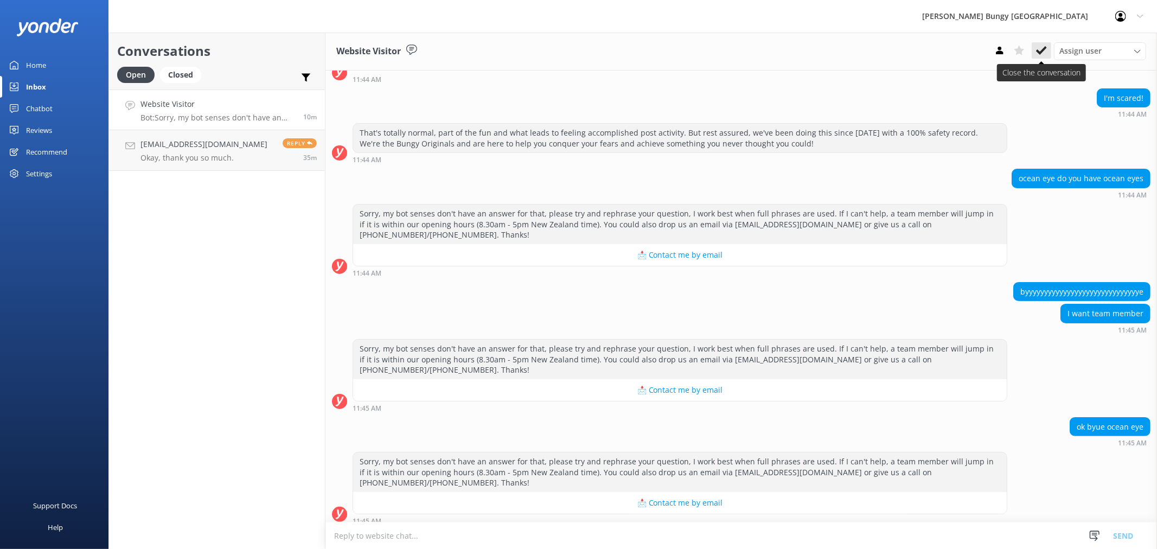
click at [1046, 44] on button at bounding box center [1041, 50] width 20 height 16
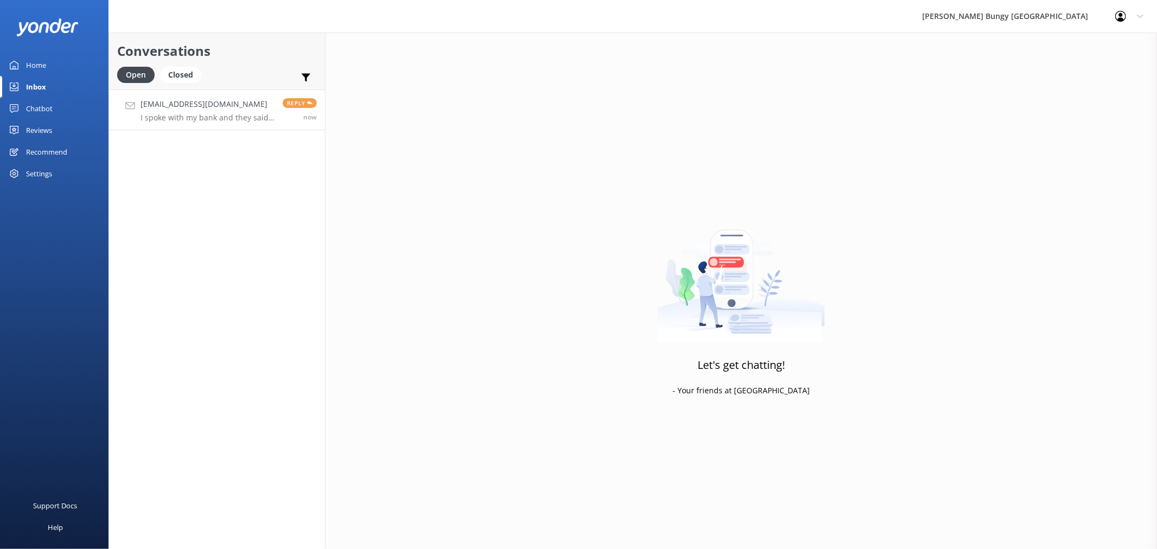
click at [174, 95] on link "[EMAIL_ADDRESS][DOMAIN_NAME] I spoke with my bank and they said it's due to fra…" at bounding box center [217, 109] width 216 height 41
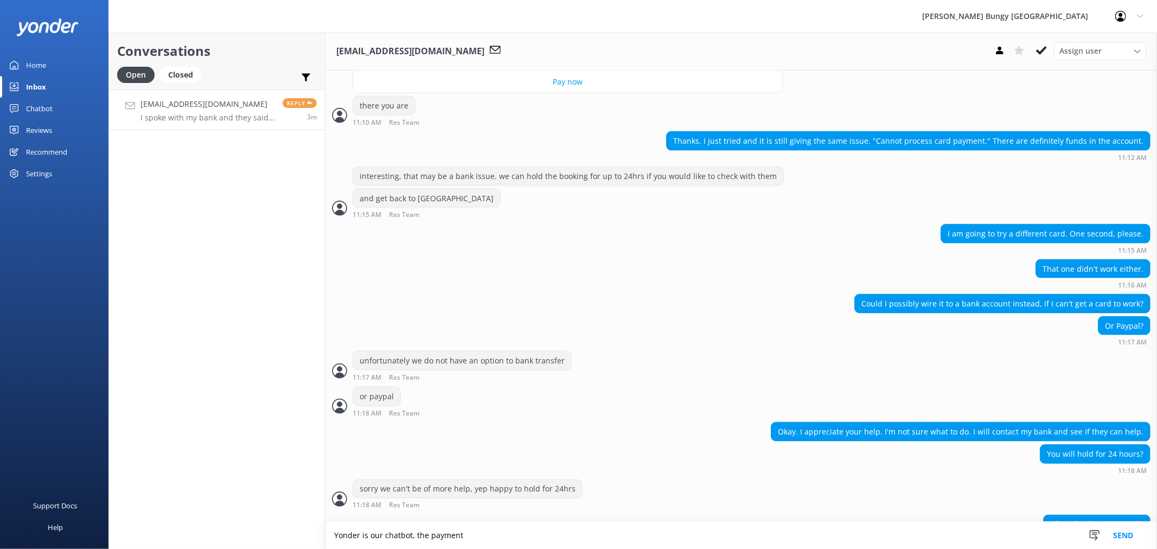
scroll to position [1026, 0]
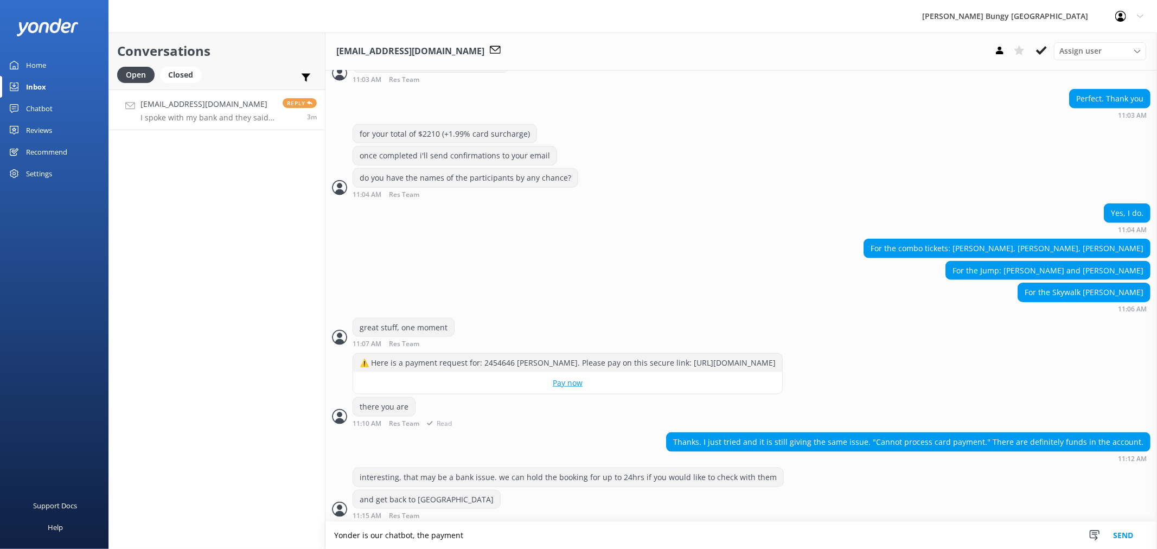
click at [608, 394] on link "Pay now" at bounding box center [567, 383] width 429 height 22
click at [630, 524] on textarea "Yonder is our chatbot, the payment" at bounding box center [740, 535] width 831 height 27
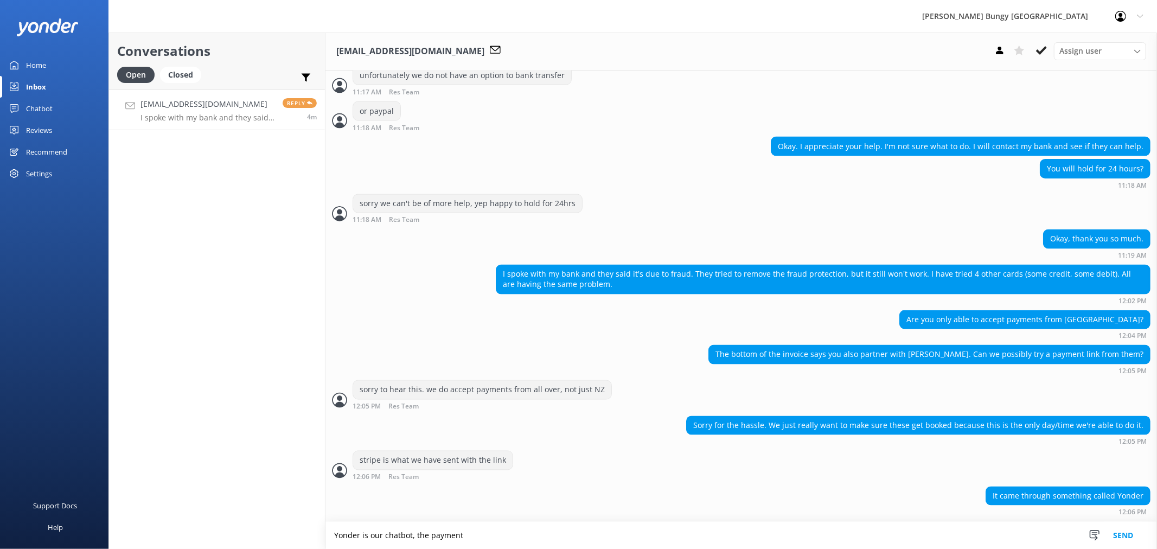
scroll to position [1628, 0]
click at [487, 534] on textarea "Yonder is our chatbot, the payment link itslef is with" at bounding box center [740, 535] width 831 height 27
click at [620, 521] on form "Yonder is our chatbot, the payment link itself is with Yonder is our chatbot, t…" at bounding box center [740, 535] width 831 height 28
click at [634, 534] on textarea "Yonder is our chatbot, the payment link itself is with" at bounding box center [740, 535] width 831 height 27
type textarea "Yonder is our chatbot, the payment link itself is with stripe"
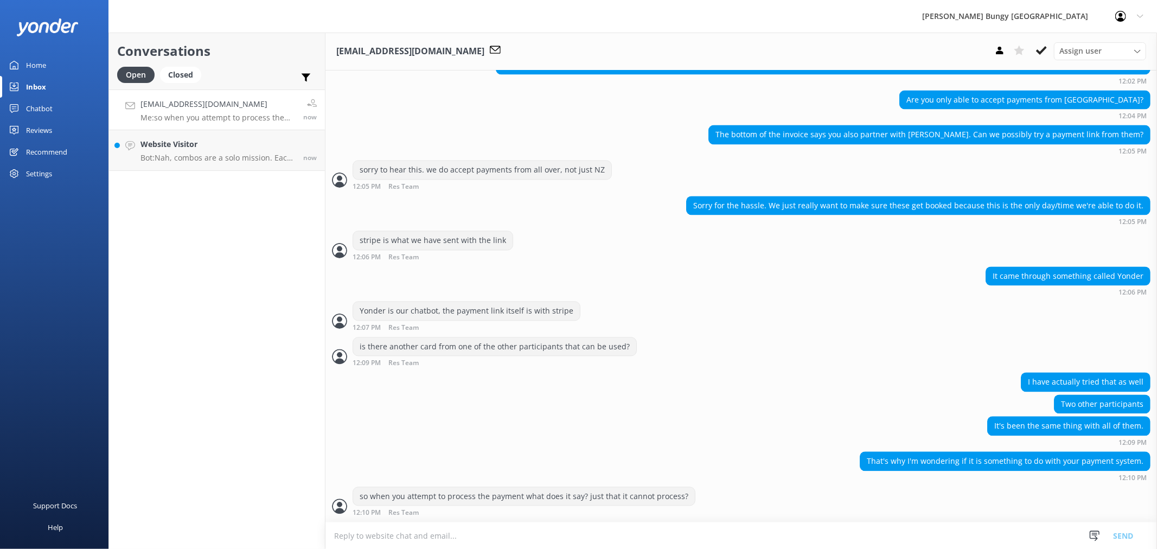
scroll to position [1849, 0]
click at [247, 116] on p "Me: so when you attempt to process the payment what does it say? just that it c…" at bounding box center [217, 118] width 155 height 10
click at [270, 110] on h4 "[EMAIL_ADDRESS][DOMAIN_NAME]" at bounding box center [217, 104] width 155 height 12
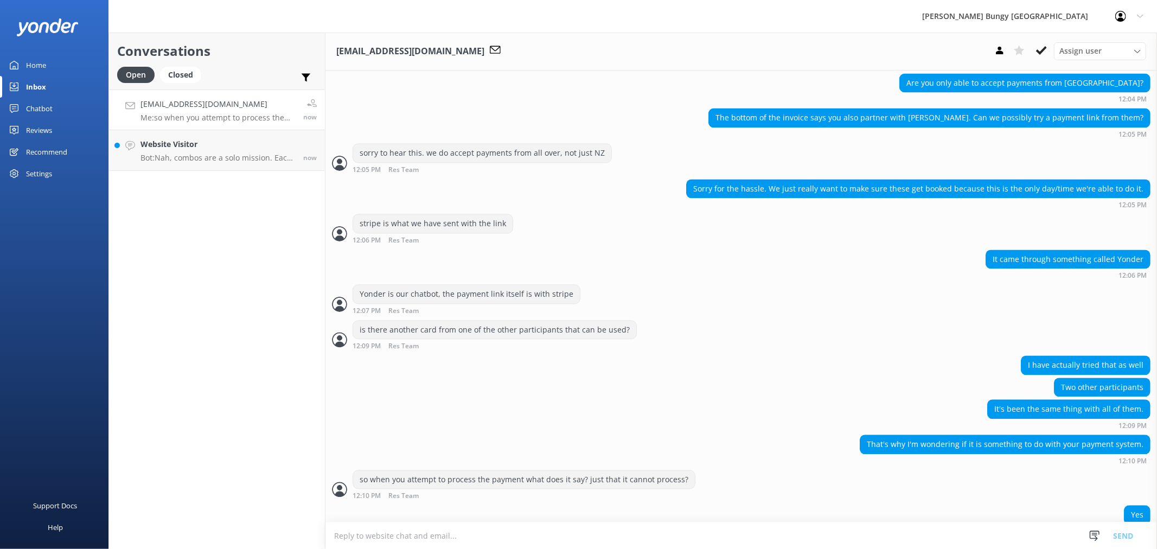
scroll to position [1884, 0]
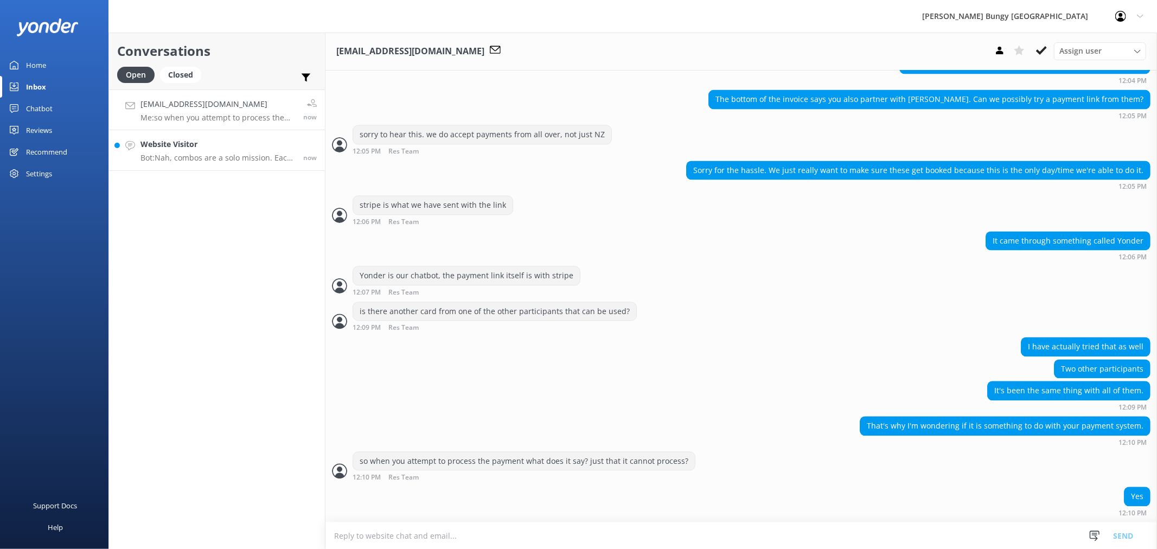
click at [271, 157] on p "Bot: Nah, combos are a solo mission. Each combo is for one person only and can'…" at bounding box center [217, 158] width 155 height 10
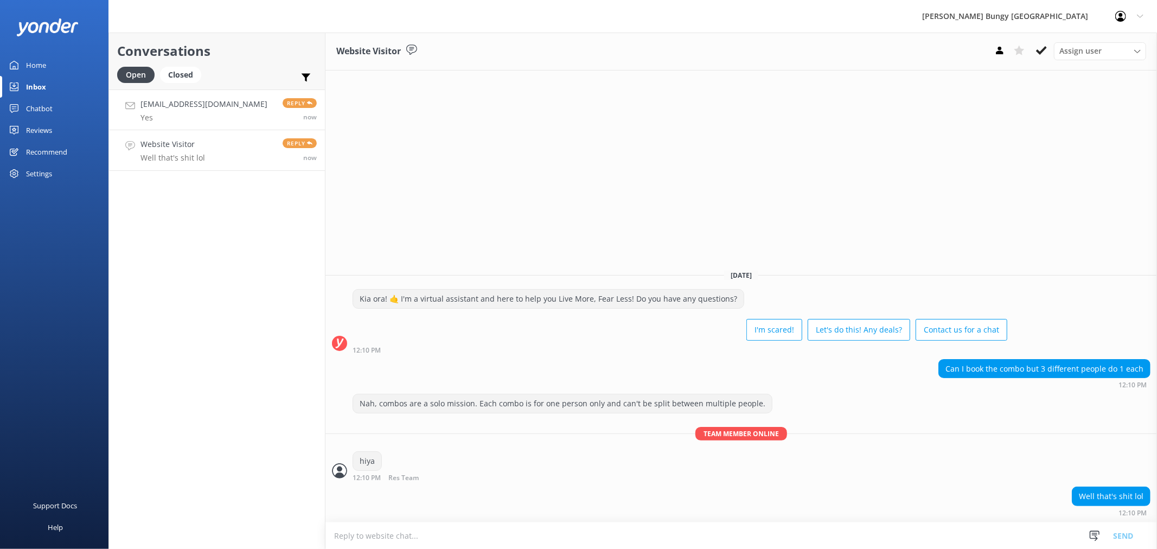
click at [217, 127] on link "[EMAIL_ADDRESS][DOMAIN_NAME] Yes Reply now" at bounding box center [217, 109] width 216 height 41
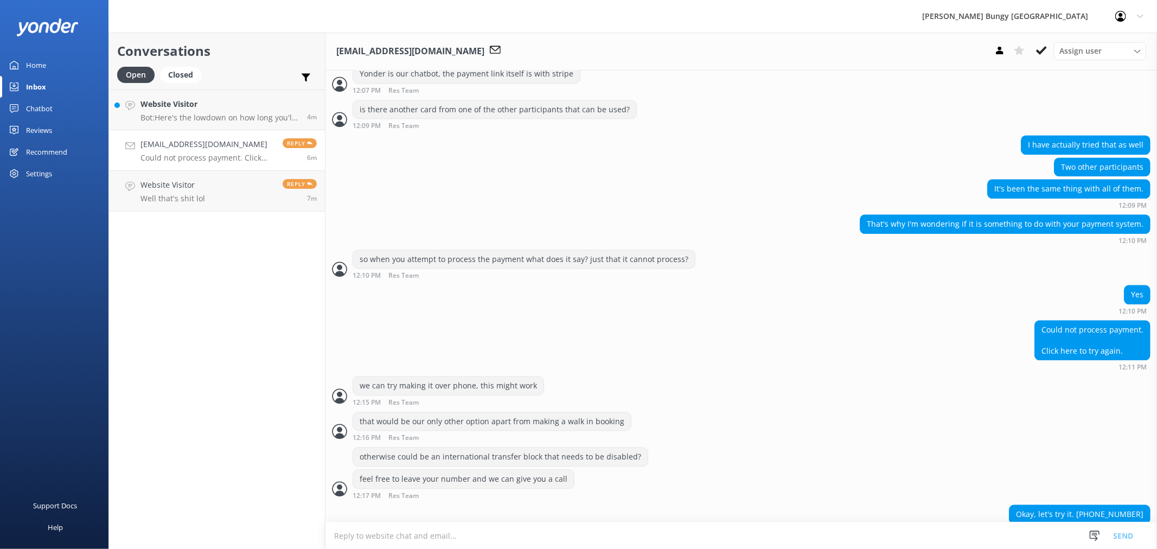
scroll to position [2105, 0]
